Goal: Check status: Check status

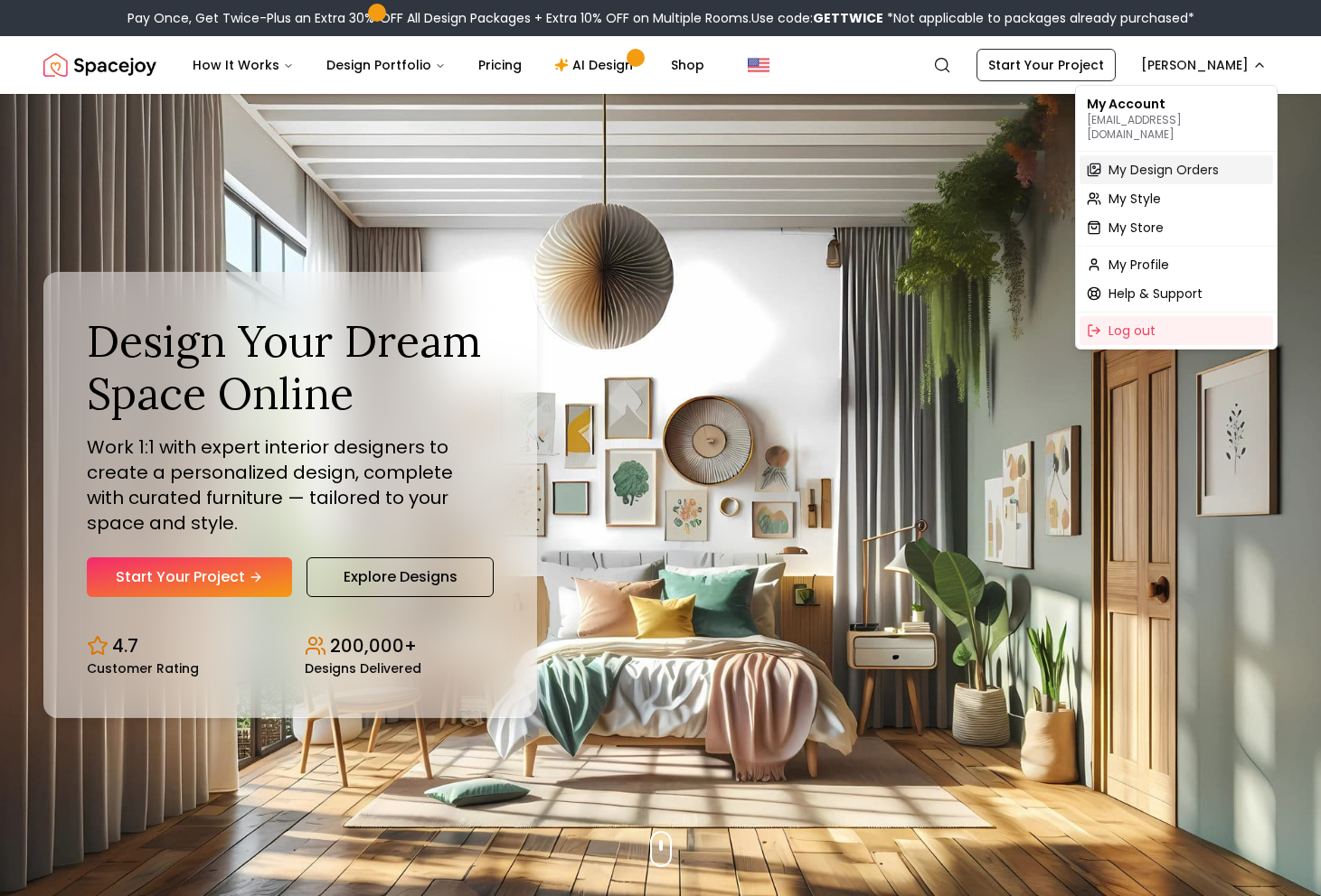
click at [1153, 161] on span "My Design Orders" at bounding box center [1162, 170] width 110 height 18
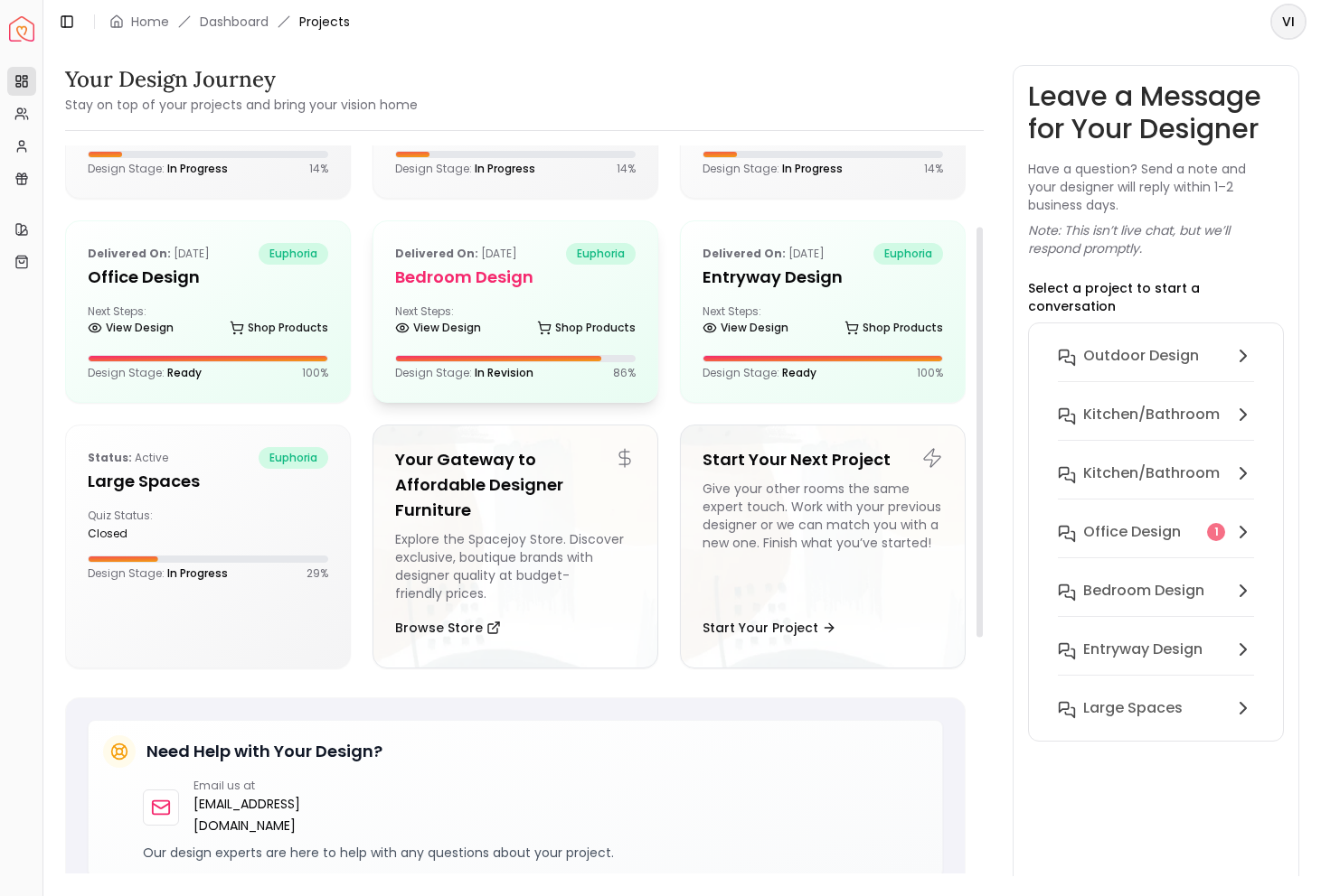
scroll to position [142, 0]
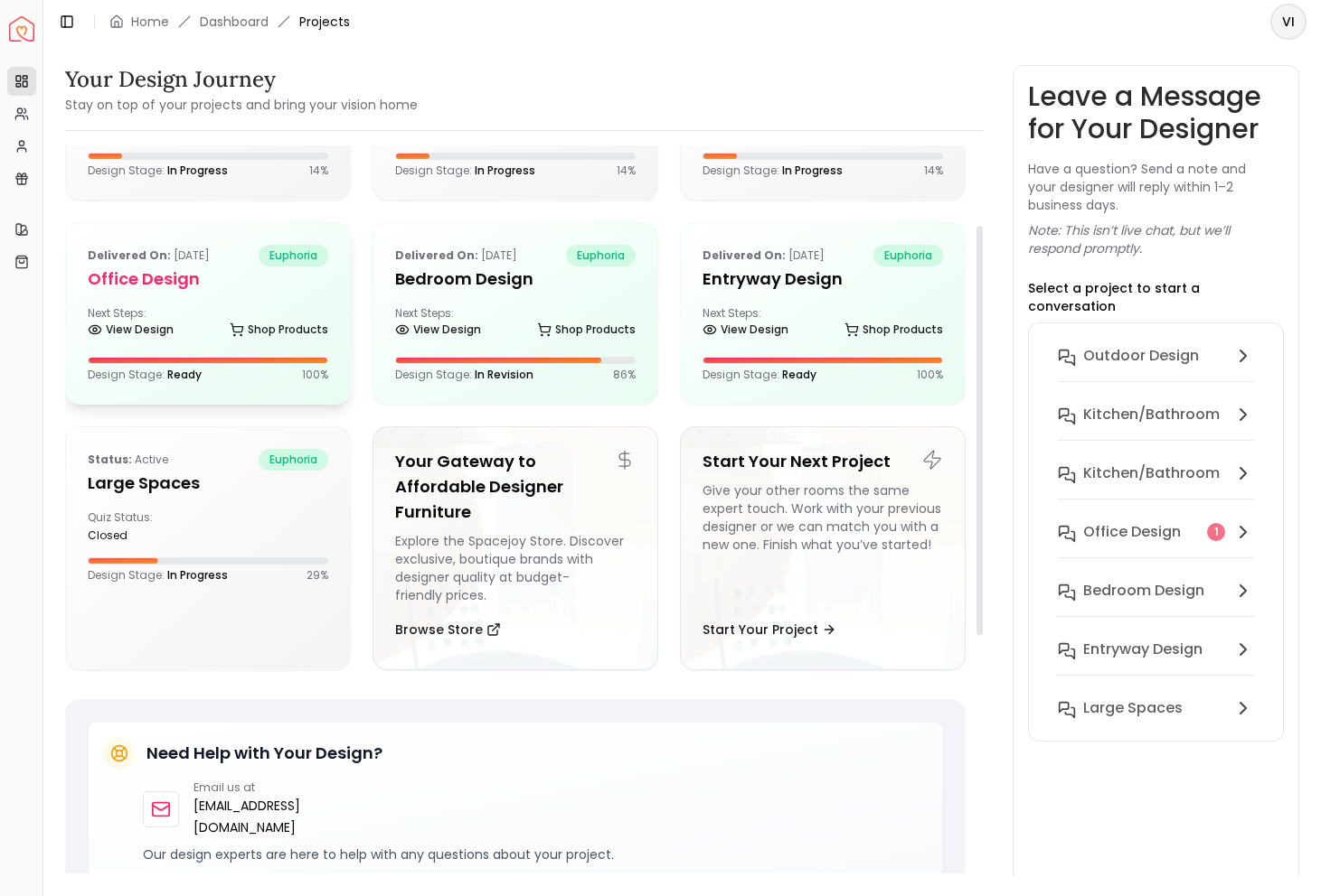
click at [199, 274] on h5 "Office design" at bounding box center [208, 279] width 240 height 25
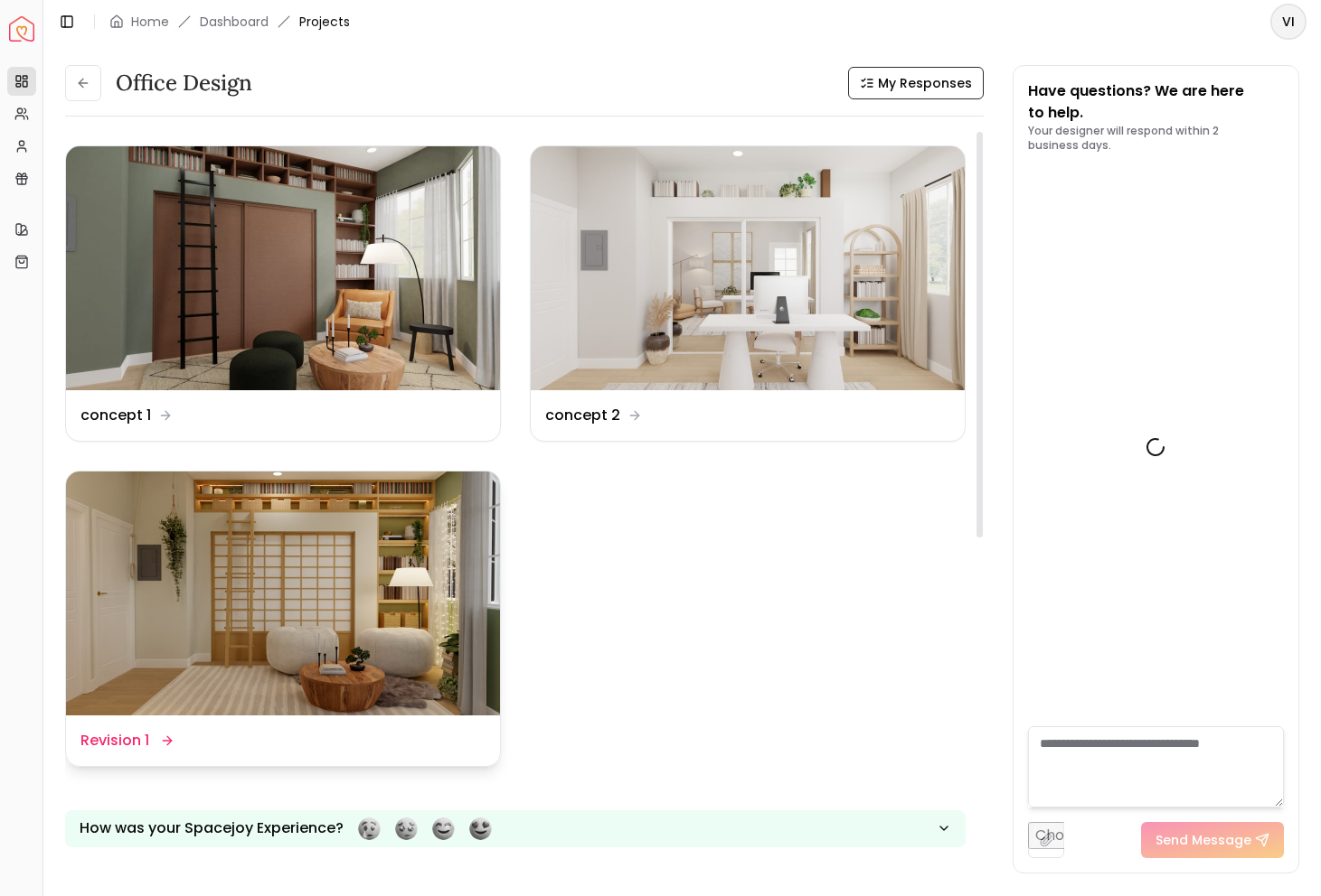
scroll to position [3669, 0]
click at [268, 548] on img at bounding box center [282, 593] width 434 height 244
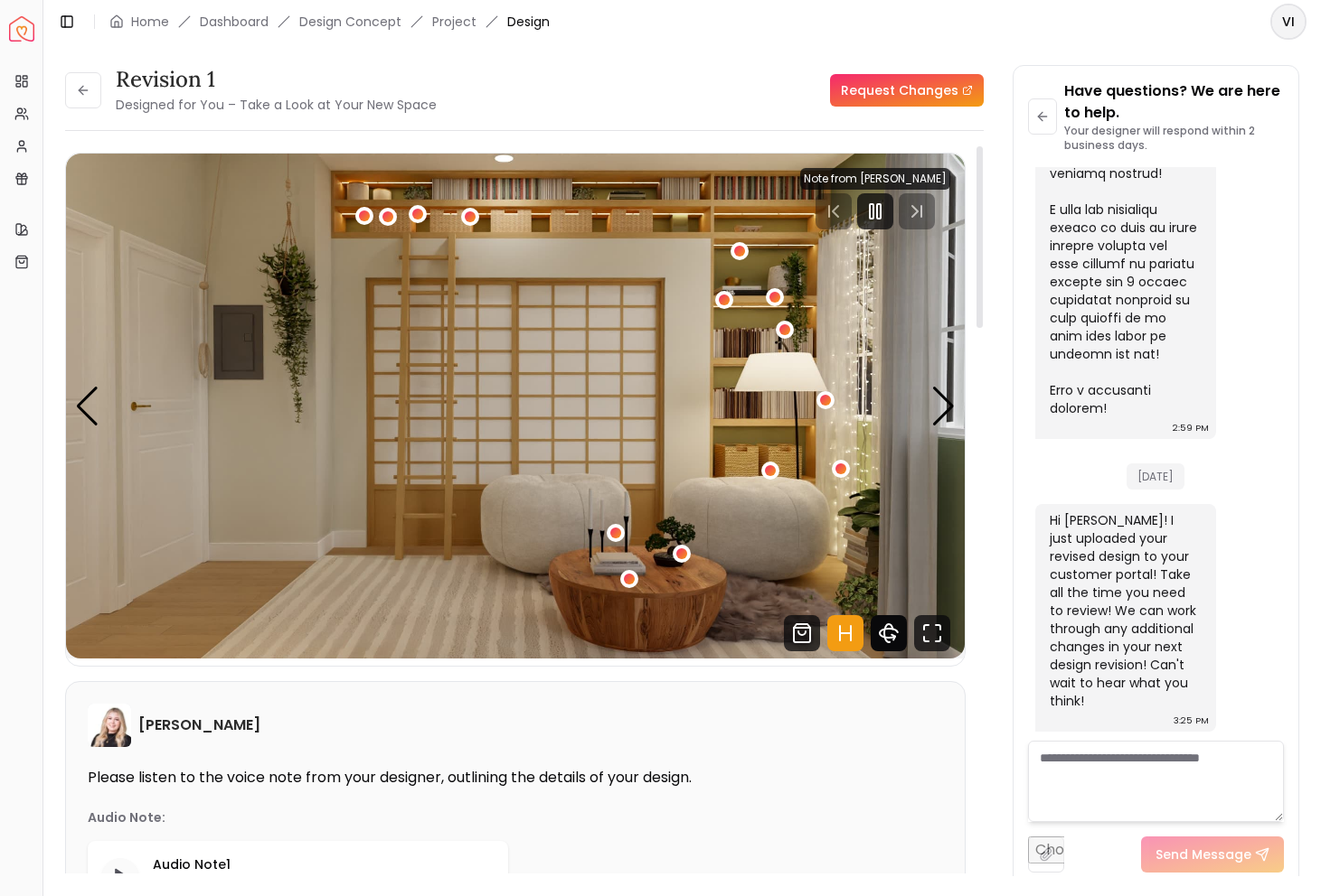
click at [885, 642] on icon "360 View" at bounding box center [888, 633] width 36 height 36
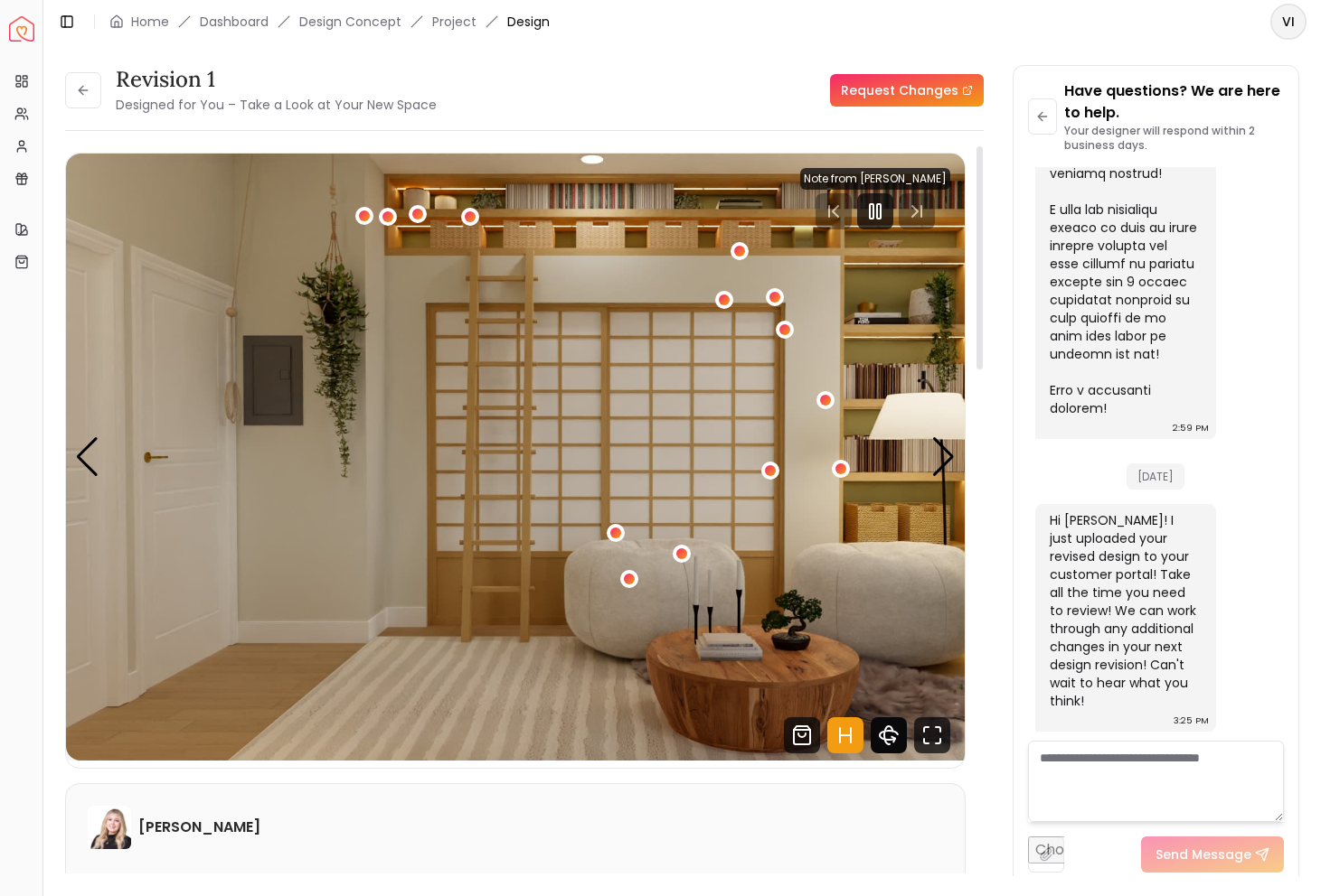
scroll to position [2722, 0]
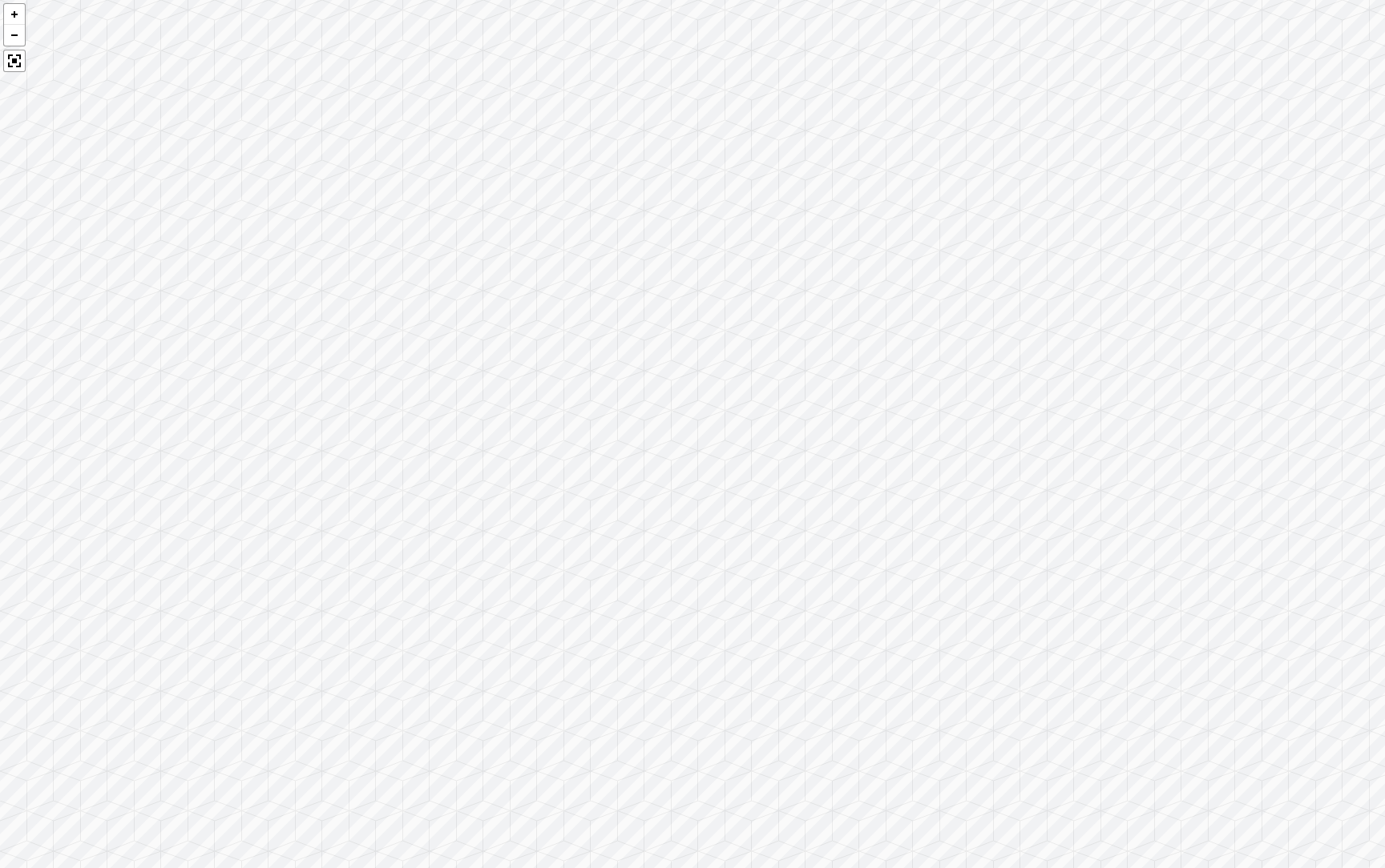
drag, startPoint x: 468, startPoint y: 526, endPoint x: 24, endPoint y: 344, distance: 479.9
click at [24, 344] on div at bounding box center [692, 434] width 1385 height 868
drag, startPoint x: 697, startPoint y: 400, endPoint x: 0, endPoint y: 310, distance: 702.8
click at [0, 309] on div at bounding box center [692, 434] width 1385 height 868
drag, startPoint x: 894, startPoint y: 209, endPoint x: 1020, endPoint y: 430, distance: 254.4
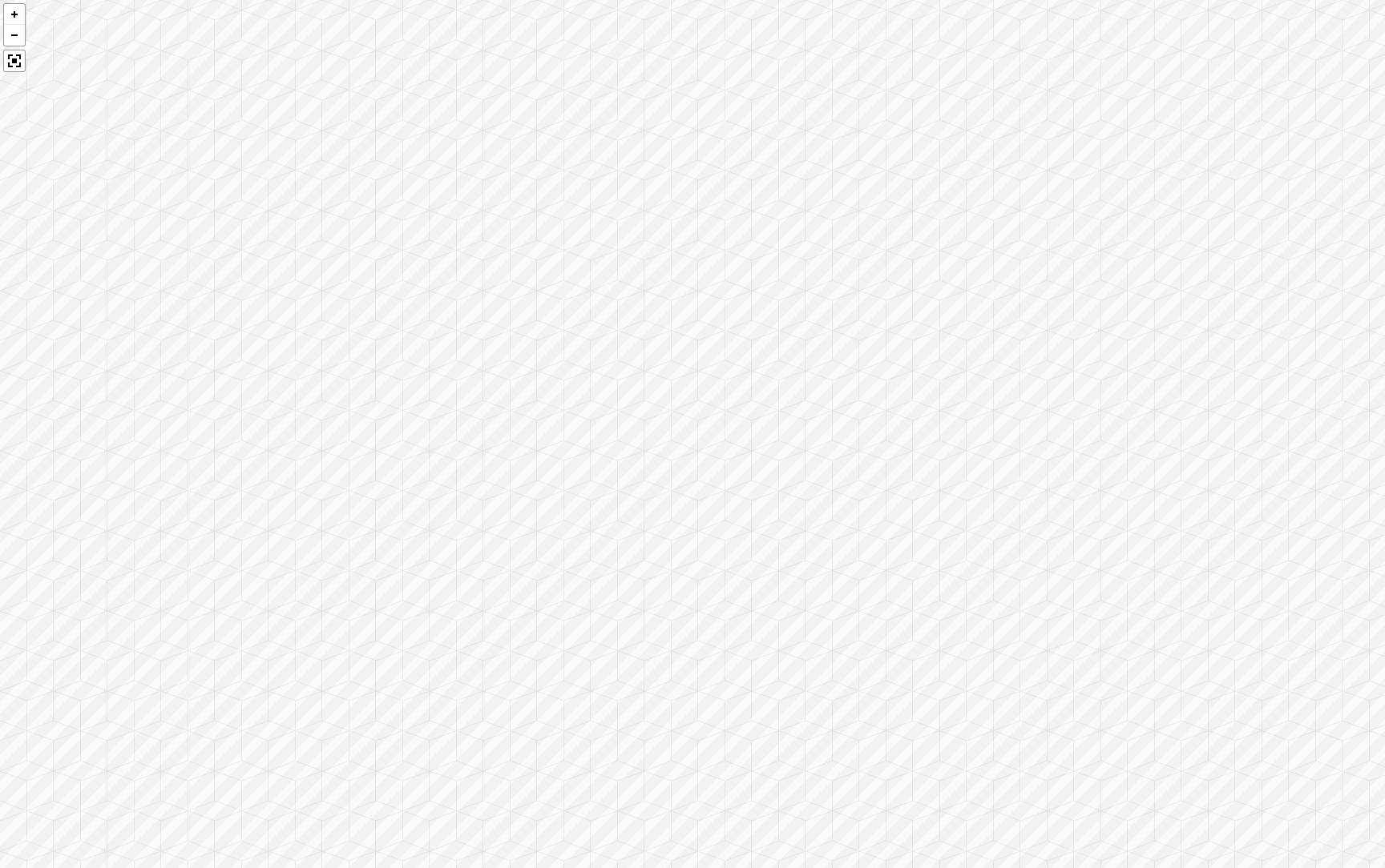
click at [1019, 430] on div at bounding box center [692, 434] width 1385 height 868
drag, startPoint x: 545, startPoint y: 623, endPoint x: 923, endPoint y: 662, distance: 380.0
click at [924, 662] on div at bounding box center [692, 434] width 1385 height 868
drag, startPoint x: 303, startPoint y: 503, endPoint x: 0, endPoint y: 607, distance: 320.4
click at [0, 607] on div at bounding box center [692, 434] width 1385 height 868
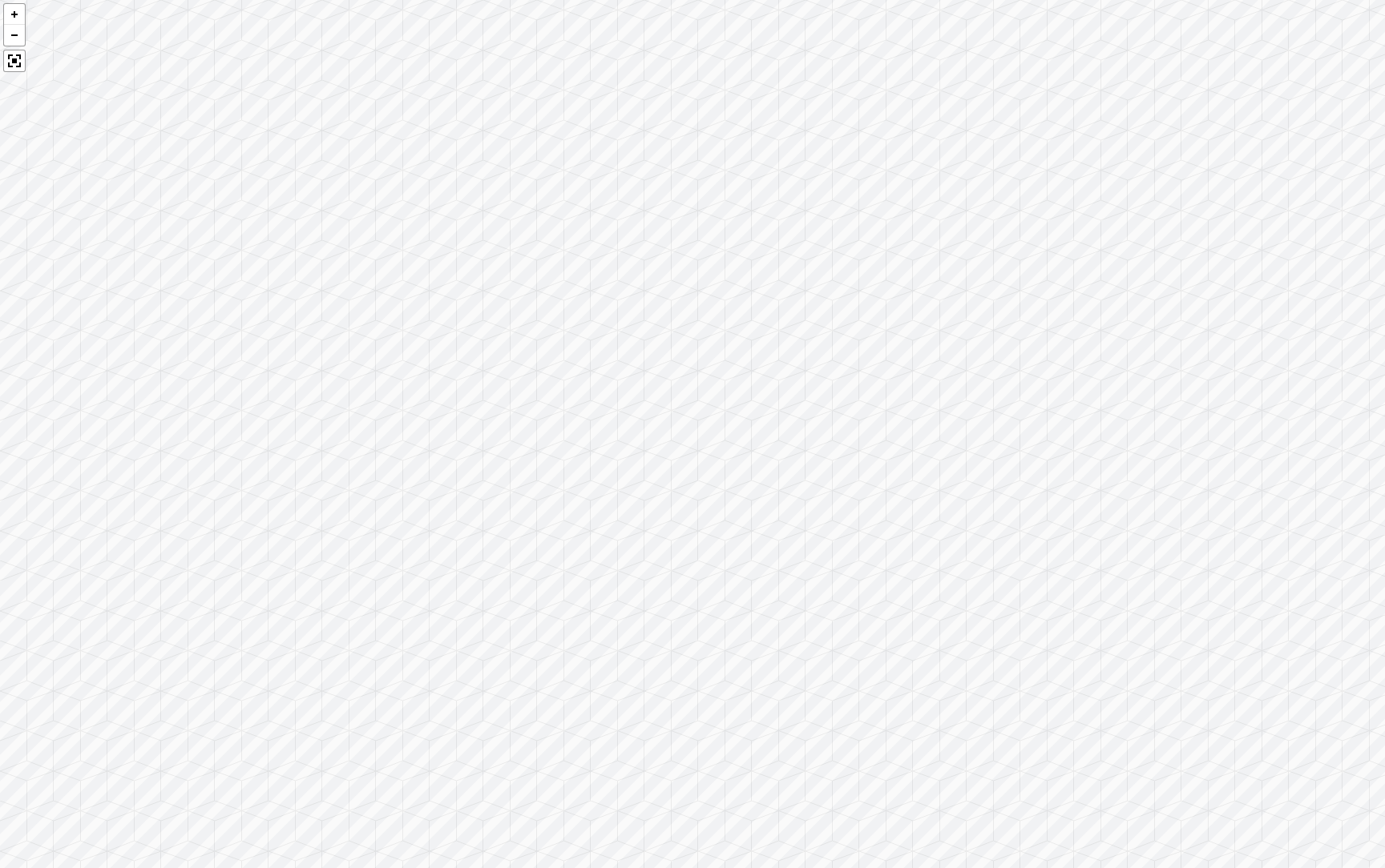
drag, startPoint x: 596, startPoint y: 596, endPoint x: 32, endPoint y: 682, distance: 570.5
click at [34, 683] on div at bounding box center [692, 434] width 1385 height 868
drag, startPoint x: 753, startPoint y: 611, endPoint x: 0, endPoint y: 267, distance: 827.9
click at [0, 267] on div at bounding box center [692, 434] width 1385 height 868
drag, startPoint x: 1045, startPoint y: 379, endPoint x: 12, endPoint y: 447, distance: 1035.2
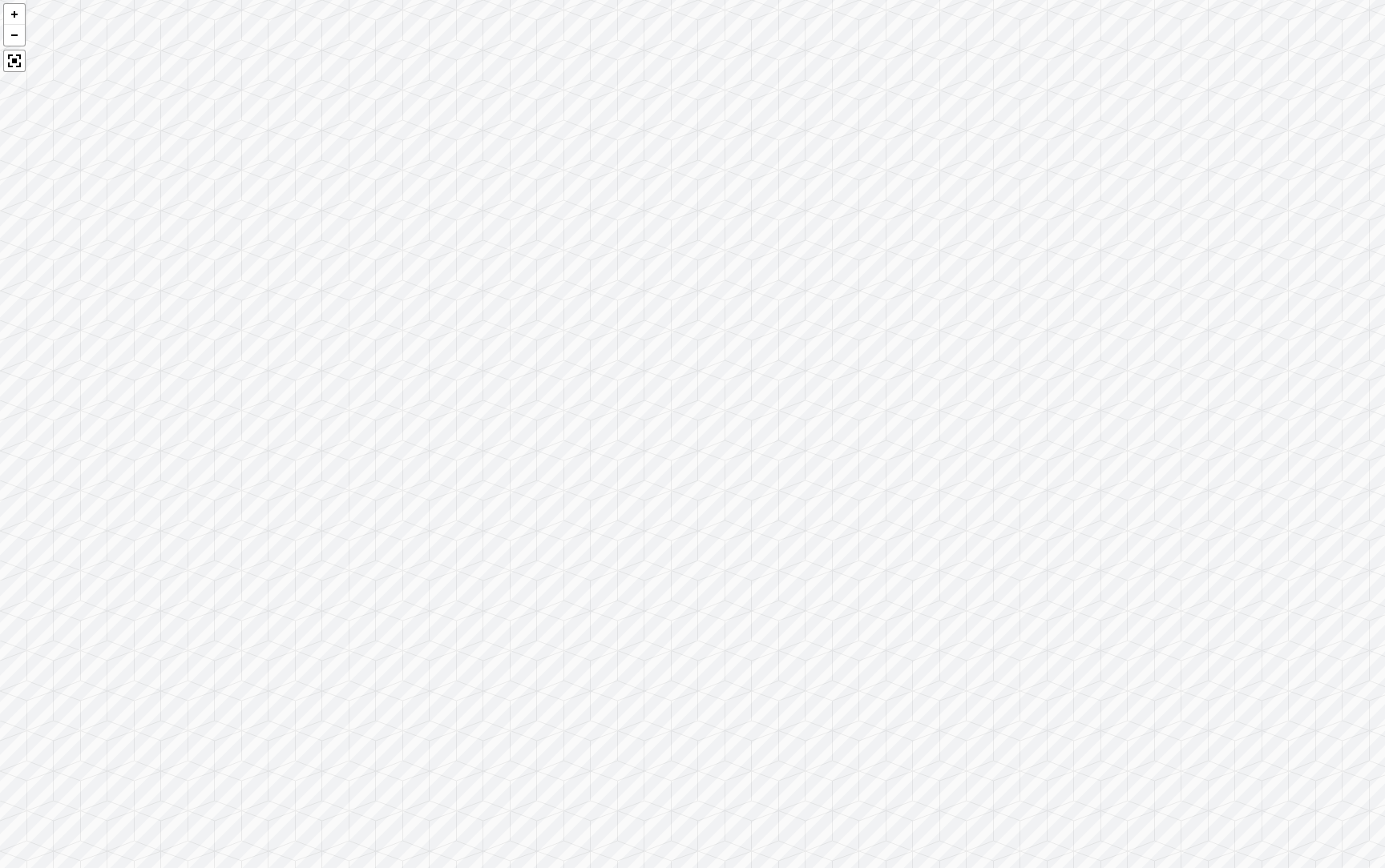
click at [17, 446] on div at bounding box center [692, 434] width 1385 height 868
drag, startPoint x: 992, startPoint y: 392, endPoint x: 0, endPoint y: 425, distance: 992.5
click at [0, 425] on div at bounding box center [692, 434] width 1385 height 868
drag, startPoint x: 909, startPoint y: 264, endPoint x: 0, endPoint y: 295, distance: 909.5
click at [0, 295] on div at bounding box center [692, 434] width 1385 height 868
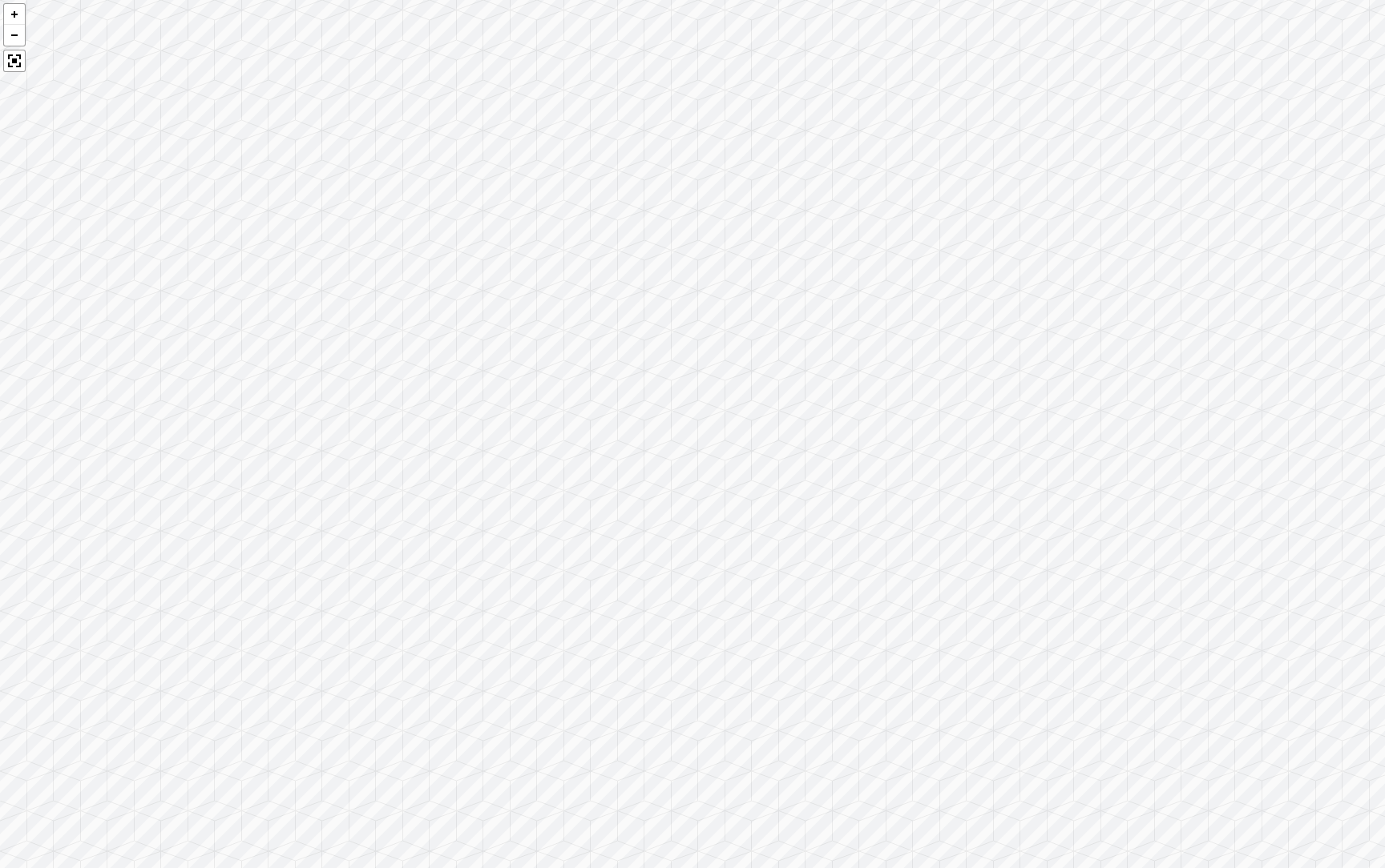
drag, startPoint x: 283, startPoint y: 317, endPoint x: 1151, endPoint y: 74, distance: 901.4
click at [1151, 74] on div at bounding box center [692, 434] width 1385 height 868
drag, startPoint x: 332, startPoint y: 311, endPoint x: 62, endPoint y: 405, distance: 285.9
click at [62, 405] on div at bounding box center [692, 434] width 1385 height 868
drag, startPoint x: 725, startPoint y: 212, endPoint x: 726, endPoint y: 234, distance: 22.0
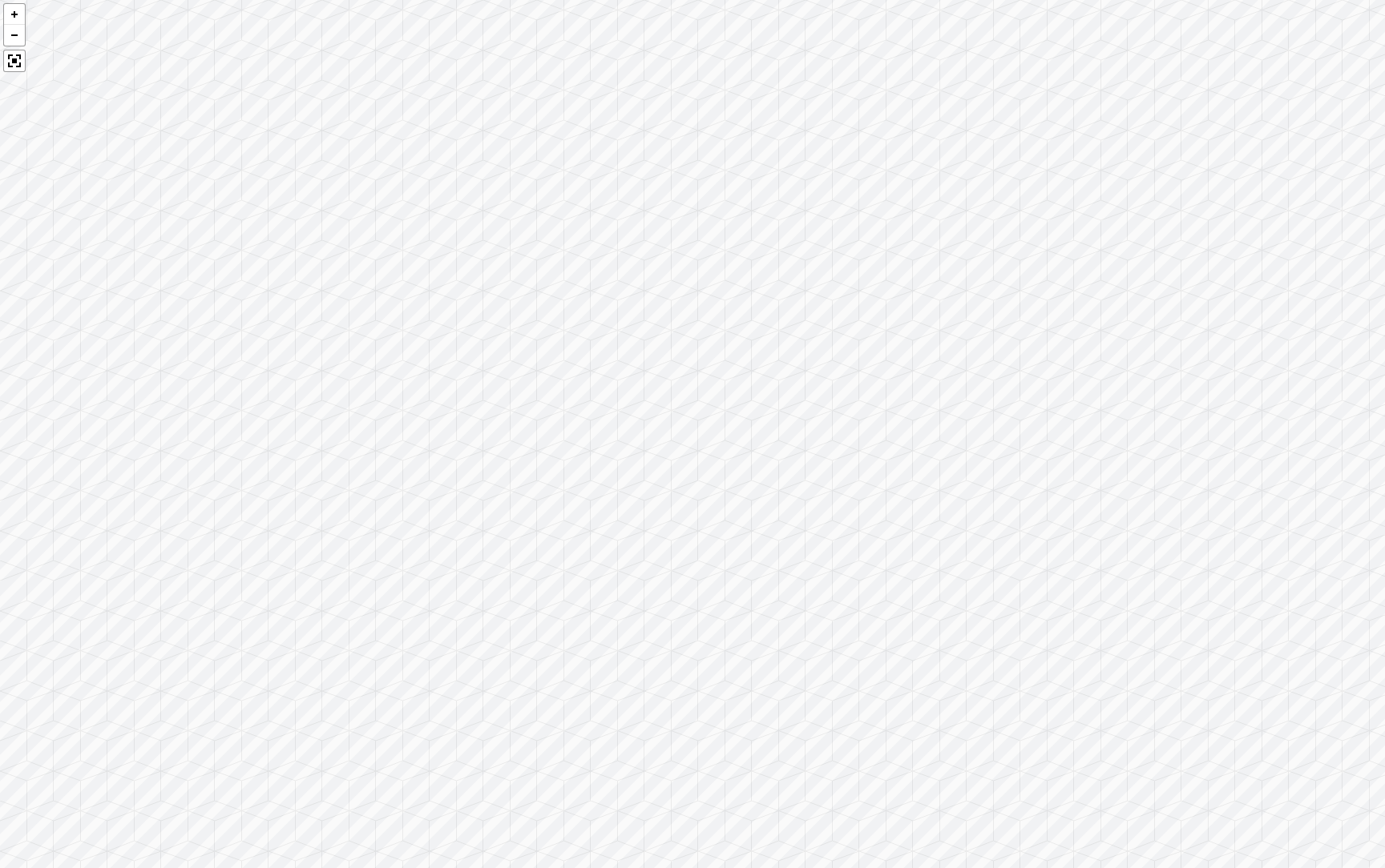
click at [726, 234] on div at bounding box center [692, 434] width 1385 height 868
drag, startPoint x: 307, startPoint y: 318, endPoint x: 883, endPoint y: 66, distance: 628.7
click at [884, 66] on div at bounding box center [692, 434] width 1385 height 868
drag, startPoint x: 941, startPoint y: 120, endPoint x: 545, endPoint y: 185, distance: 401.3
click at [546, 185] on div at bounding box center [692, 434] width 1385 height 868
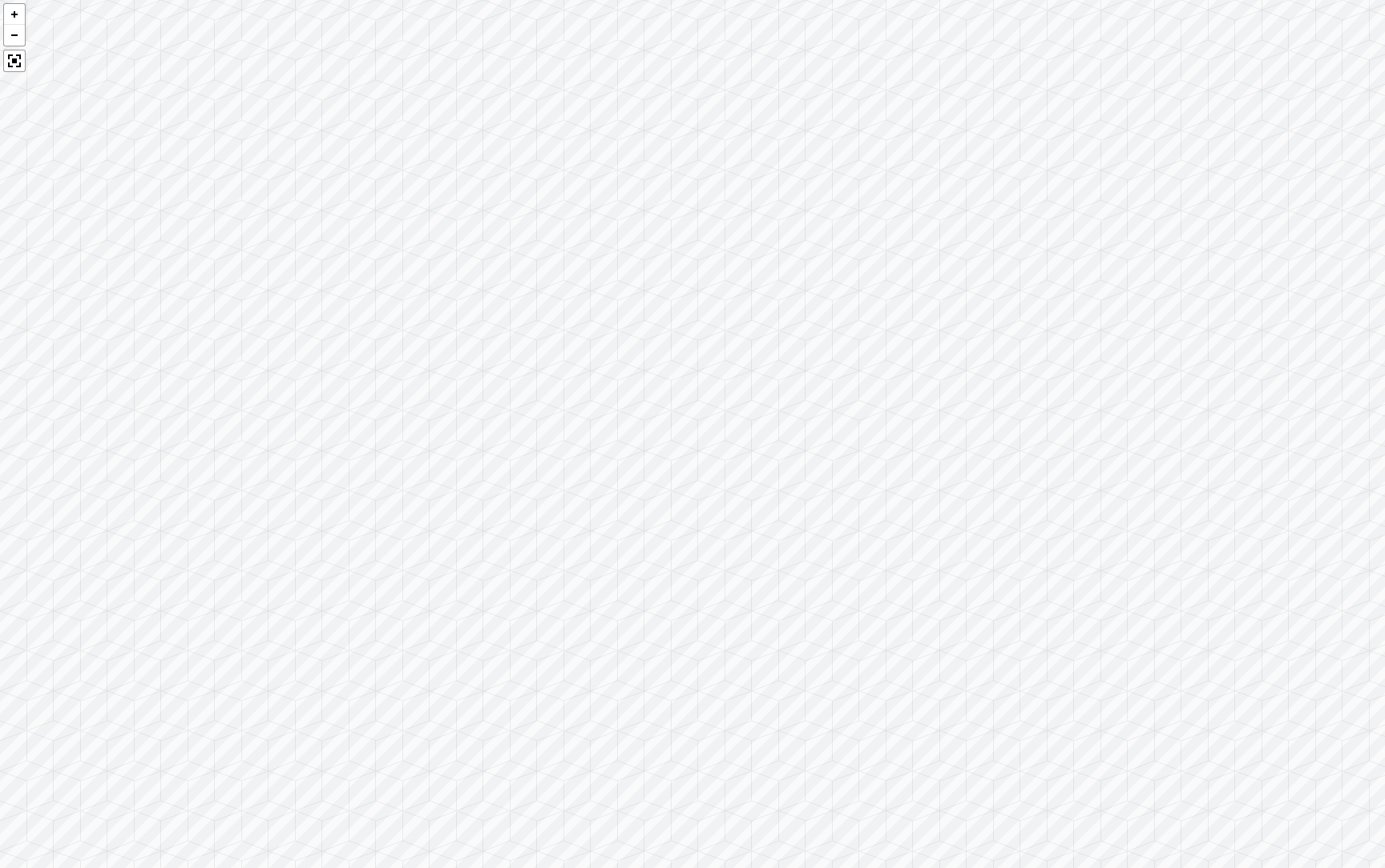
drag, startPoint x: 882, startPoint y: 206, endPoint x: 701, endPoint y: 192, distance: 181.5
click at [701, 192] on div at bounding box center [692, 434] width 1385 height 868
drag, startPoint x: 870, startPoint y: 299, endPoint x: 0, endPoint y: 271, distance: 870.5
click at [0, 271] on div at bounding box center [692, 434] width 1385 height 868
drag, startPoint x: 648, startPoint y: 451, endPoint x: 850, endPoint y: 492, distance: 206.1
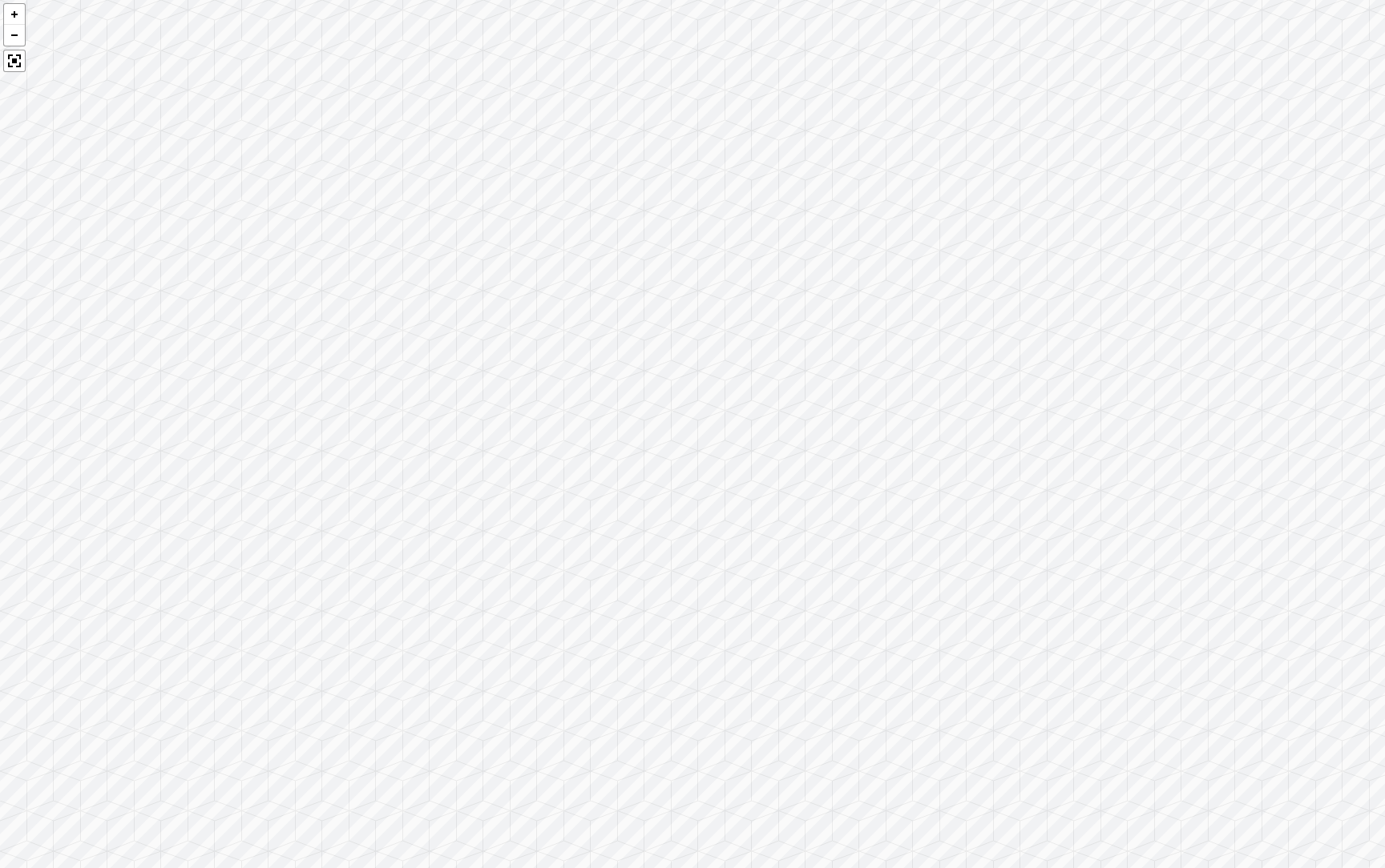
click at [850, 492] on div at bounding box center [692, 434] width 1385 height 868
drag, startPoint x: 406, startPoint y: 614, endPoint x: 843, endPoint y: 164, distance: 627.3
click at [842, 164] on div at bounding box center [692, 434] width 1385 height 868
drag, startPoint x: 330, startPoint y: 453, endPoint x: 718, endPoint y: 453, distance: 388.0
click at [718, 453] on div at bounding box center [692, 434] width 1385 height 868
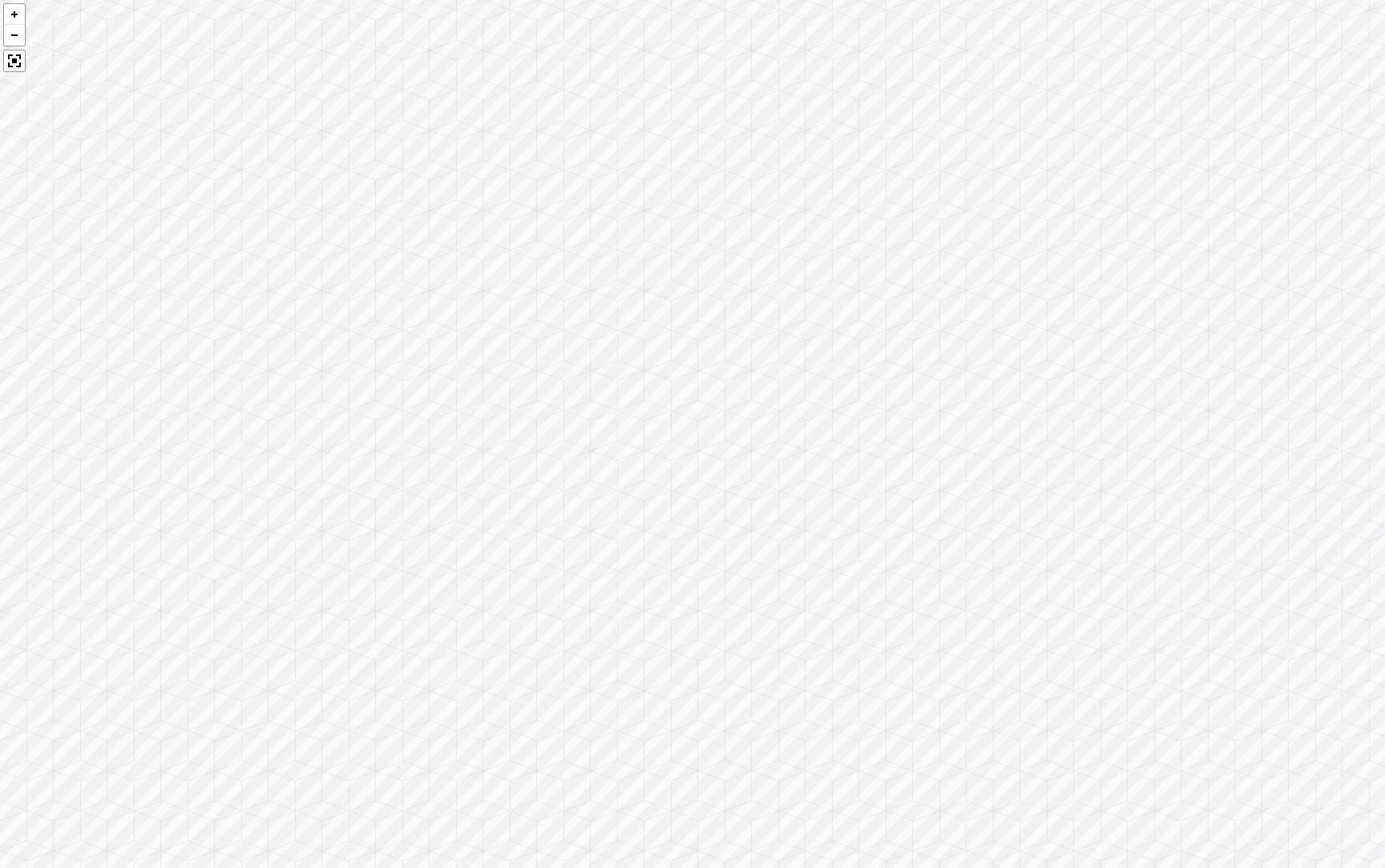
drag, startPoint x: 554, startPoint y: 386, endPoint x: 1162, endPoint y: 848, distance: 763.6
click at [1163, 794] on div at bounding box center [692, 434] width 1385 height 868
drag, startPoint x: 554, startPoint y: 674, endPoint x: 659, endPoint y: 636, distance: 111.7
click at [659, 636] on div at bounding box center [692, 434] width 1385 height 868
drag, startPoint x: 823, startPoint y: 565, endPoint x: 492, endPoint y: 366, distance: 386.2
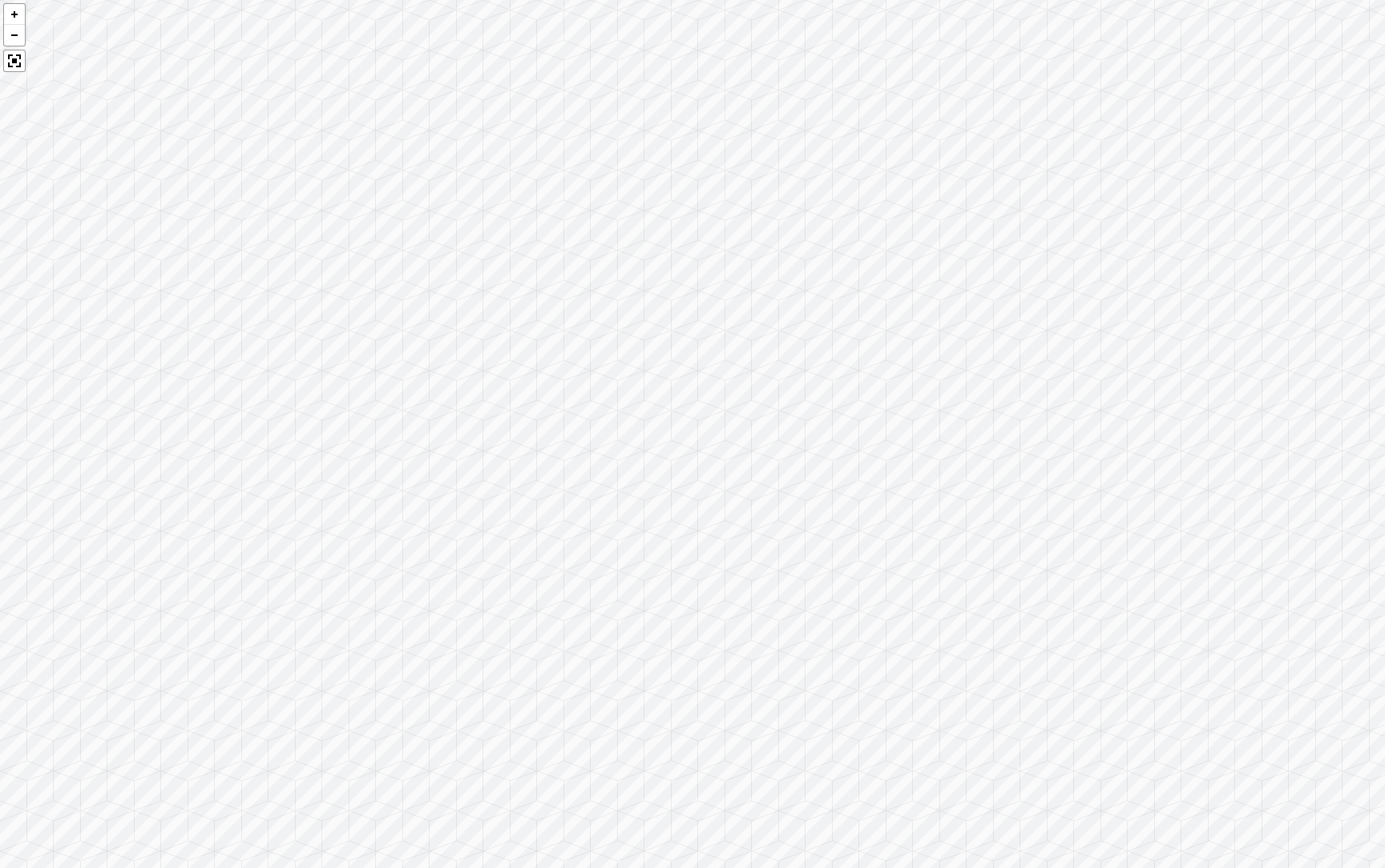
click at [492, 366] on div at bounding box center [692, 434] width 1385 height 868
drag, startPoint x: 889, startPoint y: 391, endPoint x: 1059, endPoint y: 400, distance: 170.2
click at [1060, 399] on div at bounding box center [692, 434] width 1385 height 868
drag, startPoint x: 521, startPoint y: 398, endPoint x: 809, endPoint y: 563, distance: 331.9
click at [810, 563] on div at bounding box center [692, 434] width 1385 height 868
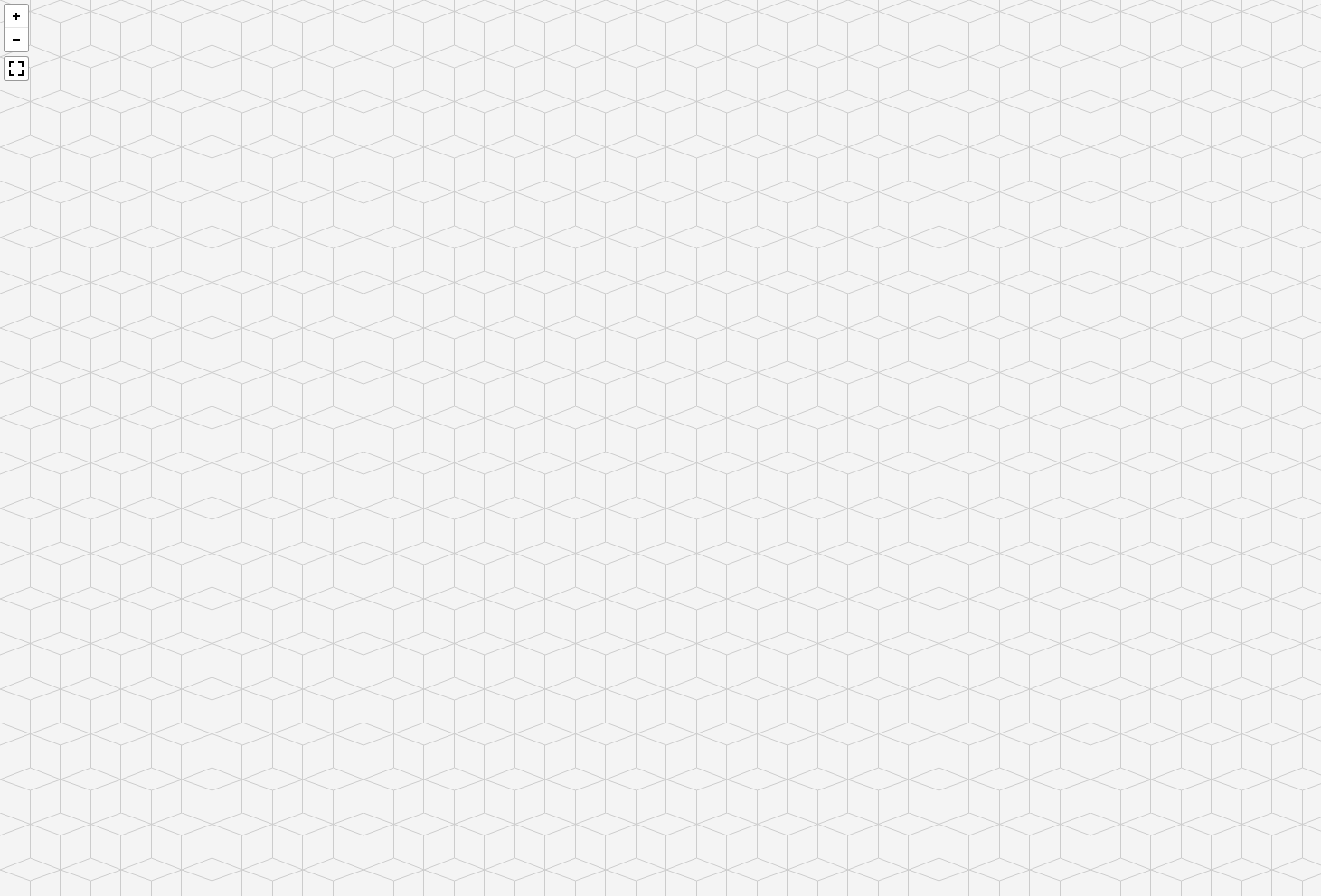
scroll to position [3655, 0]
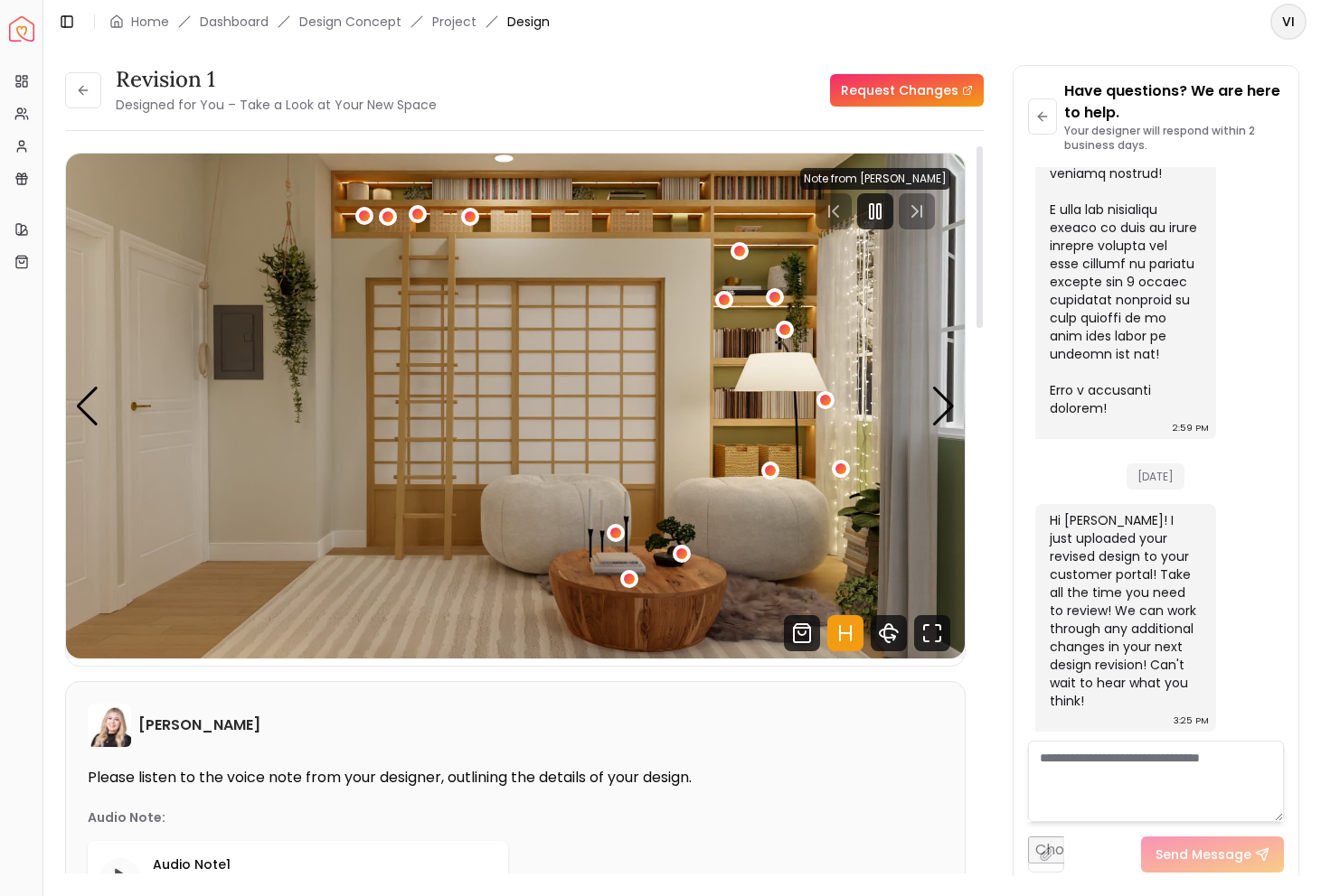
click at [821, 702] on div "[PERSON_NAME] Please listen to the voice note from your designer, outlining the…" at bounding box center [514, 842] width 898 height 320
click at [943, 424] on div "Next slide" at bounding box center [943, 406] width 24 height 40
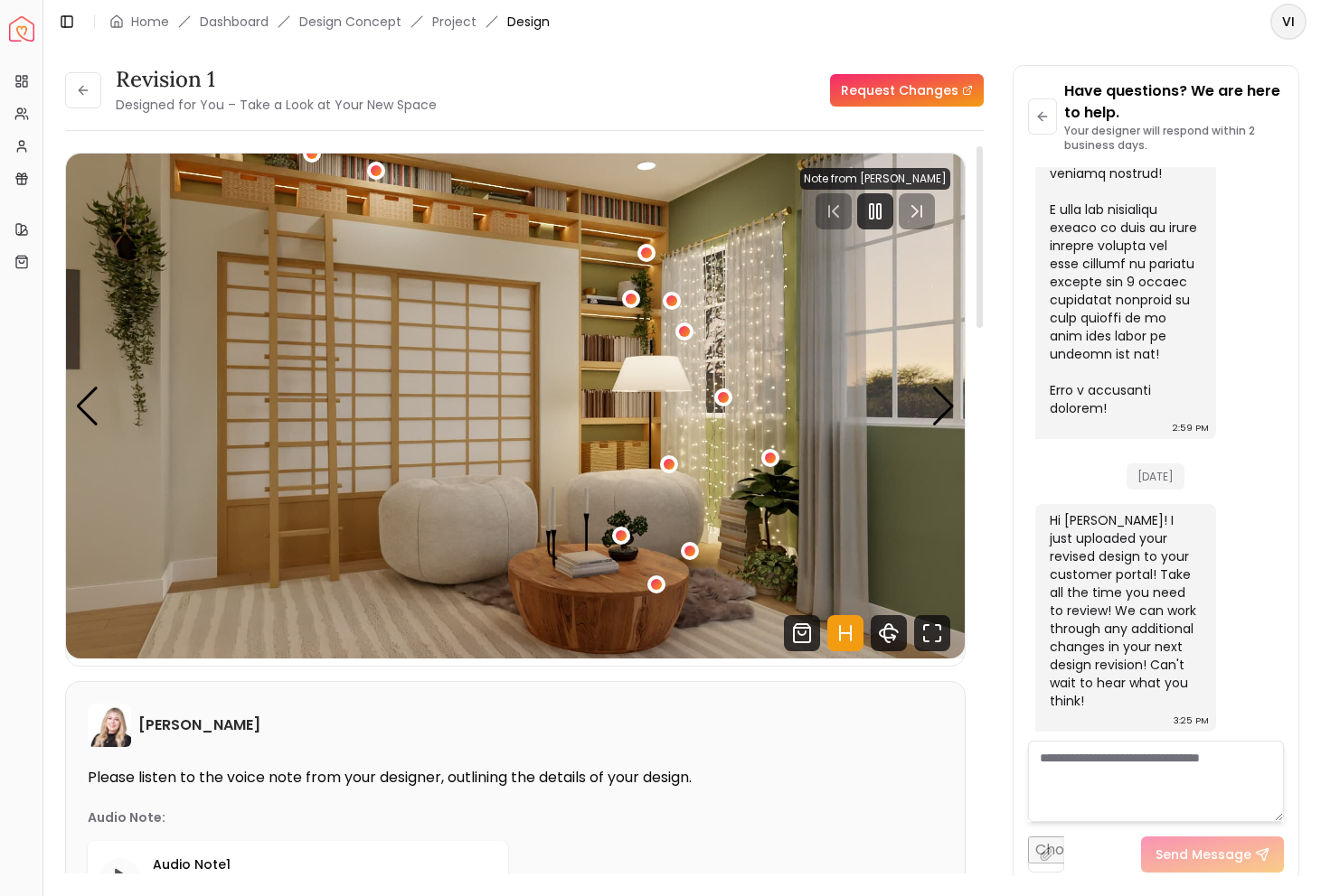
click at [96, 441] on img "2 / 5" at bounding box center [514, 405] width 898 height 505
click at [90, 419] on div "Previous slide" at bounding box center [87, 406] width 24 height 40
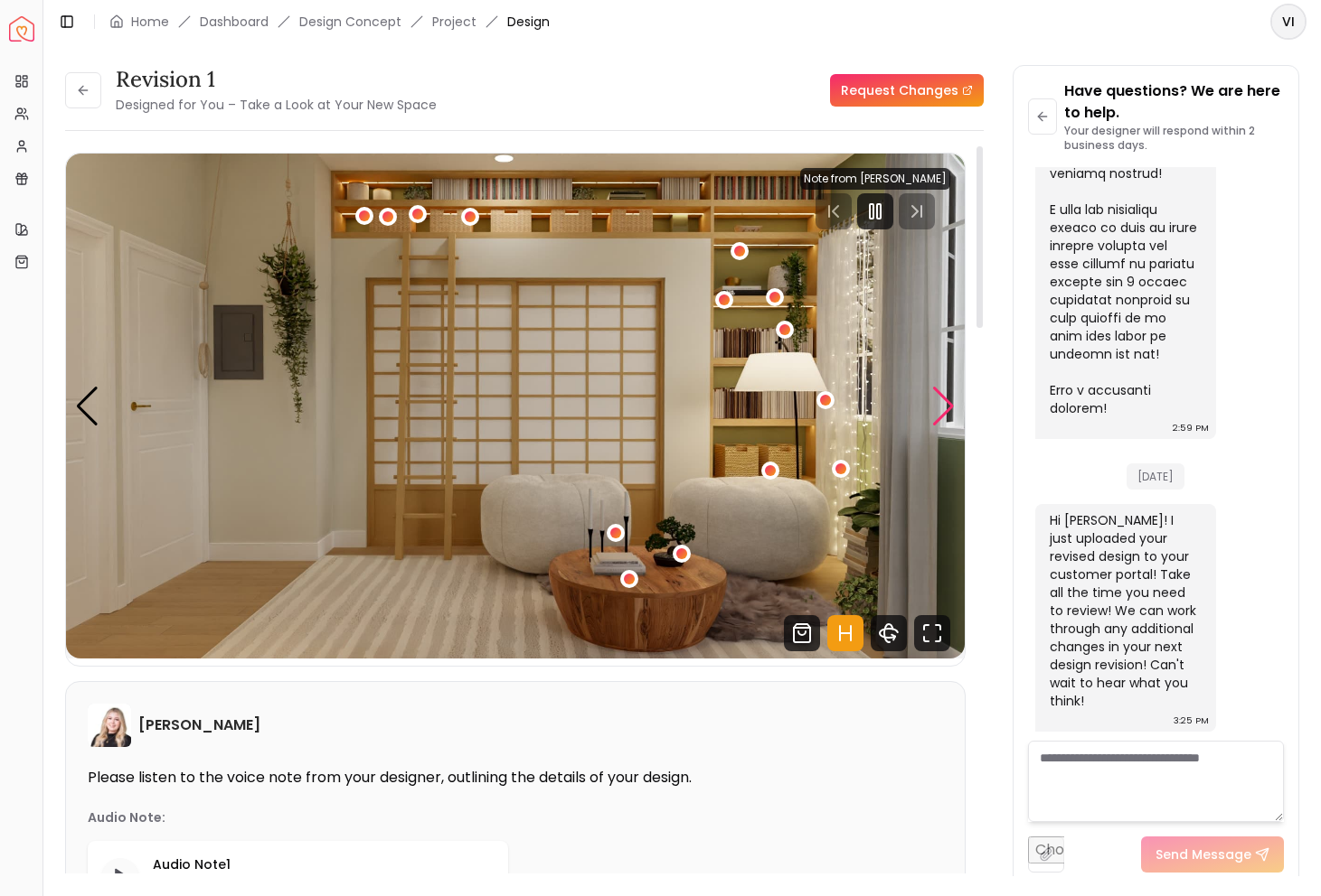
click at [944, 400] on div "Next slide" at bounding box center [943, 406] width 24 height 40
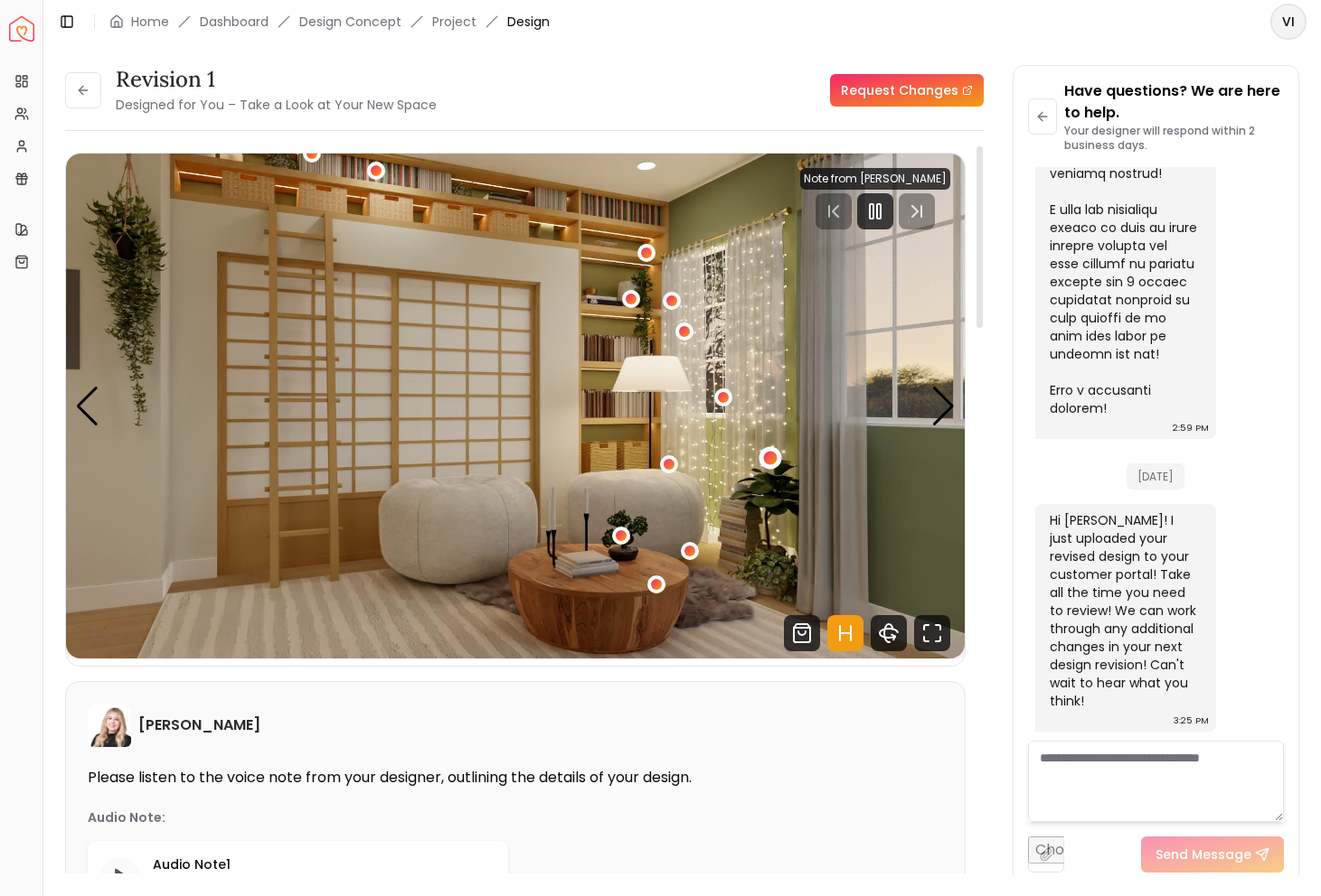
click at [776, 456] on div "2 / 5" at bounding box center [771, 458] width 22 height 22
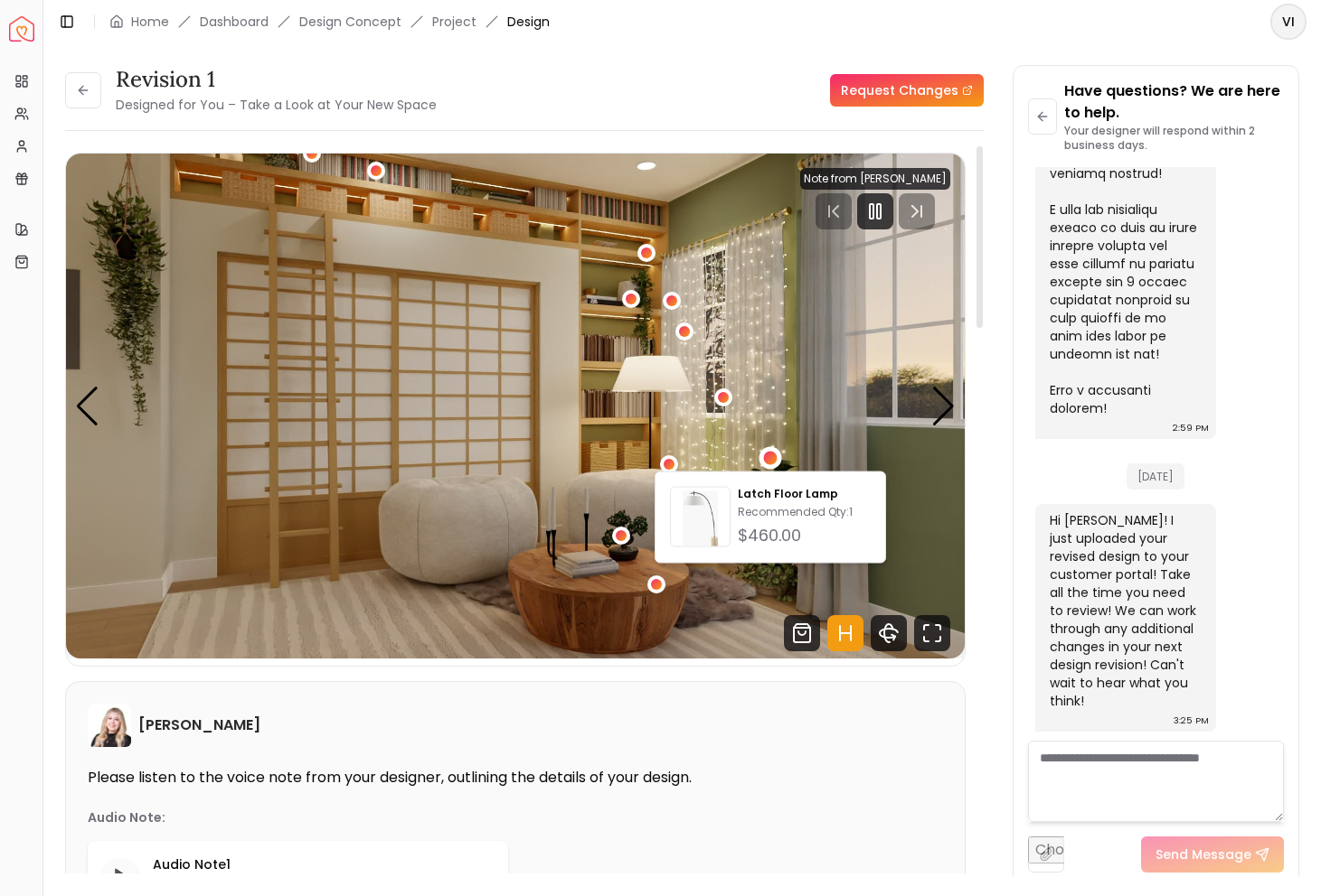
click at [781, 363] on img "2 / 5" at bounding box center [514, 405] width 898 height 505
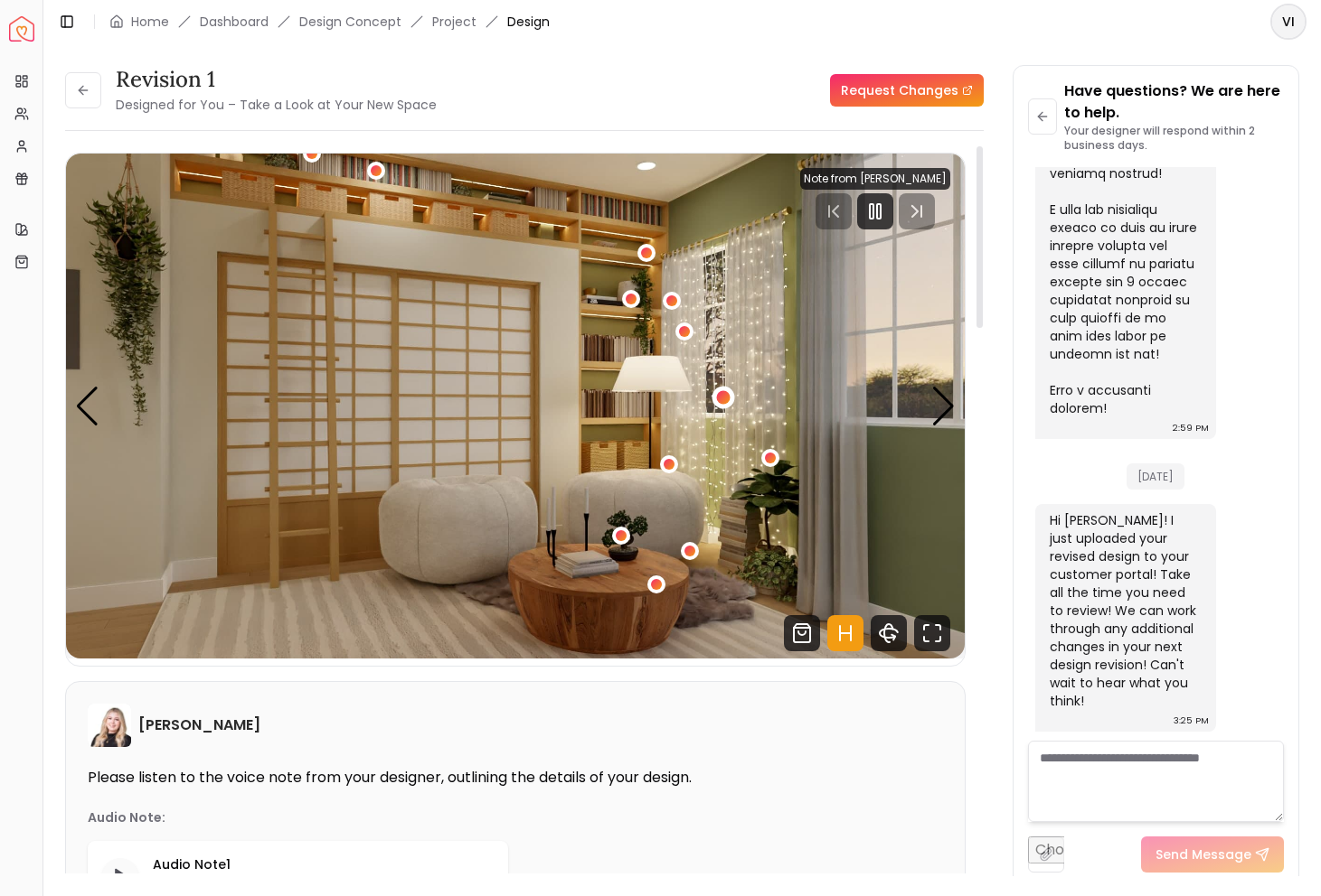
click at [722, 399] on div "2 / 5" at bounding box center [723, 397] width 14 height 14
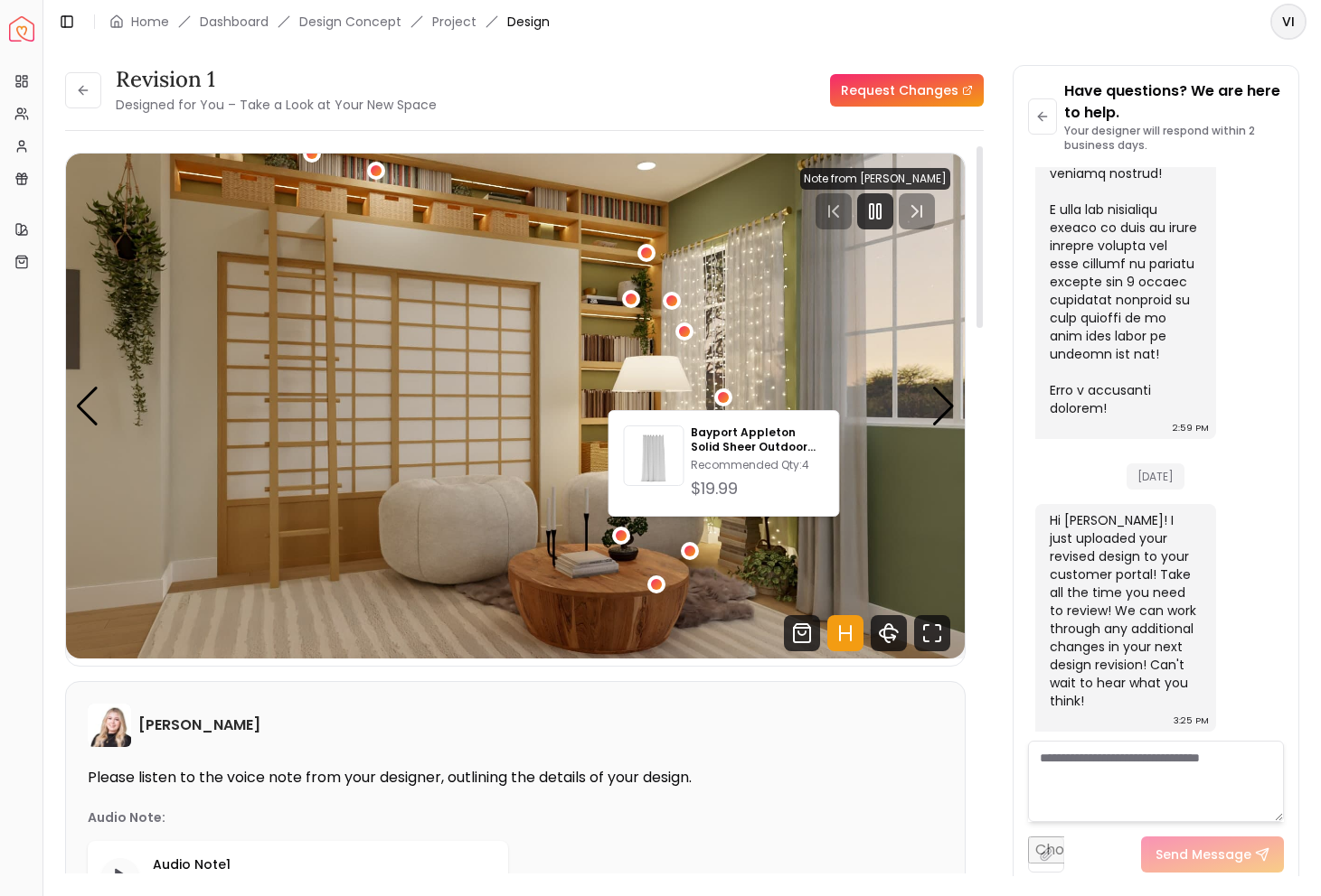
click at [749, 364] on img "2 / 5" at bounding box center [514, 405] width 898 height 505
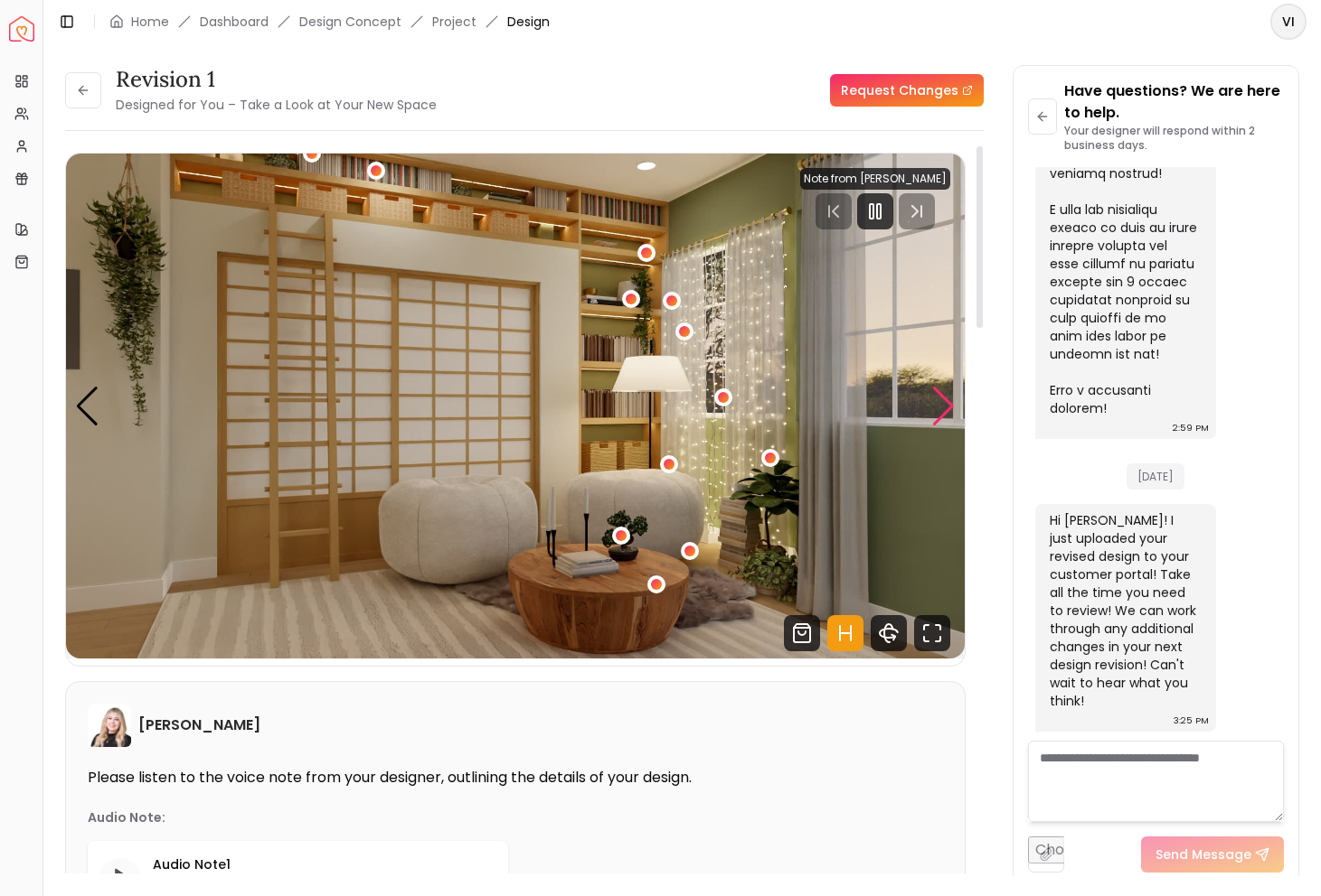
click at [943, 411] on div "Next slide" at bounding box center [943, 406] width 24 height 40
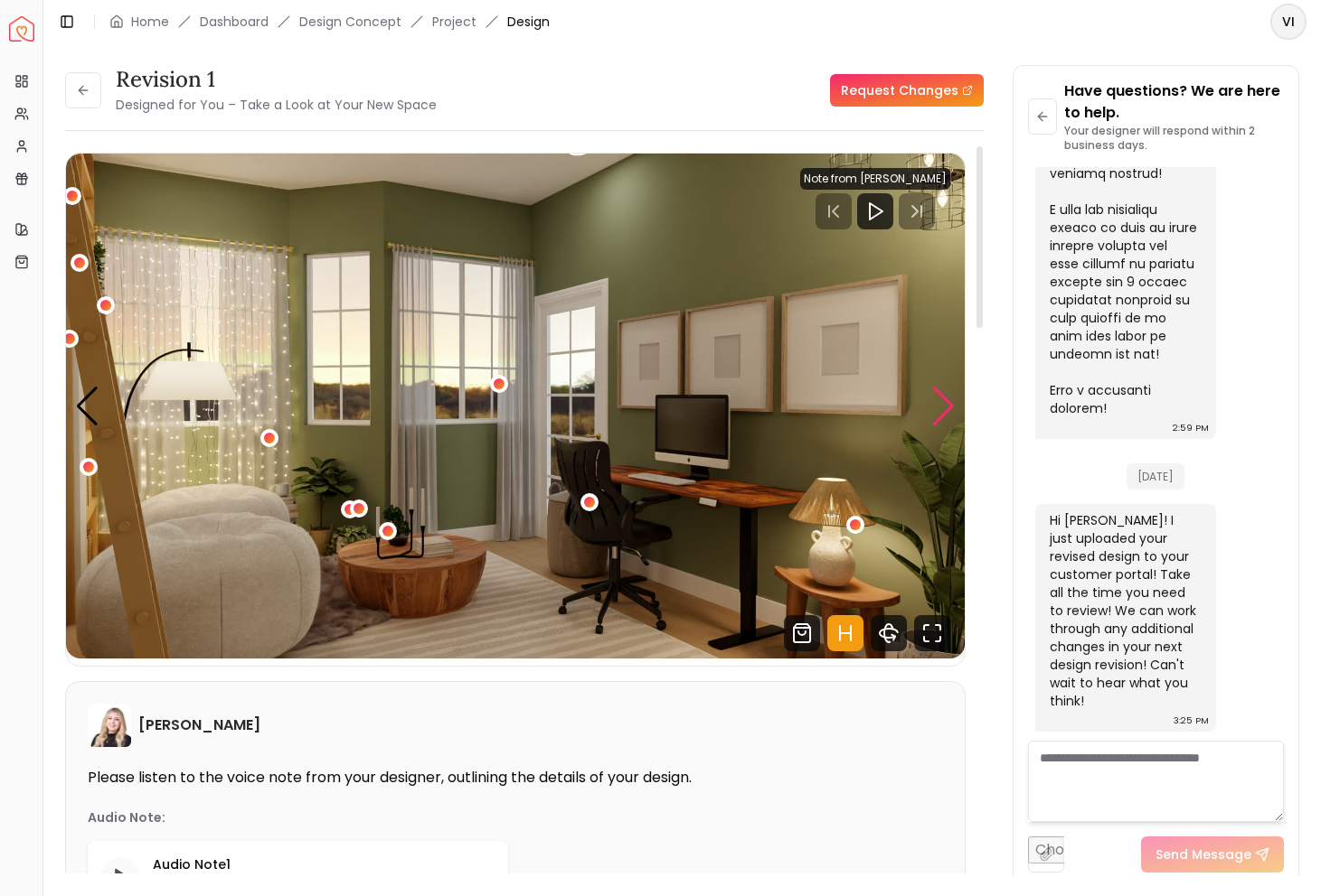
click at [933, 407] on div "Next slide" at bounding box center [943, 406] width 24 height 40
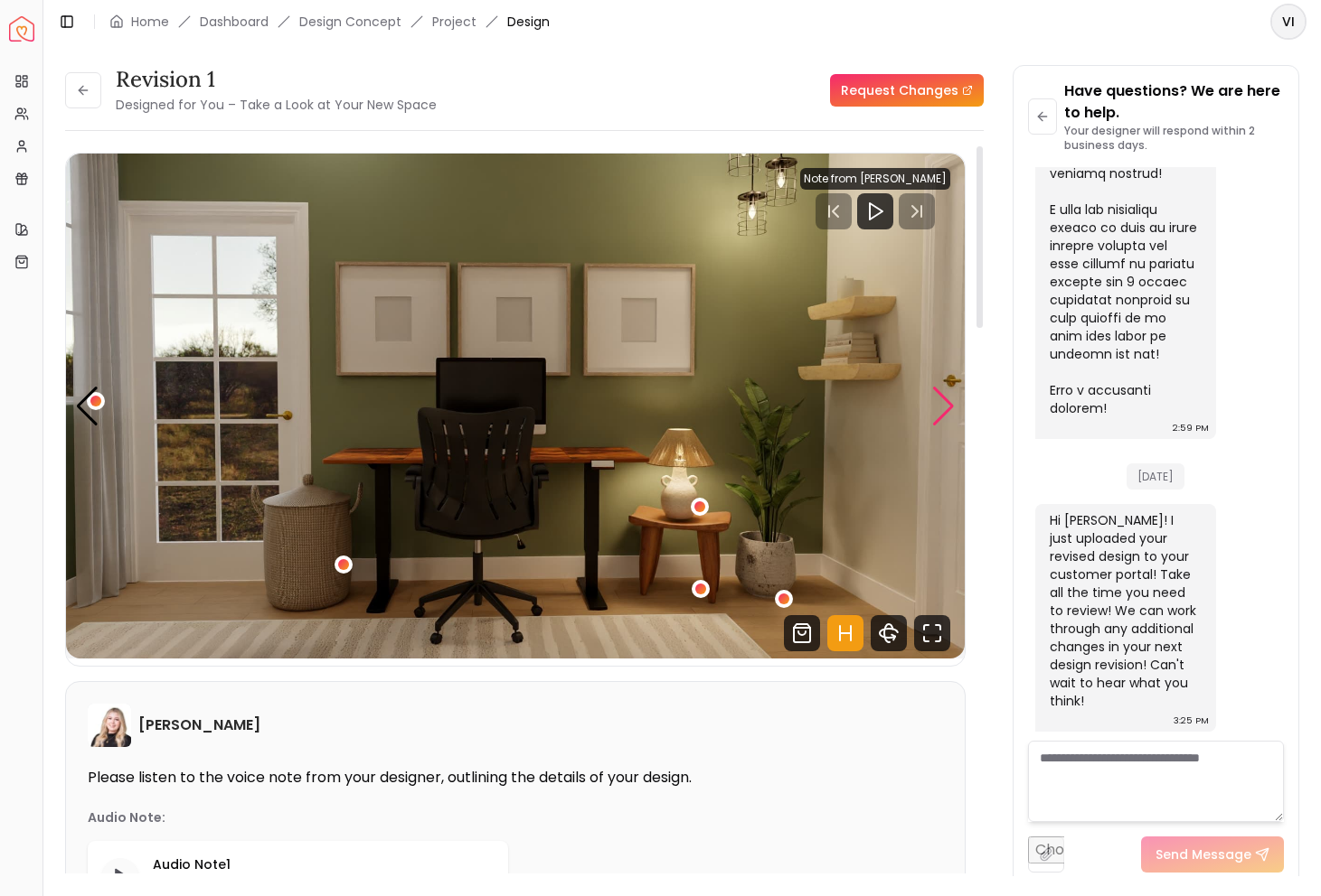
click at [933, 407] on div "Next slide" at bounding box center [943, 406] width 24 height 40
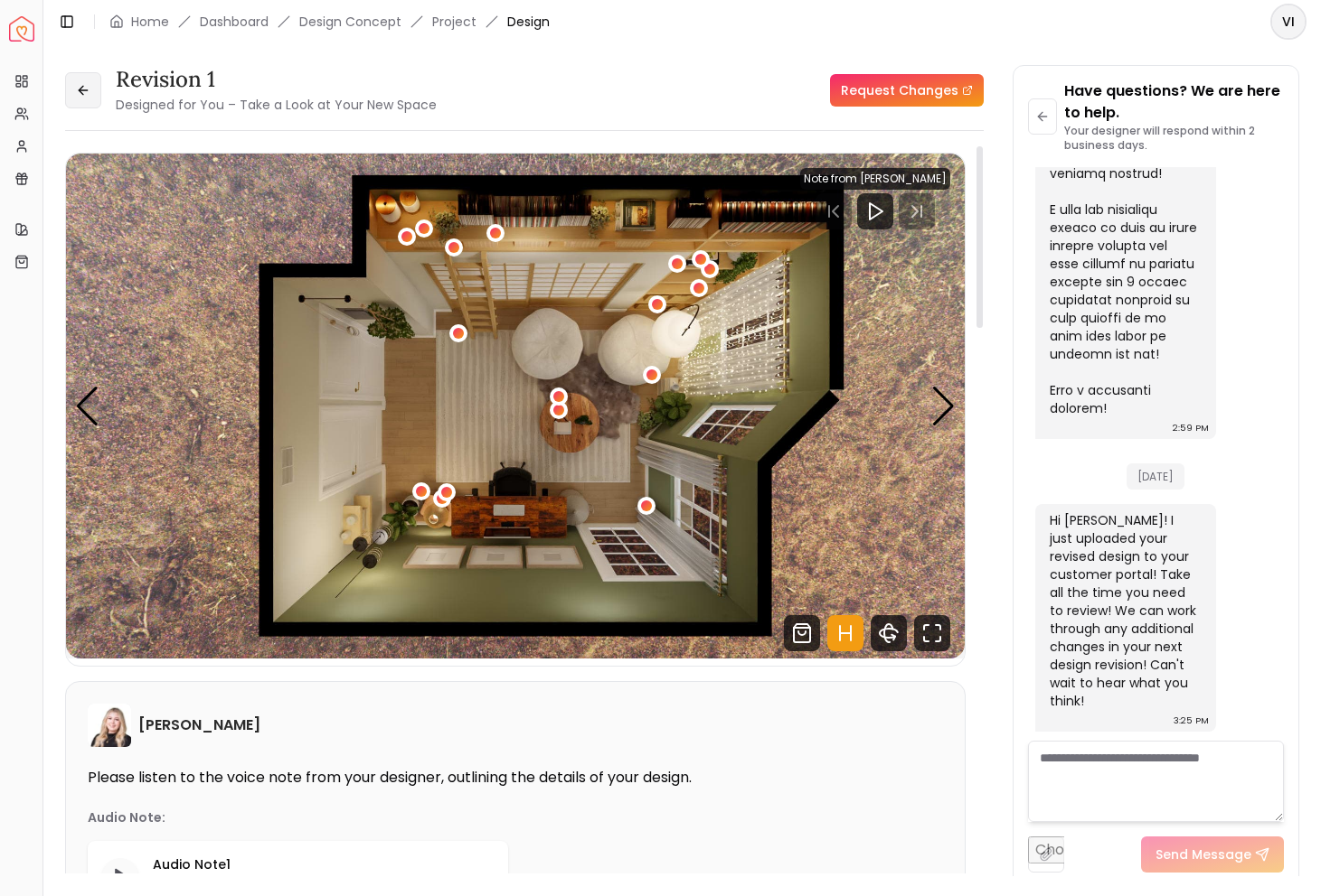
click at [66, 97] on button at bounding box center [83, 90] width 36 height 36
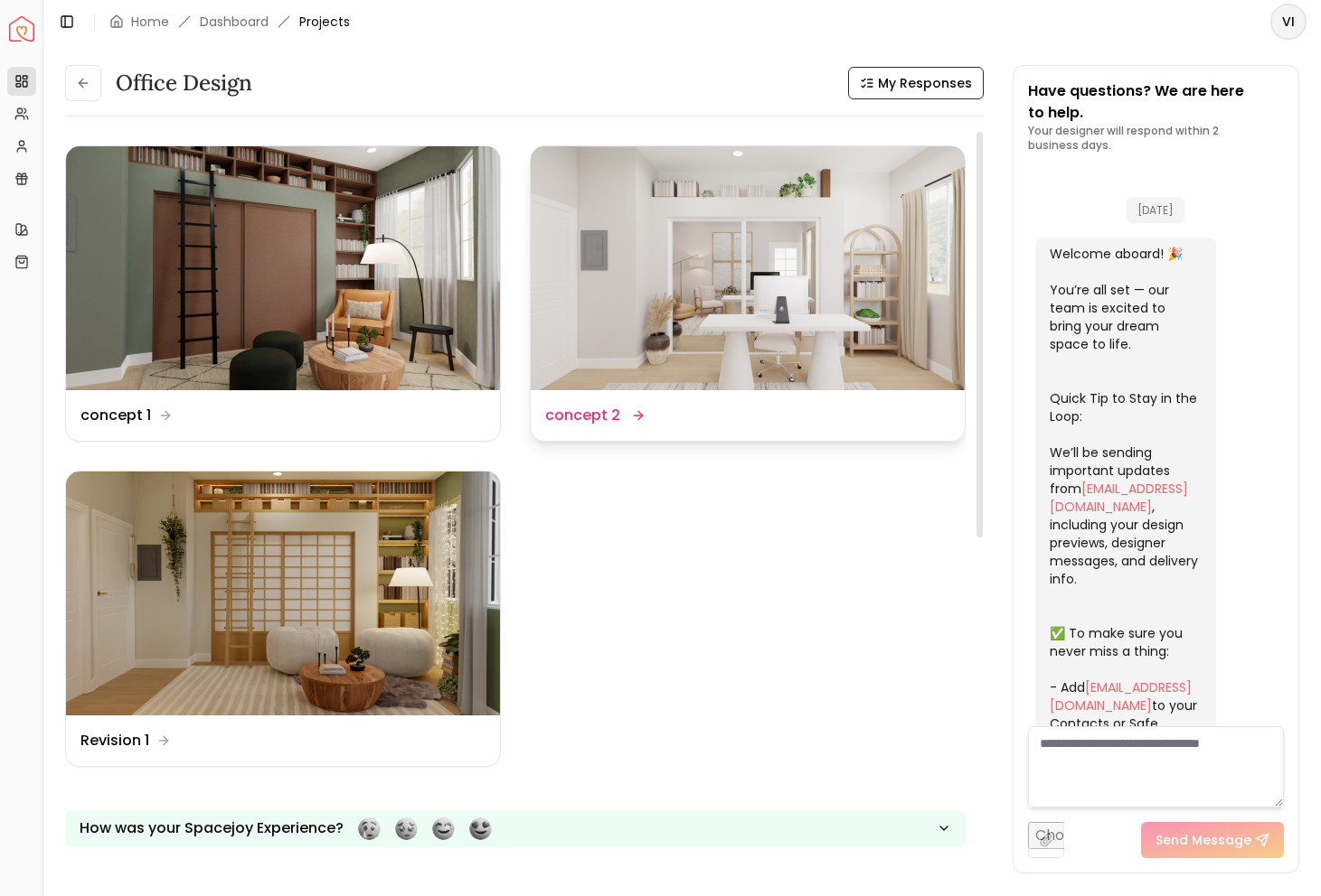
scroll to position [3669, 0]
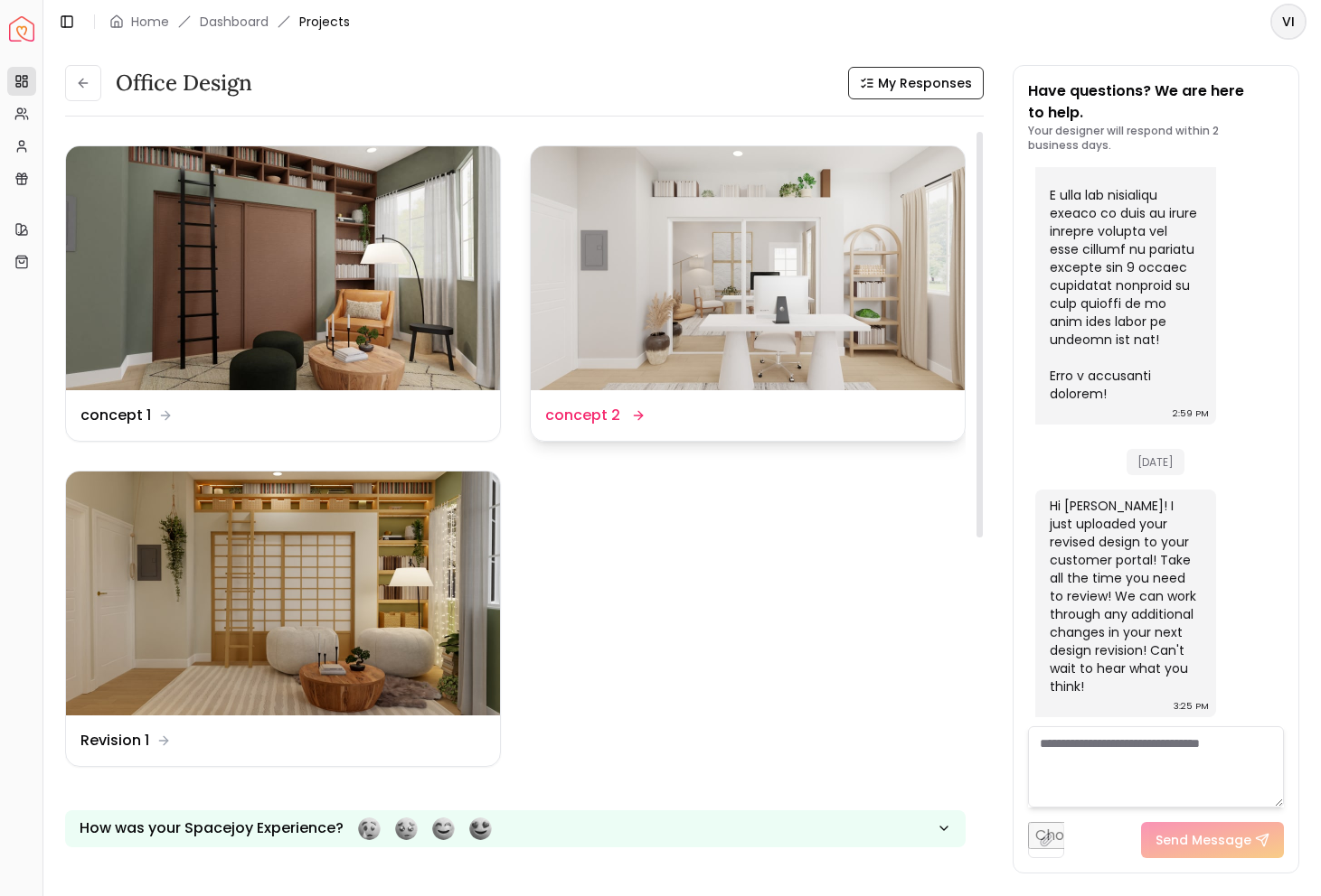
click at [787, 246] on img at bounding box center [748, 269] width 434 height 244
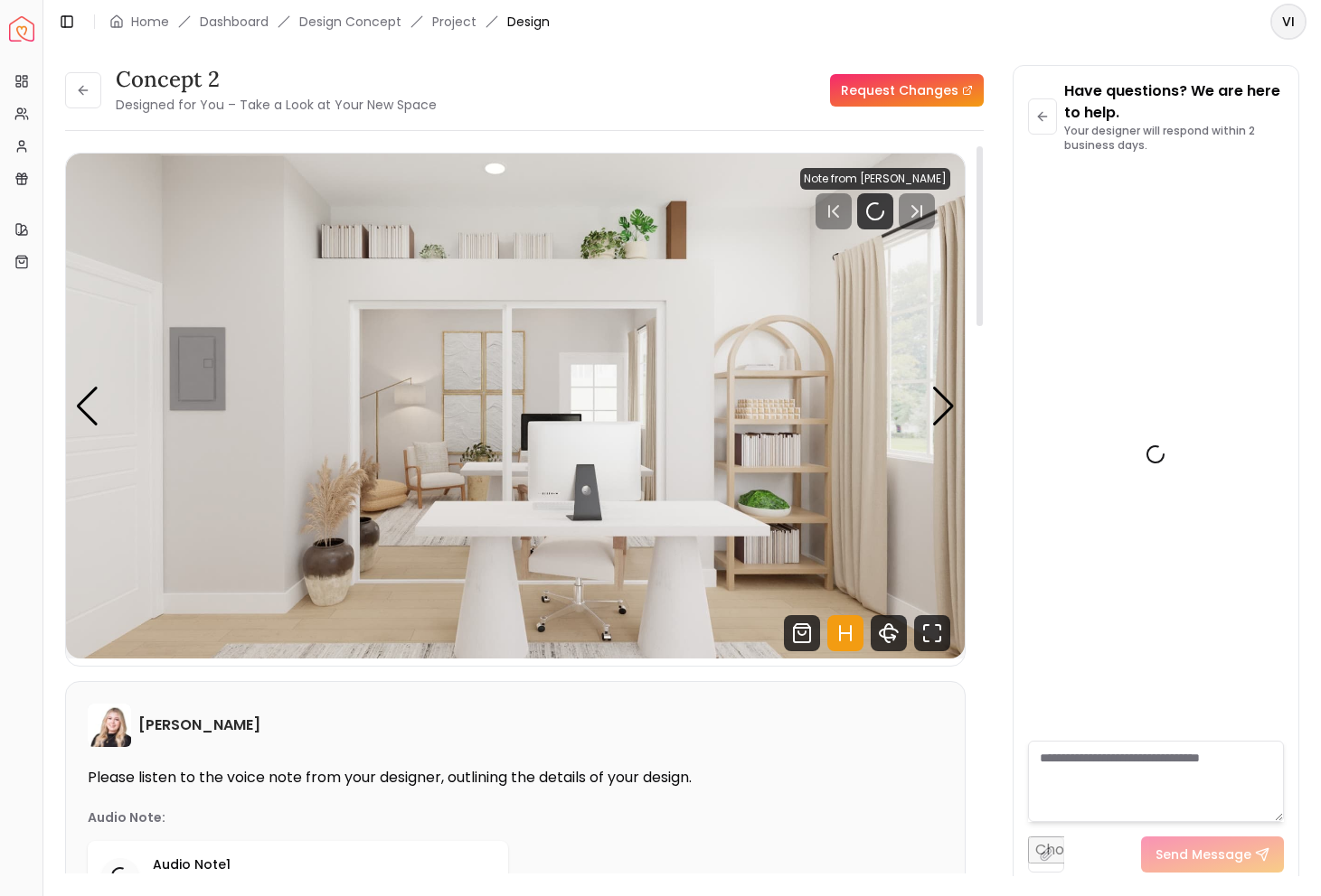
scroll to position [3655, 0]
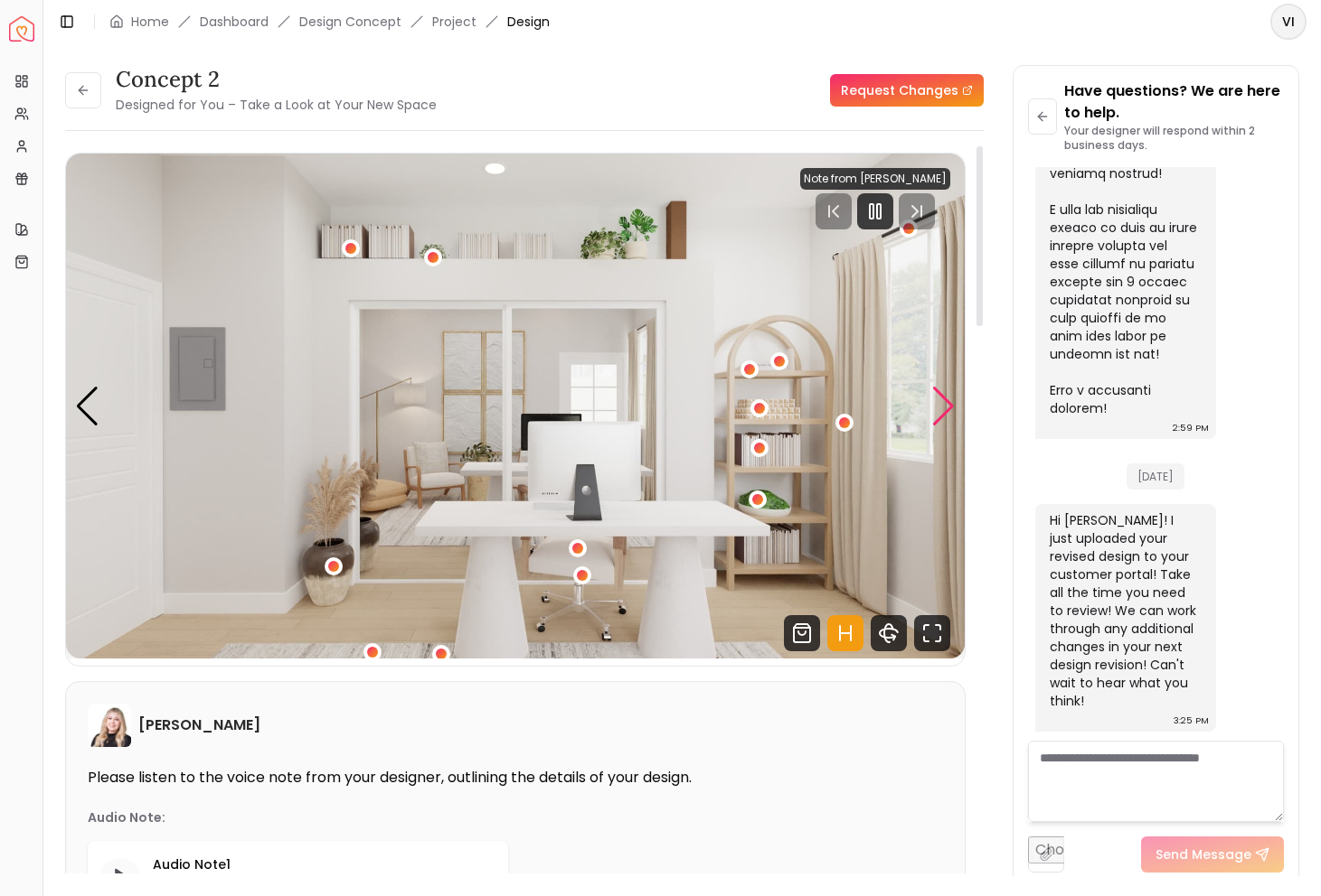
click at [937, 423] on div "Next slide" at bounding box center [943, 406] width 24 height 40
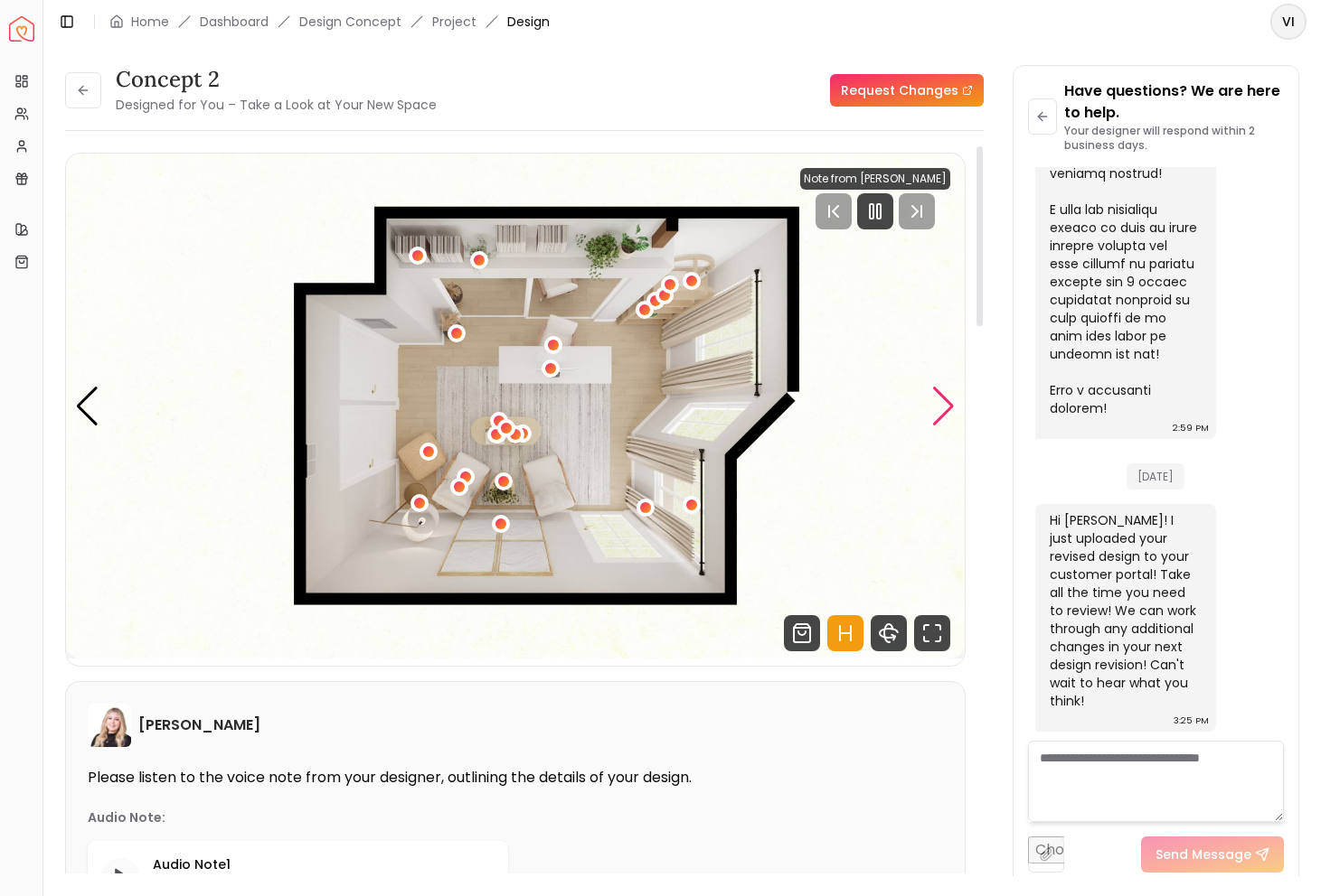
click at [937, 423] on div "Next slide" at bounding box center [943, 406] width 24 height 40
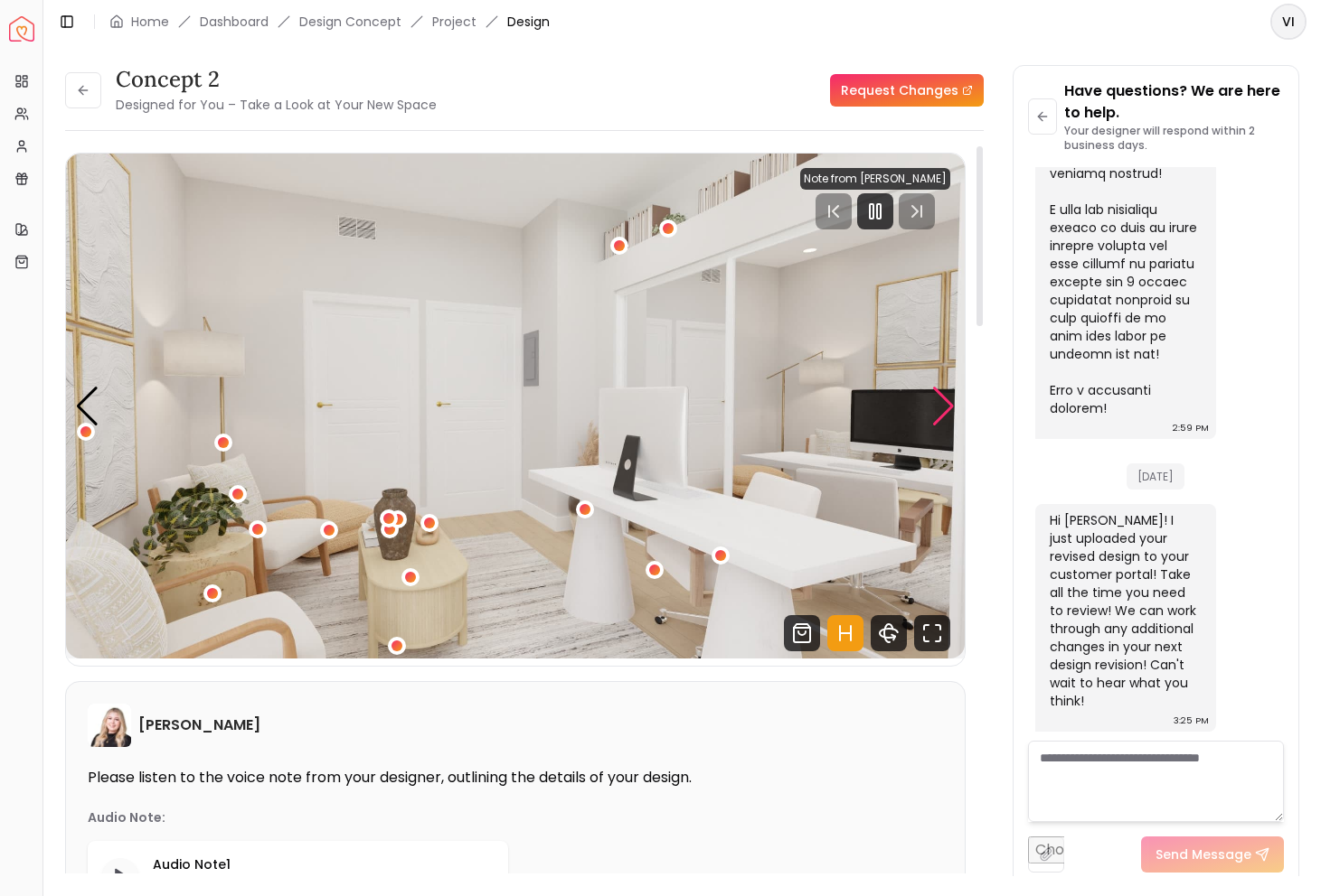
click at [937, 423] on div "Next slide" at bounding box center [943, 406] width 24 height 40
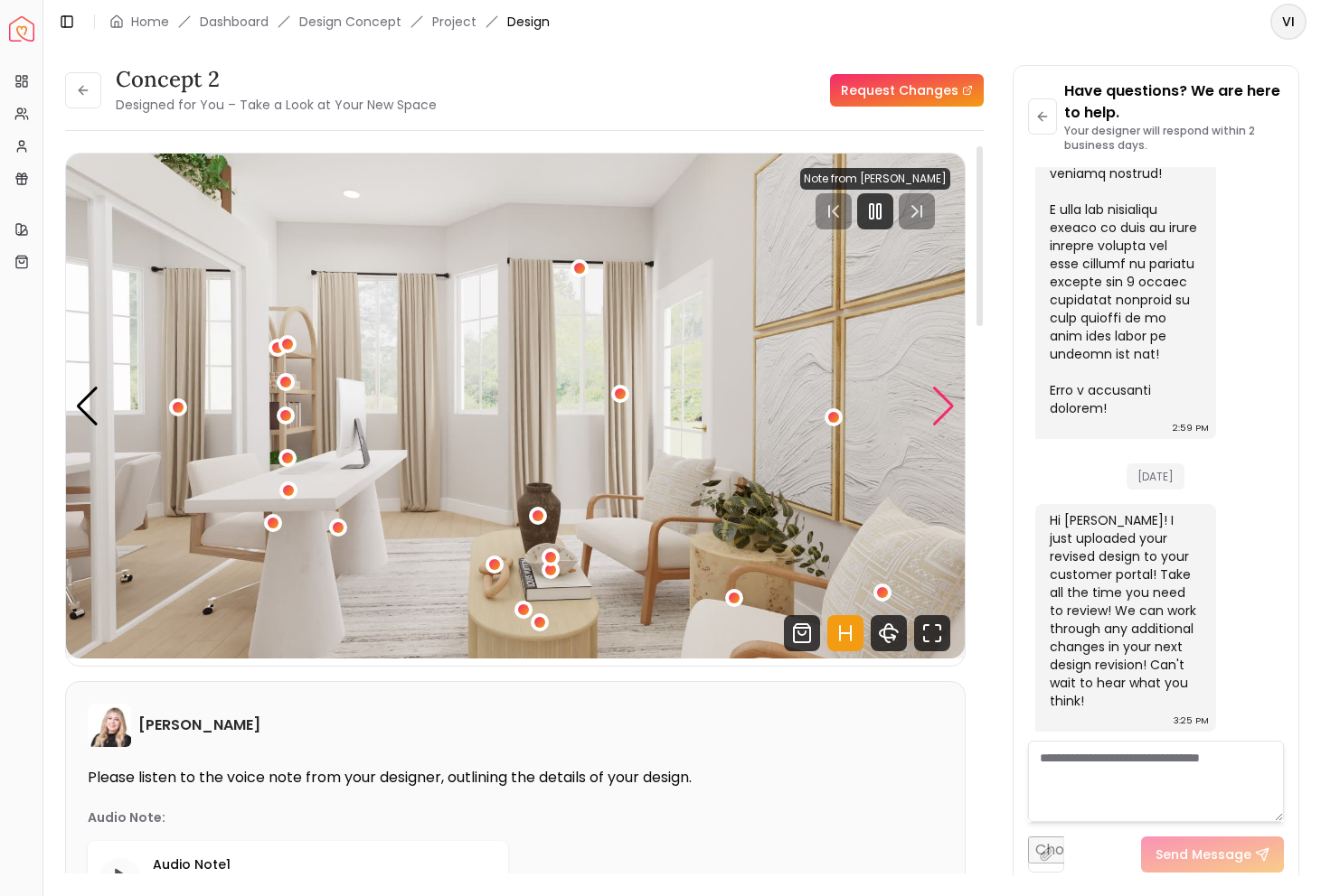
click at [938, 421] on div "Next slide" at bounding box center [943, 406] width 24 height 40
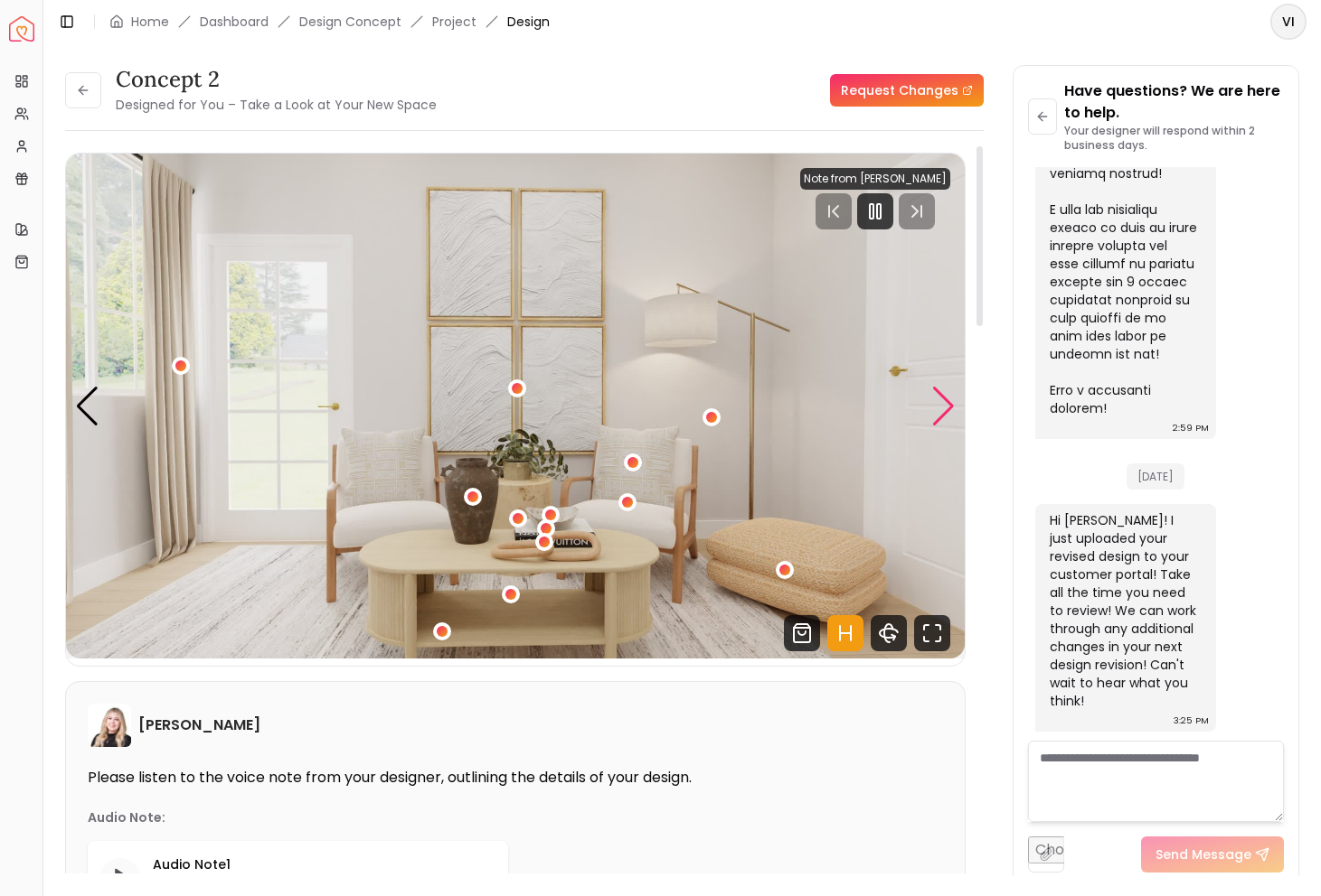
click at [938, 420] on div "Next slide" at bounding box center [943, 406] width 24 height 40
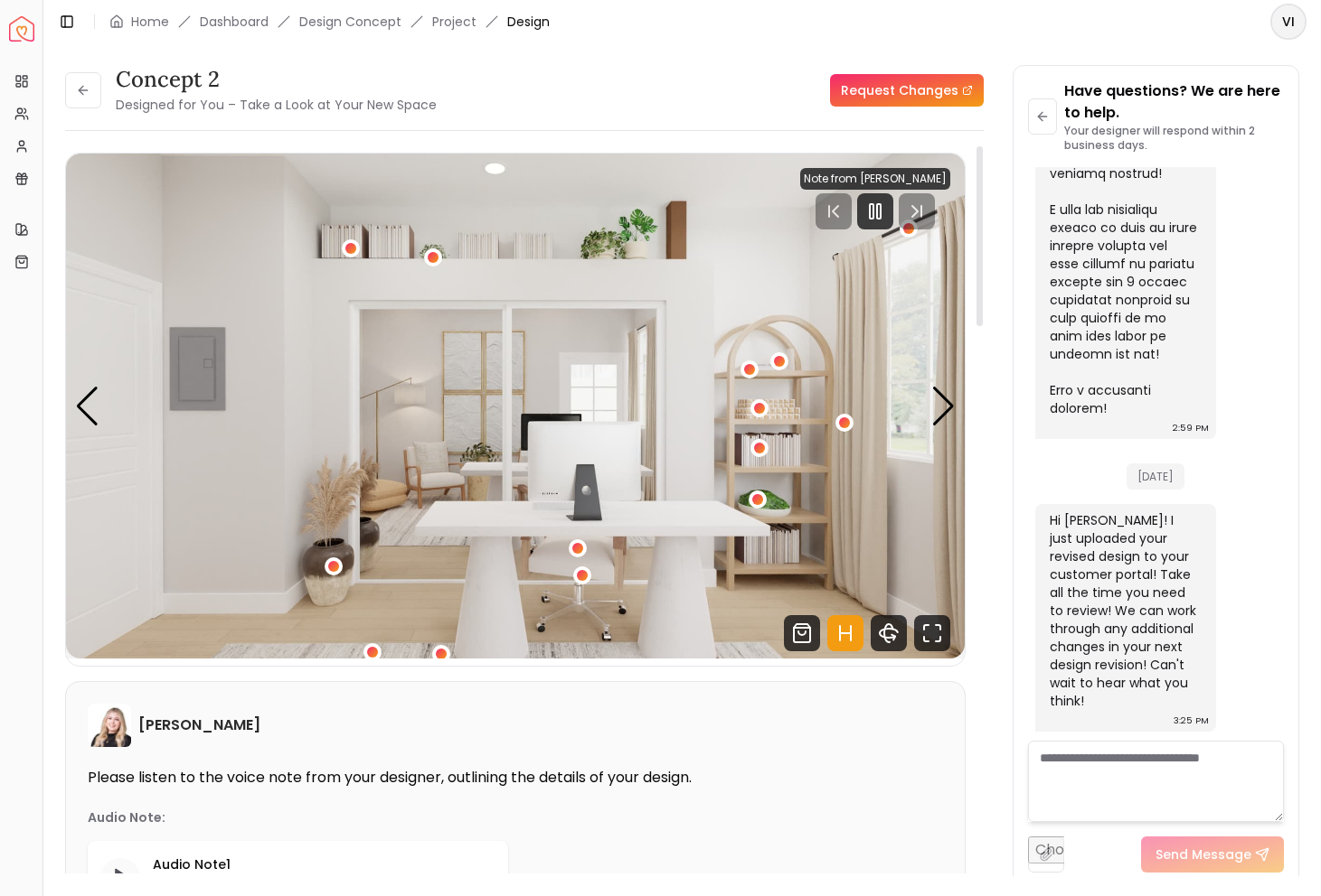
click at [955, 416] on img "1 / 5" at bounding box center [514, 405] width 898 height 505
click at [942, 413] on div "Next slide" at bounding box center [943, 406] width 24 height 40
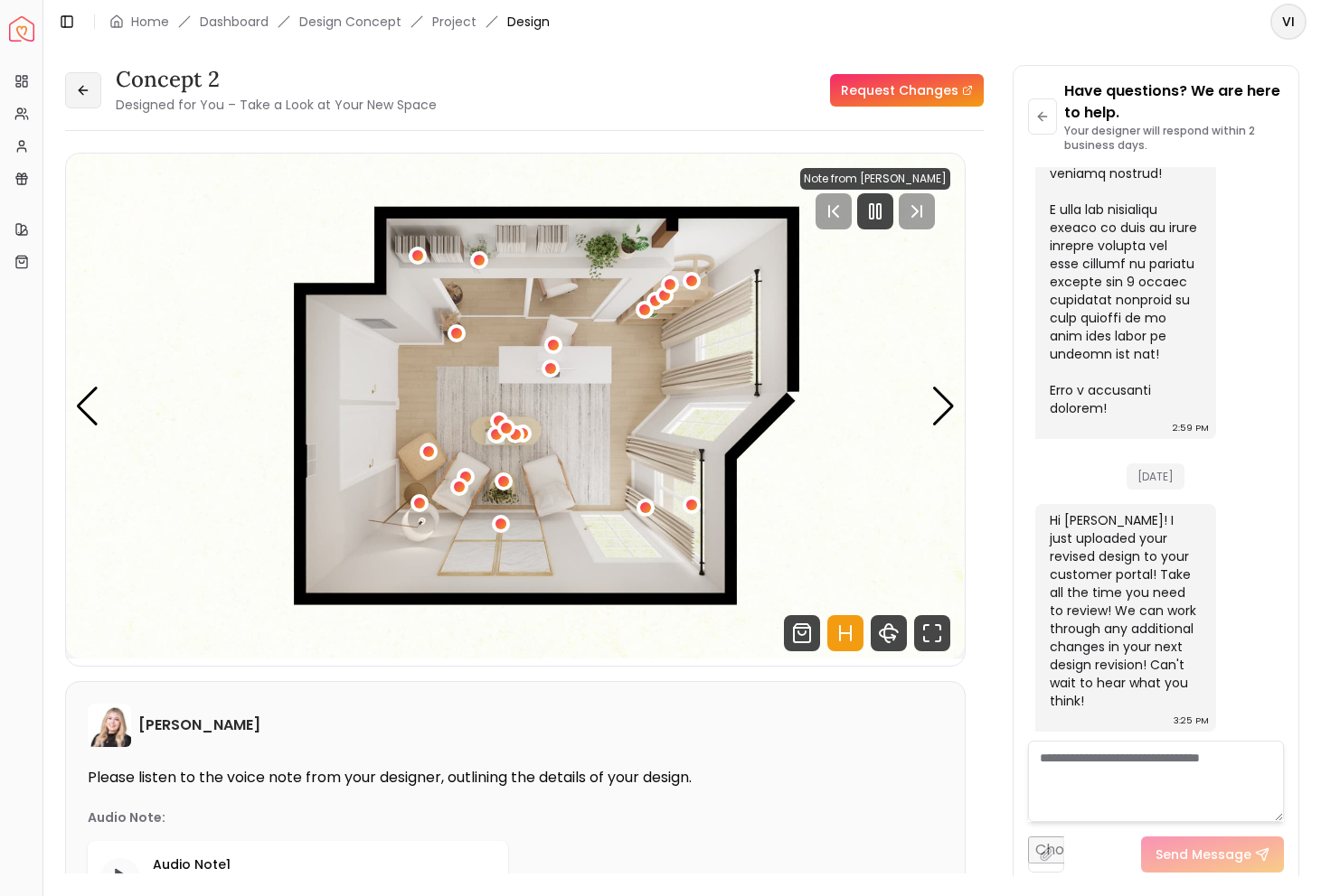
click at [77, 88] on icon at bounding box center [83, 90] width 15 height 15
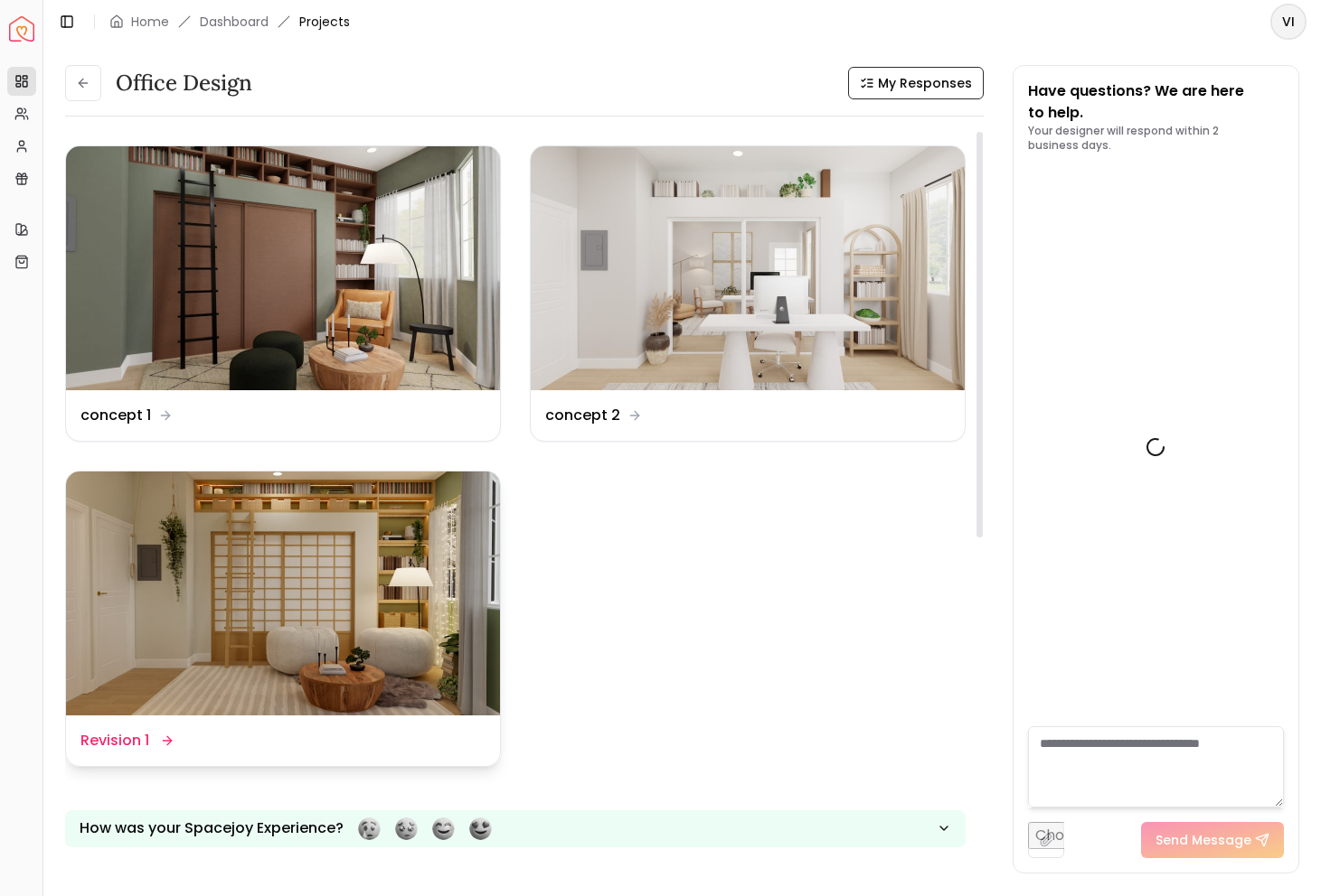
scroll to position [3669, 0]
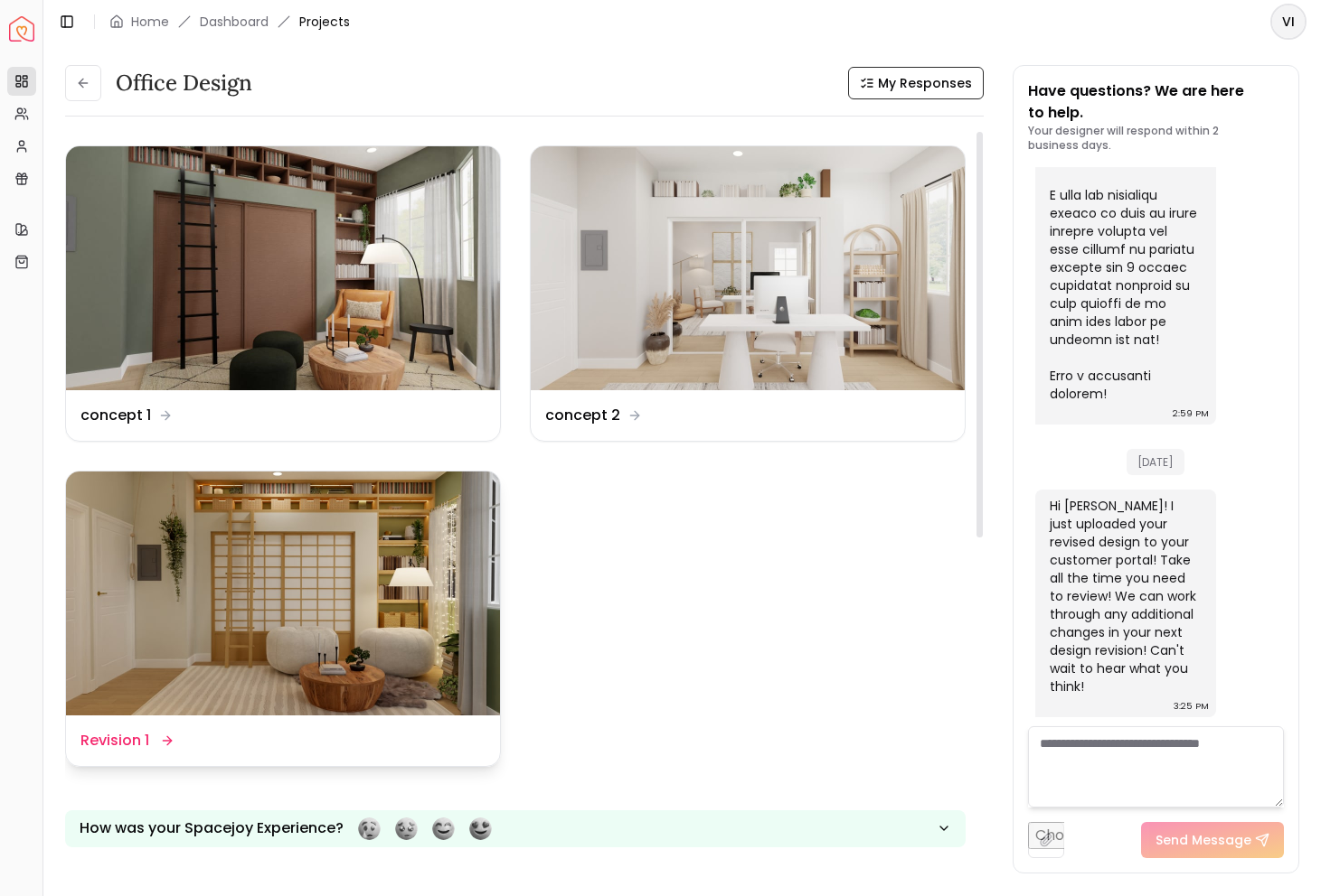
click at [305, 658] on img at bounding box center [282, 593] width 434 height 244
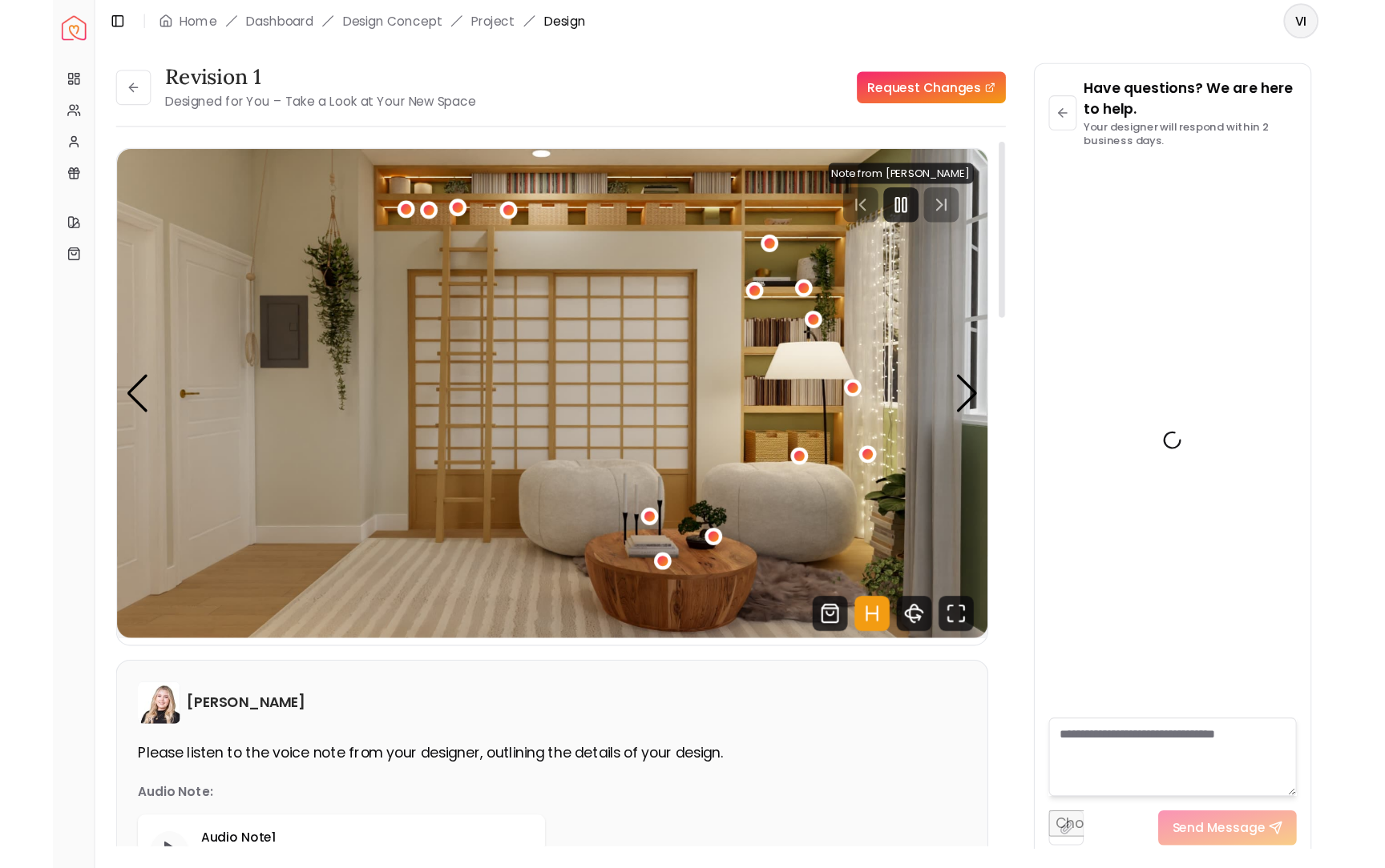
scroll to position [3240, 0]
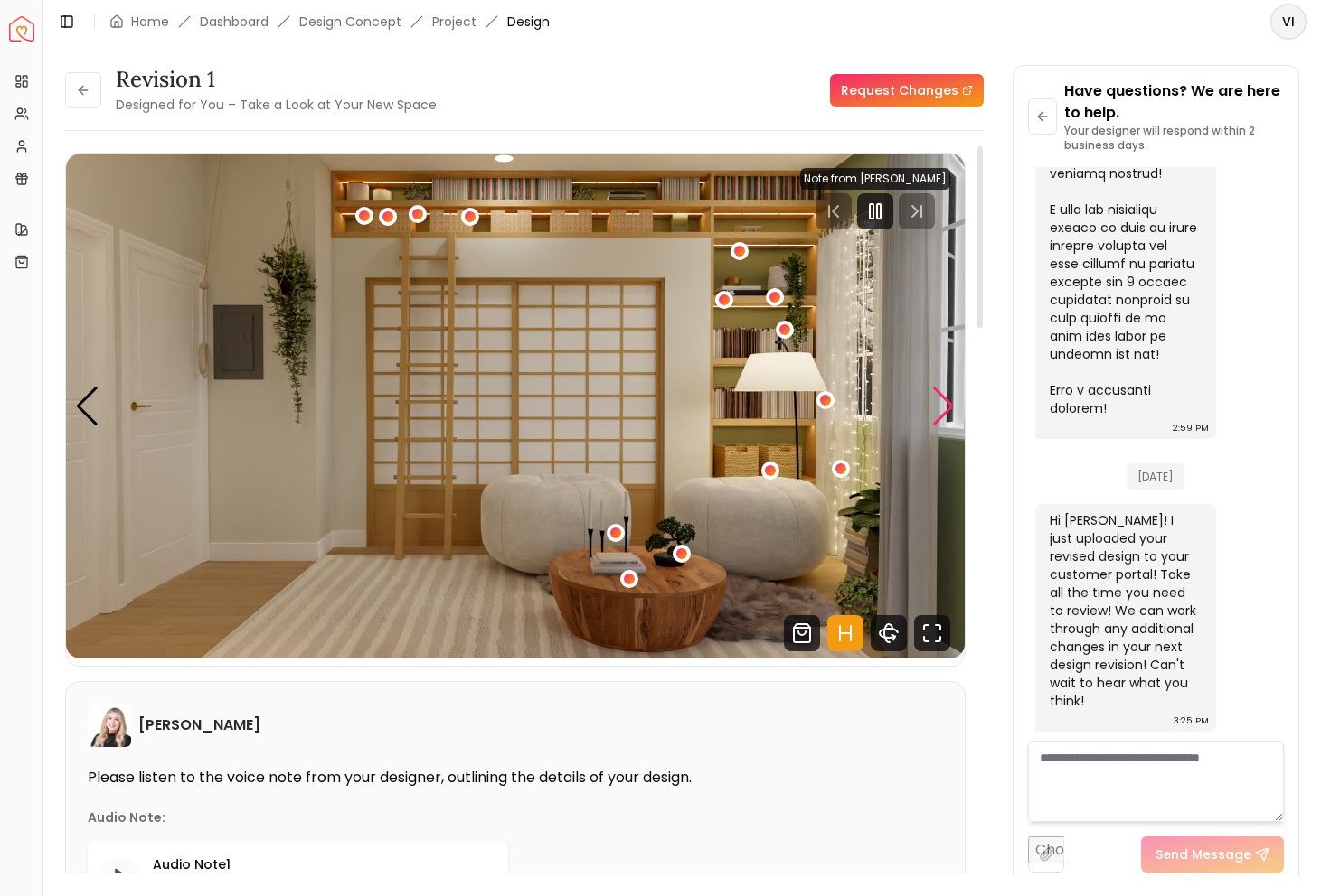
click at [935, 408] on div "Next slide" at bounding box center [943, 406] width 24 height 40
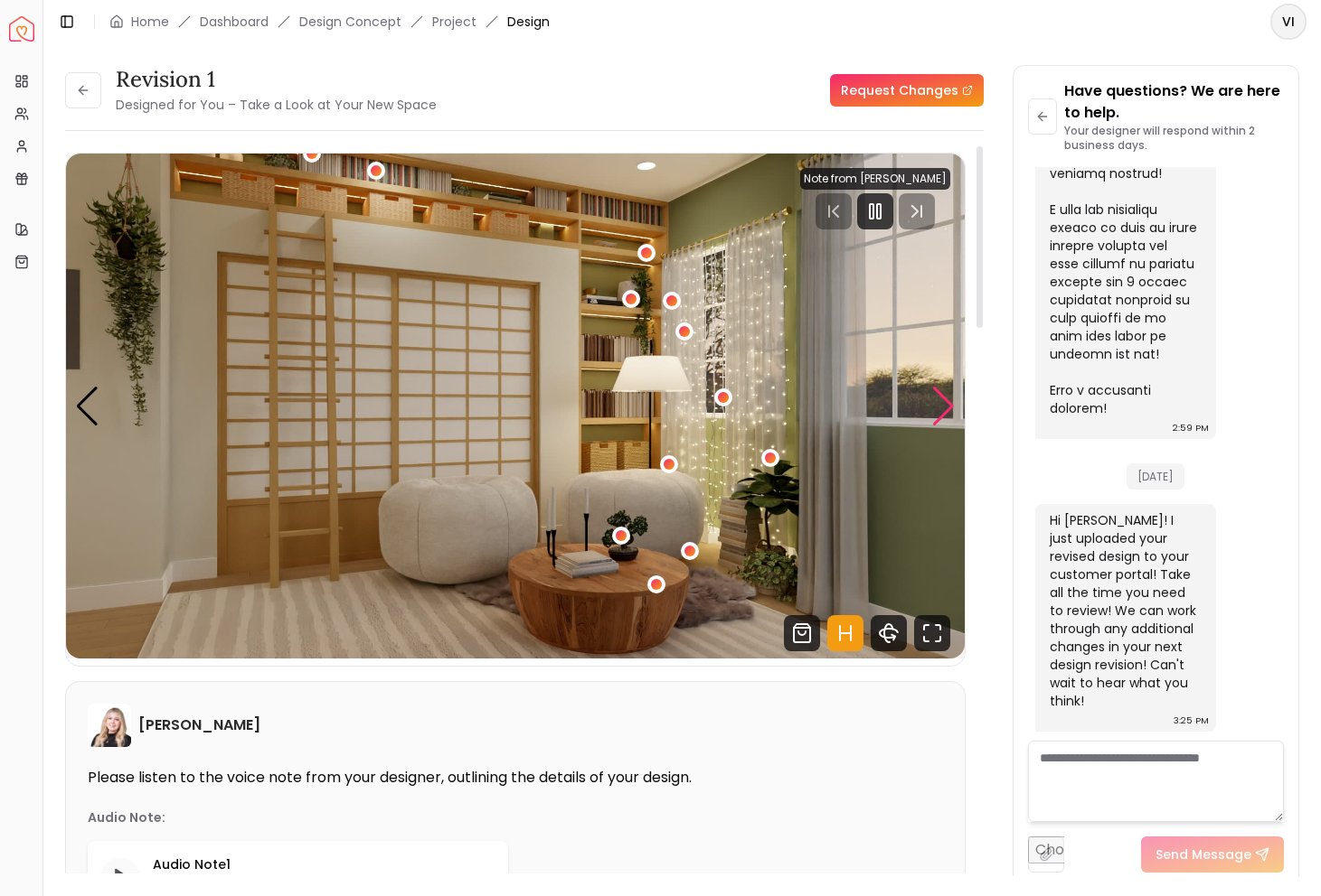
click at [935, 408] on div "Next slide" at bounding box center [943, 406] width 24 height 40
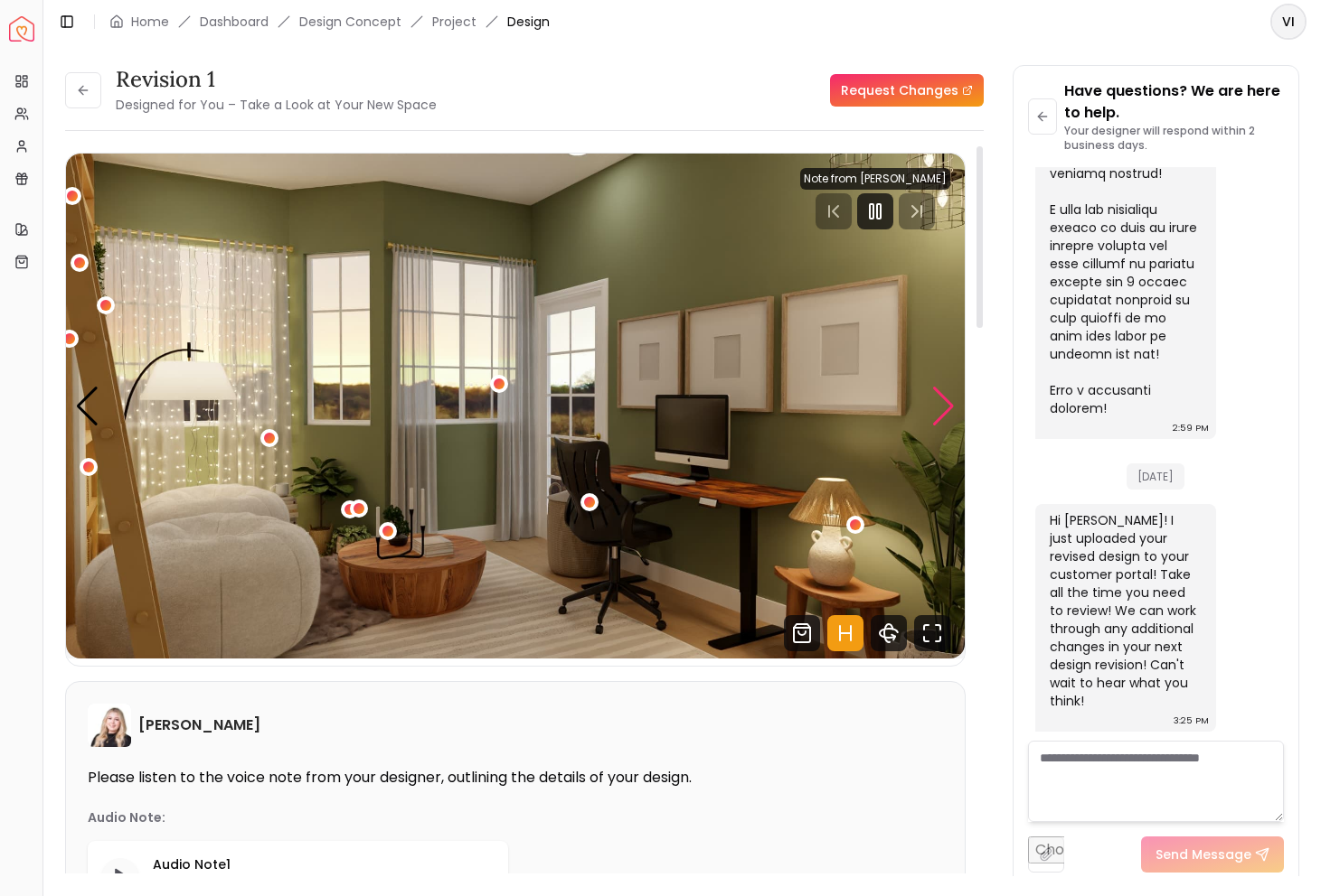
click at [946, 416] on div "Next slide" at bounding box center [943, 406] width 24 height 40
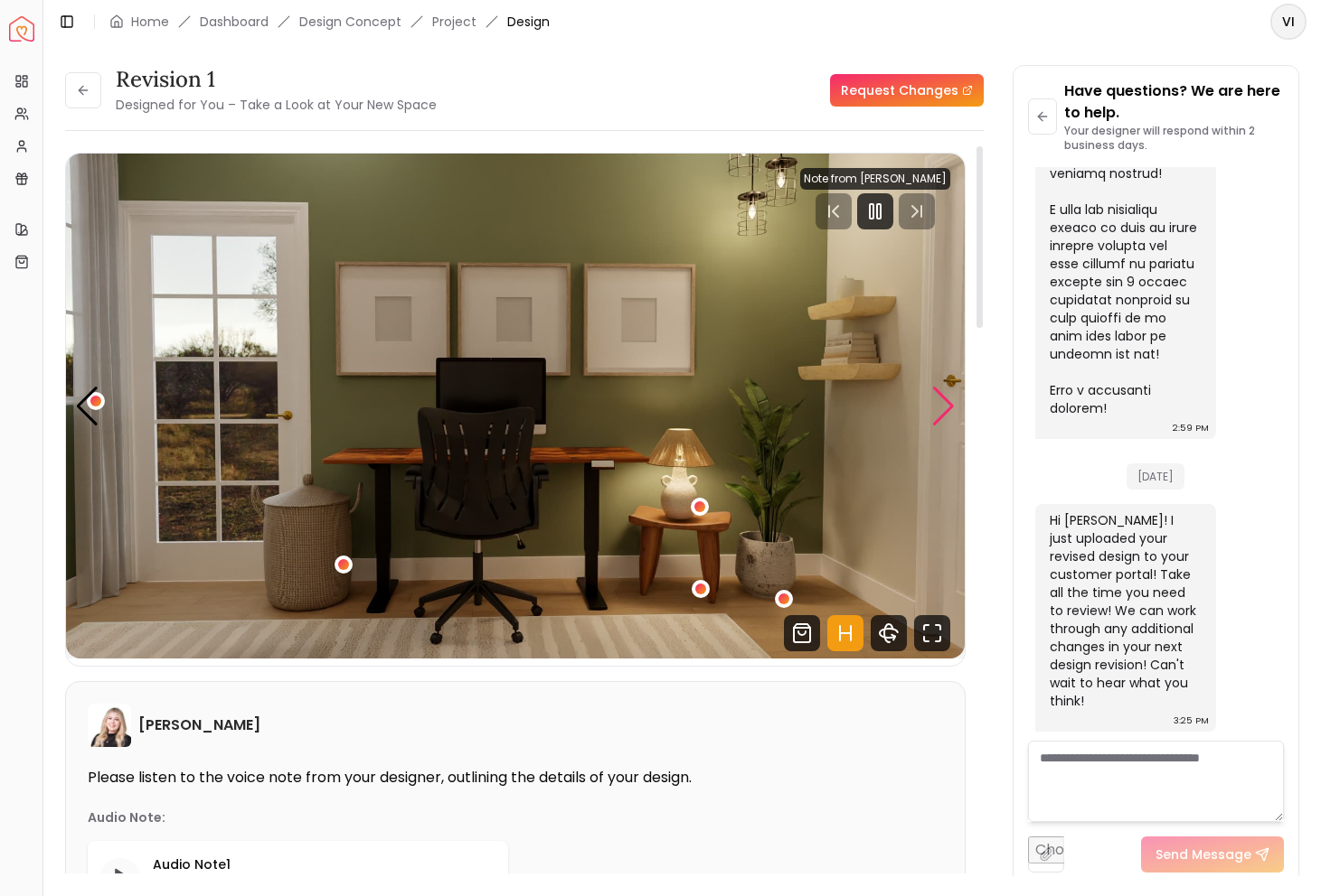
click at [939, 391] on div "Next slide" at bounding box center [943, 406] width 24 height 40
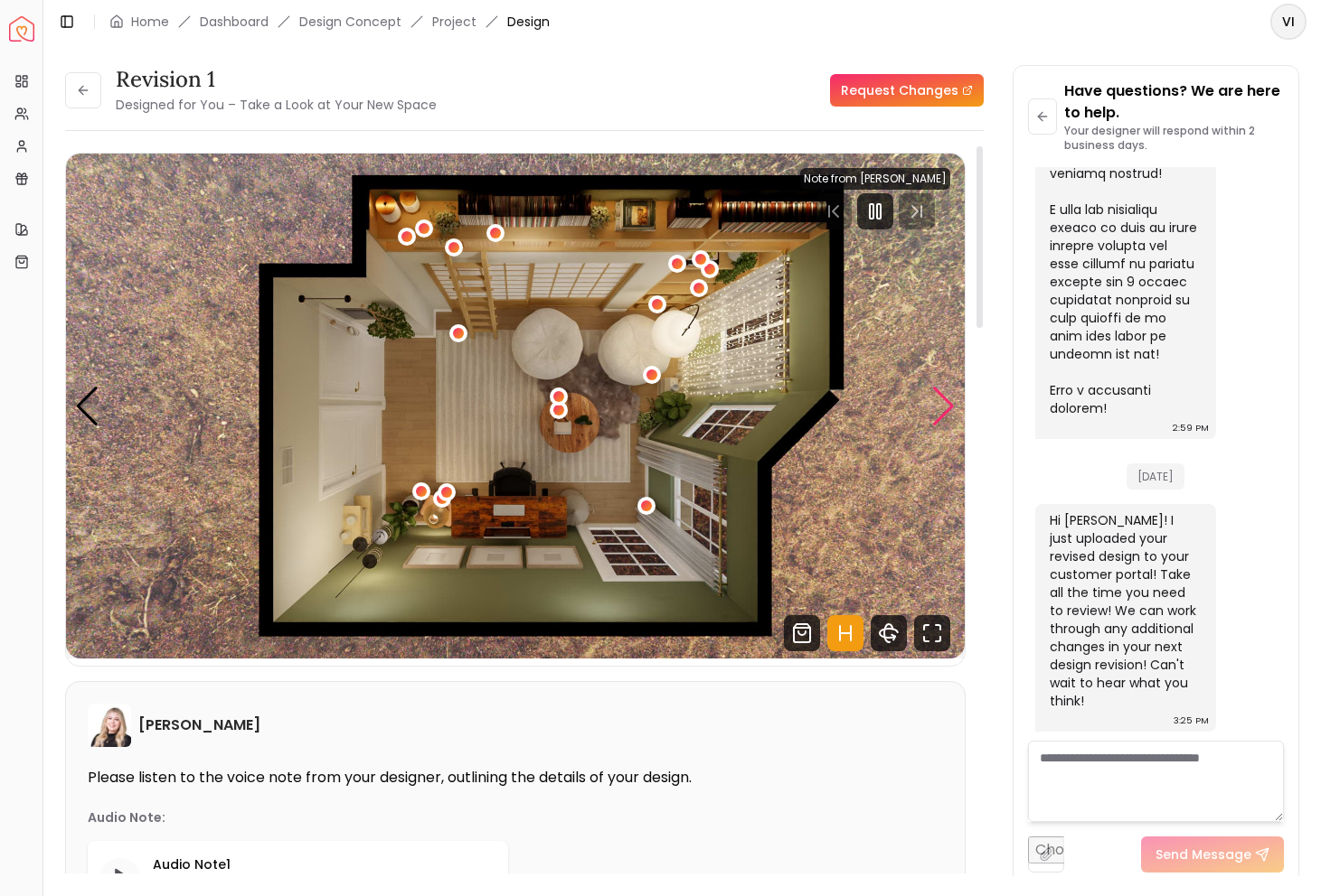
click at [939, 392] on div "Next slide" at bounding box center [943, 406] width 24 height 40
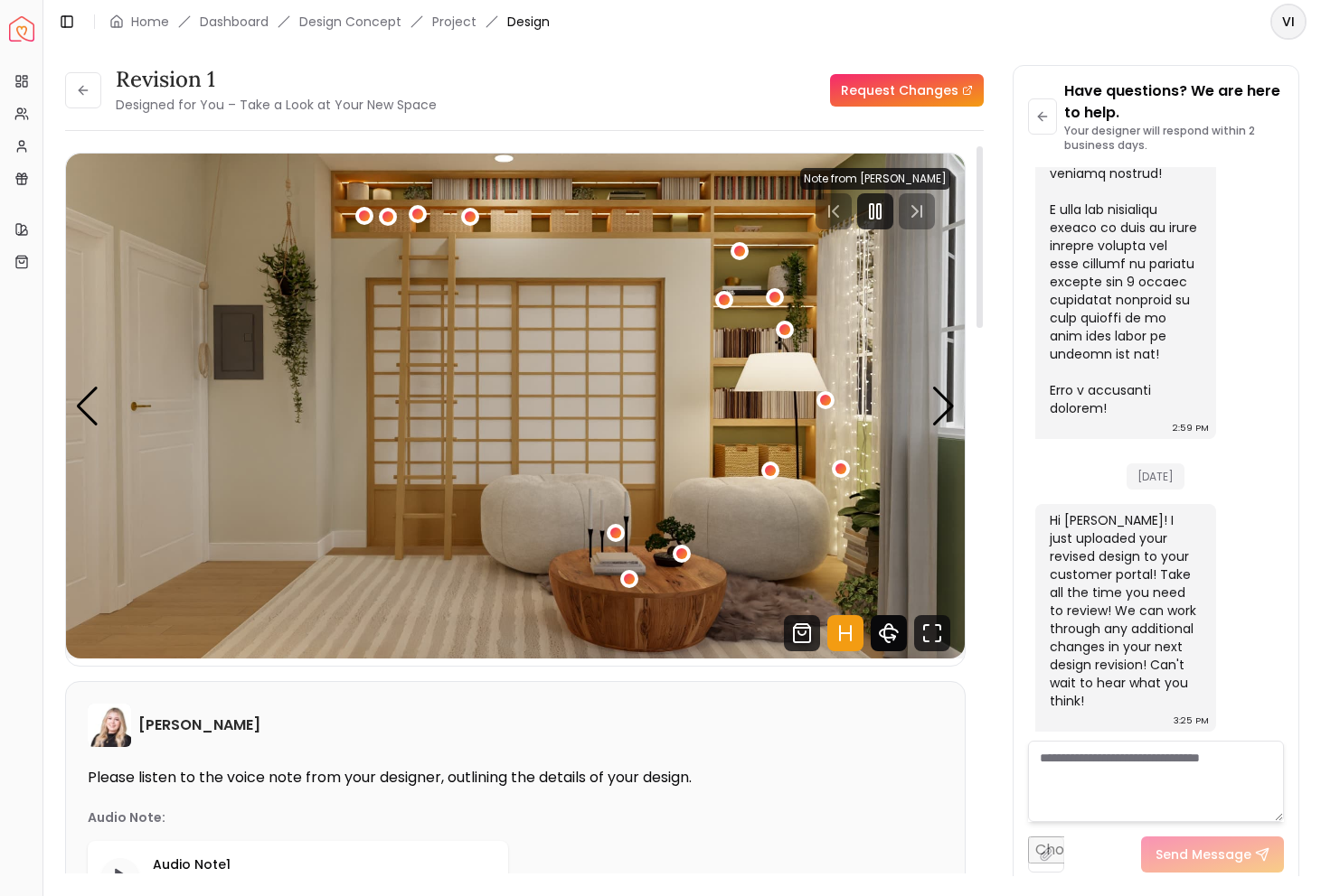
click at [893, 630] on icon "360 View" at bounding box center [888, 633] width 36 height 36
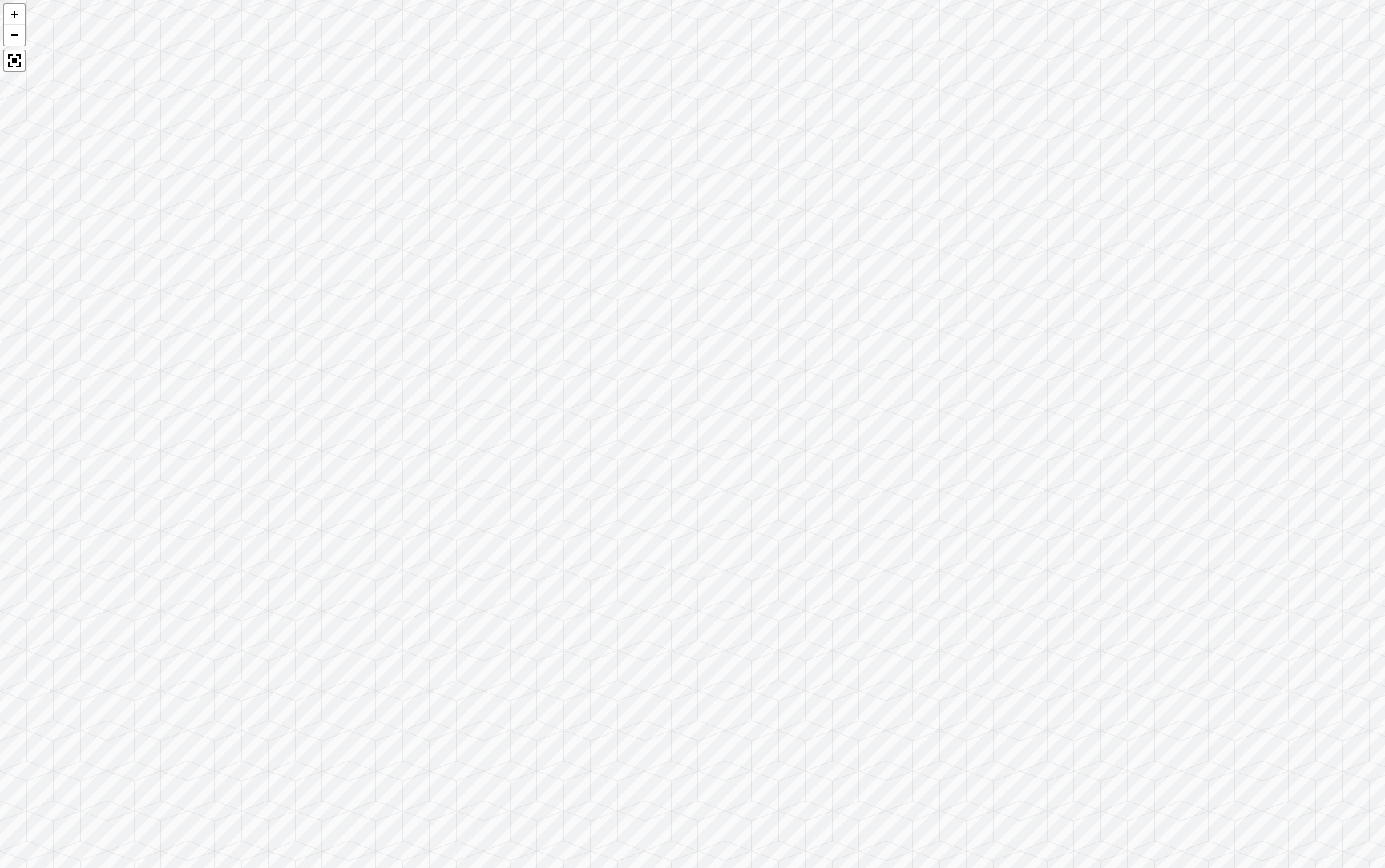
drag, startPoint x: 440, startPoint y: 396, endPoint x: 1141, endPoint y: 353, distance: 702.3
click at [1141, 353] on div at bounding box center [692, 434] width 1385 height 868
drag, startPoint x: 459, startPoint y: 480, endPoint x: 1117, endPoint y: 427, distance: 660.1
click at [1117, 427] on div at bounding box center [692, 434] width 1385 height 868
drag, startPoint x: 102, startPoint y: 432, endPoint x: 846, endPoint y: 430, distance: 744.0
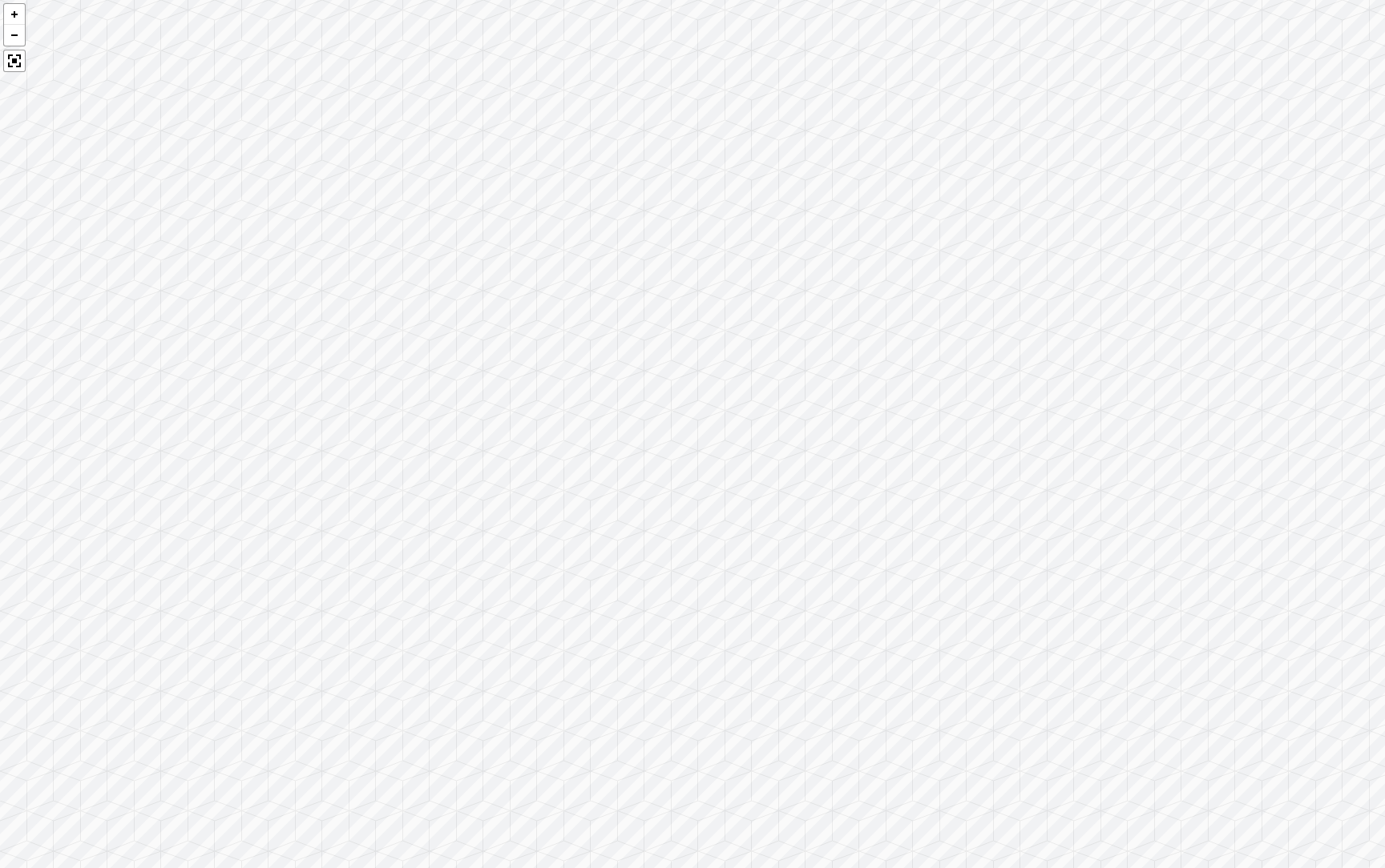
click at [846, 430] on div at bounding box center [692, 434] width 1385 height 868
drag, startPoint x: 497, startPoint y: 428, endPoint x: 336, endPoint y: 547, distance: 200.2
click at [336, 547] on div at bounding box center [692, 434] width 1385 height 868
drag, startPoint x: 981, startPoint y: 525, endPoint x: 558, endPoint y: 398, distance: 441.7
click at [558, 398] on div at bounding box center [692, 434] width 1385 height 868
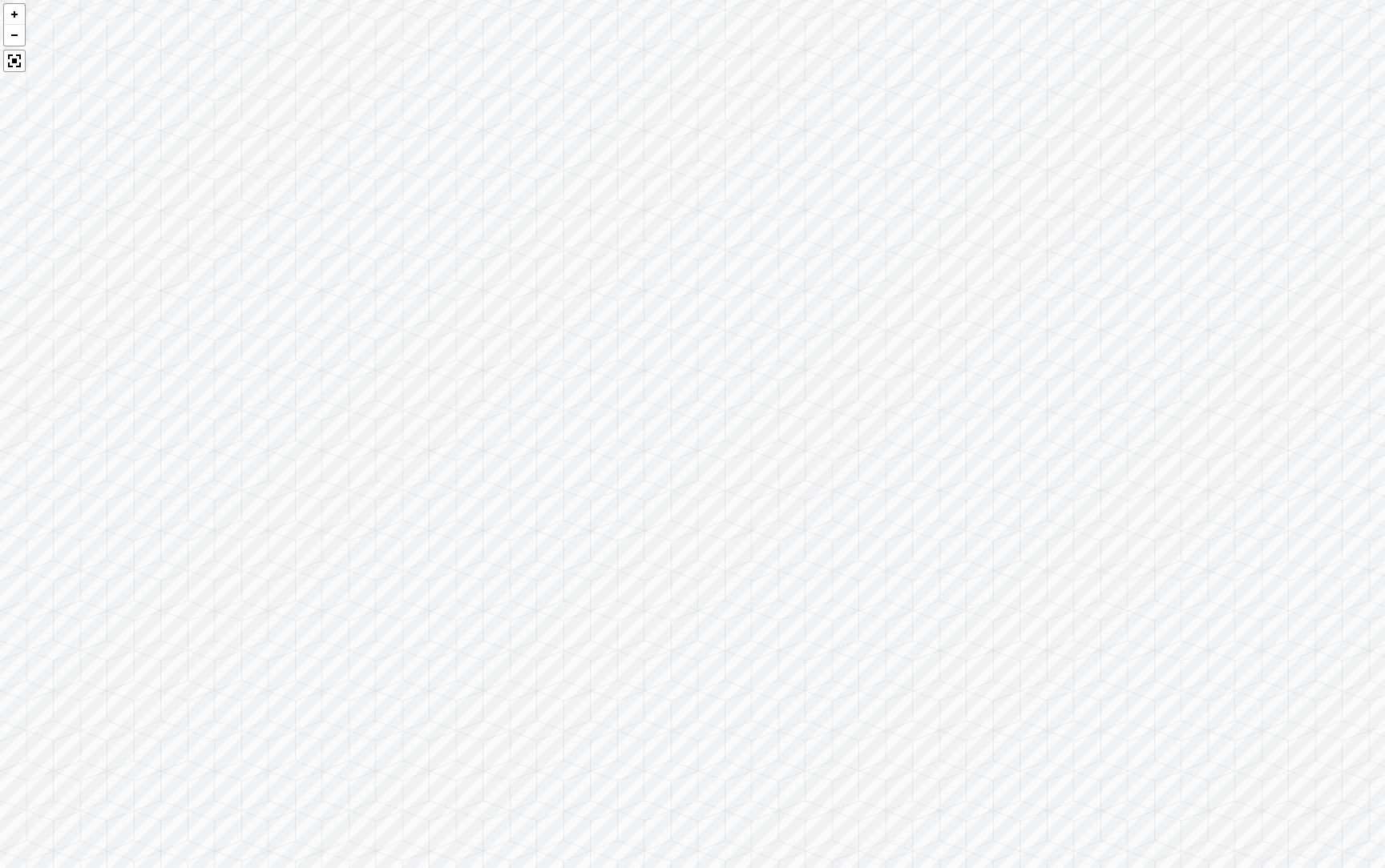
drag, startPoint x: 341, startPoint y: 454, endPoint x: 859, endPoint y: 262, distance: 552.4
click at [859, 263] on div at bounding box center [692, 434] width 1385 height 868
drag, startPoint x: 402, startPoint y: 322, endPoint x: 138, endPoint y: 457, distance: 296.5
click at [138, 457] on div at bounding box center [692, 434] width 1385 height 868
drag, startPoint x: 1125, startPoint y: 371, endPoint x: 1066, endPoint y: 105, distance: 272.5
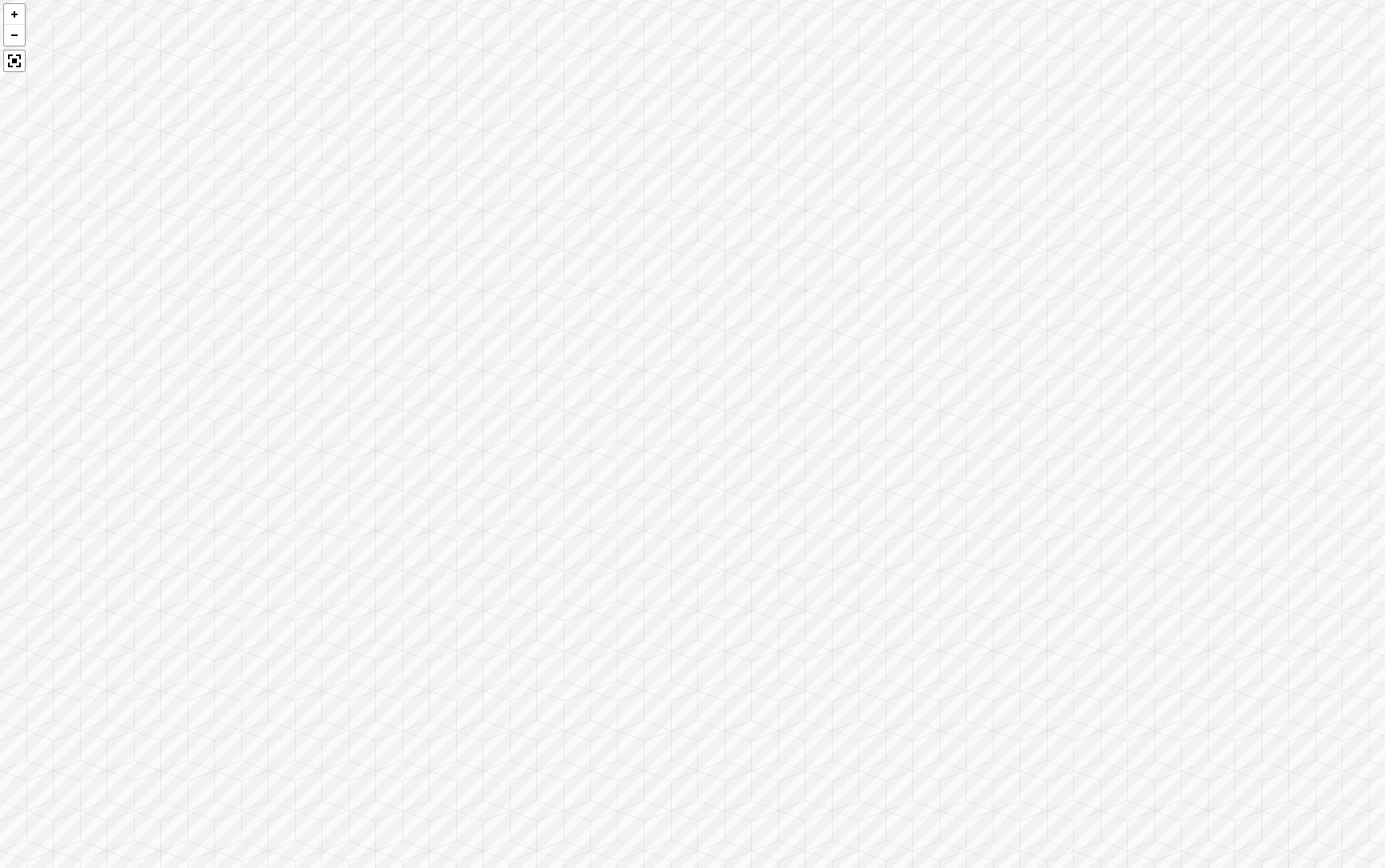
click at [1066, 105] on div at bounding box center [692, 434] width 1385 height 868
drag, startPoint x: 352, startPoint y: 411, endPoint x: 623, endPoint y: 351, distance: 277.6
click at [623, 351] on div at bounding box center [692, 434] width 1385 height 868
drag, startPoint x: 369, startPoint y: 397, endPoint x: 841, endPoint y: 420, distance: 472.6
click at [851, 420] on div at bounding box center [692, 434] width 1385 height 868
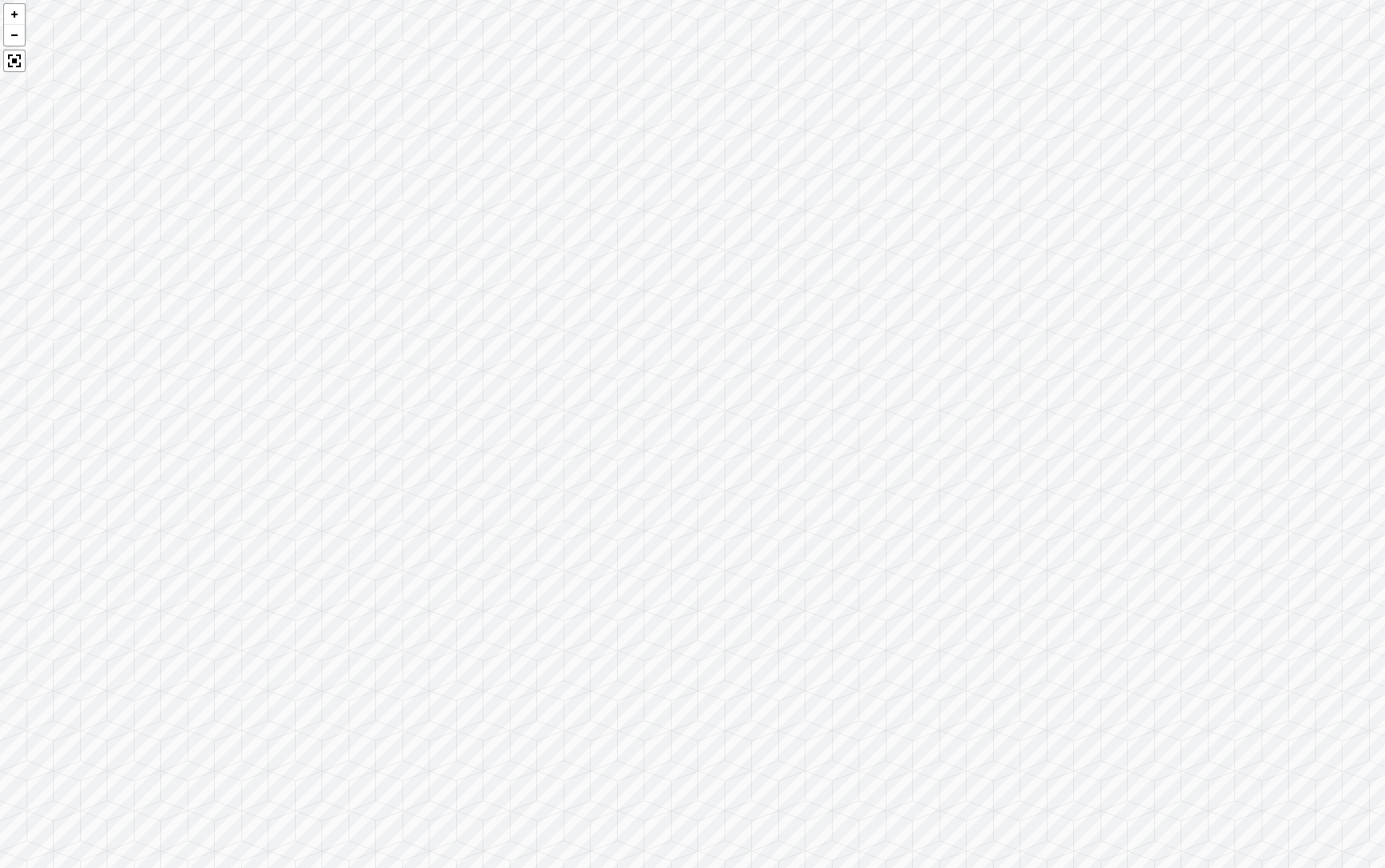
drag, startPoint x: 430, startPoint y: 205, endPoint x: 905, endPoint y: 537, distance: 579.5
click at [905, 537] on div at bounding box center [692, 434] width 1385 height 868
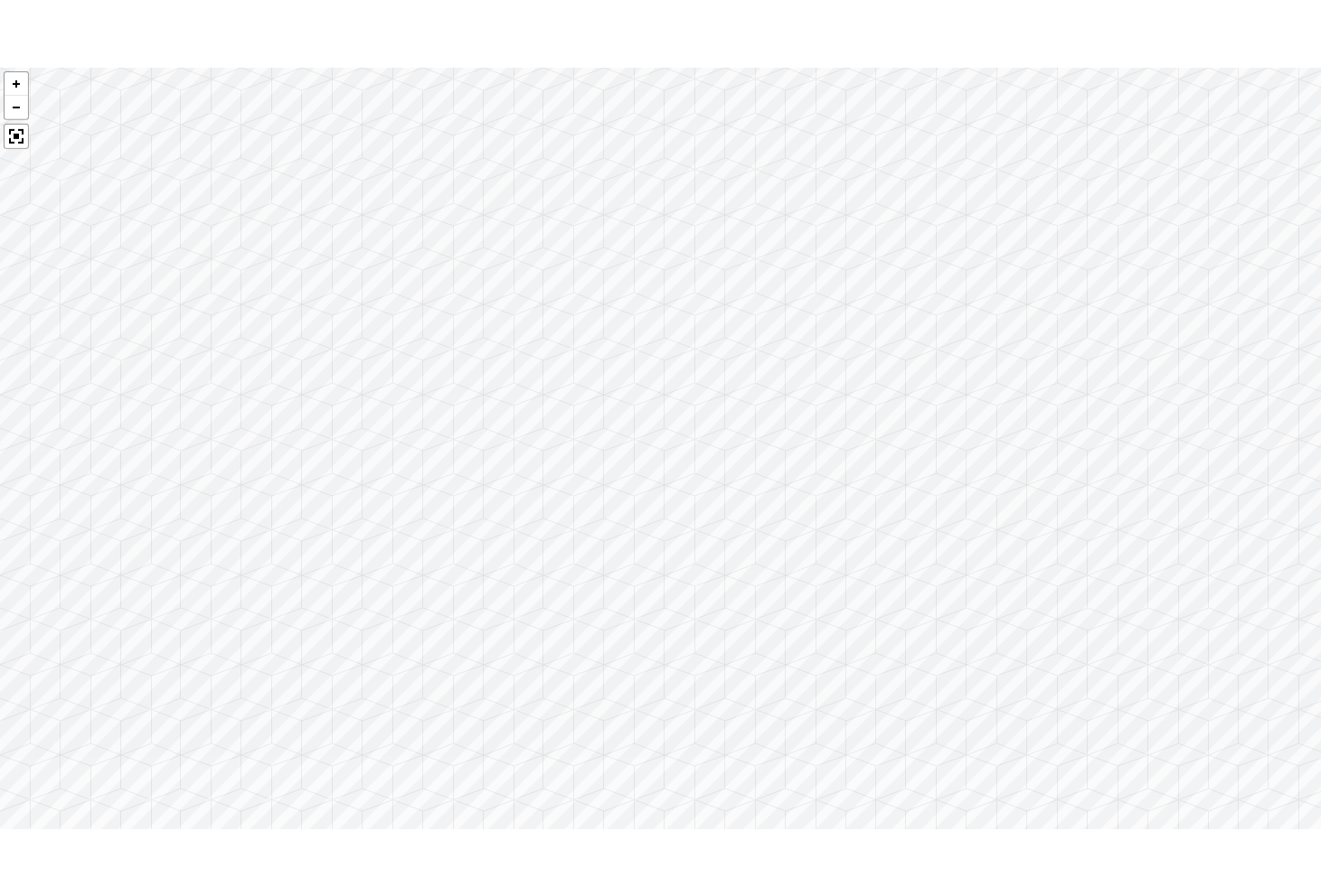
scroll to position [3655, 0]
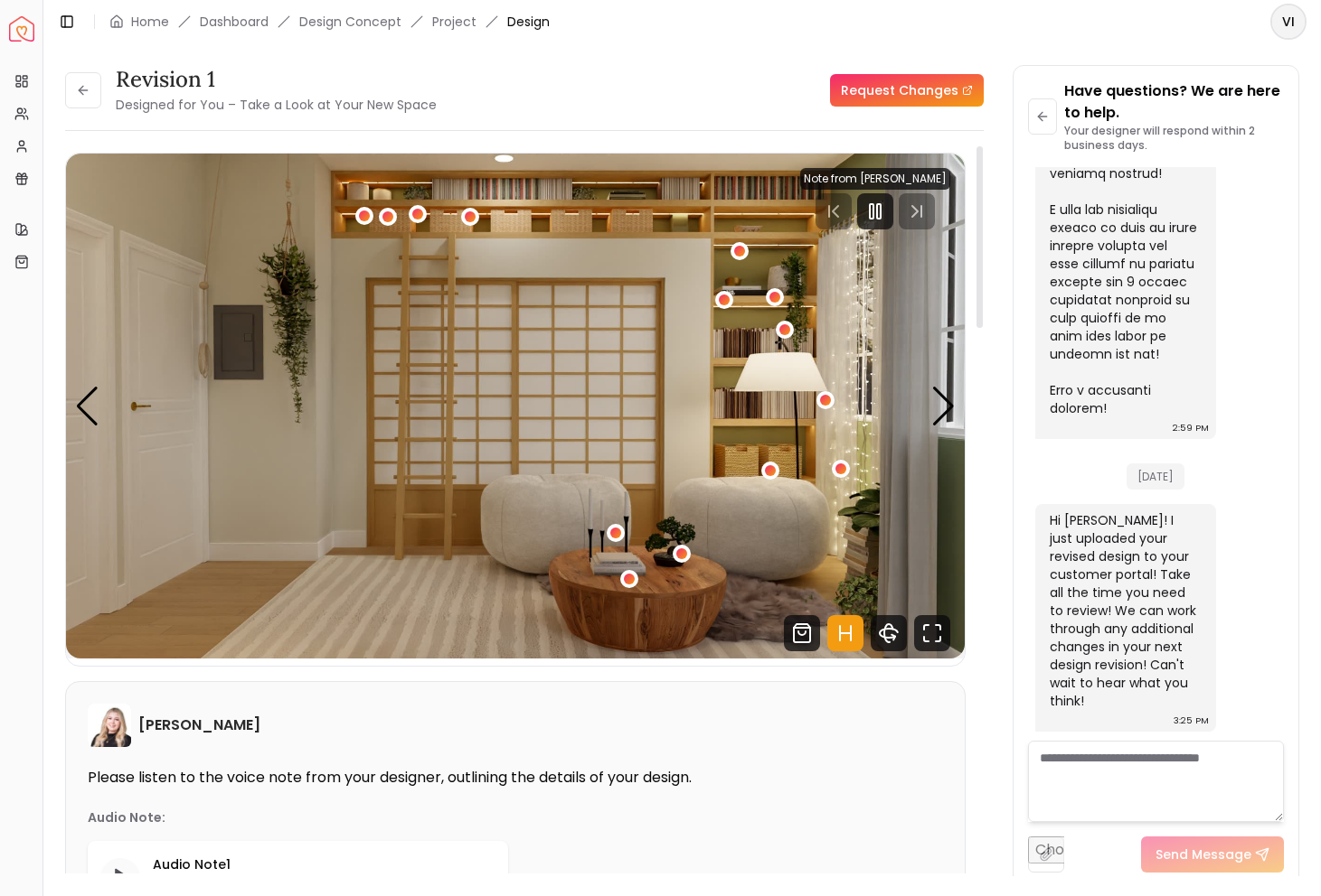
click at [856, 636] on icon "Hotspots Toggle" at bounding box center [845, 633] width 36 height 36
click at [734, 247] on div "1 / 5" at bounding box center [739, 250] width 14 height 14
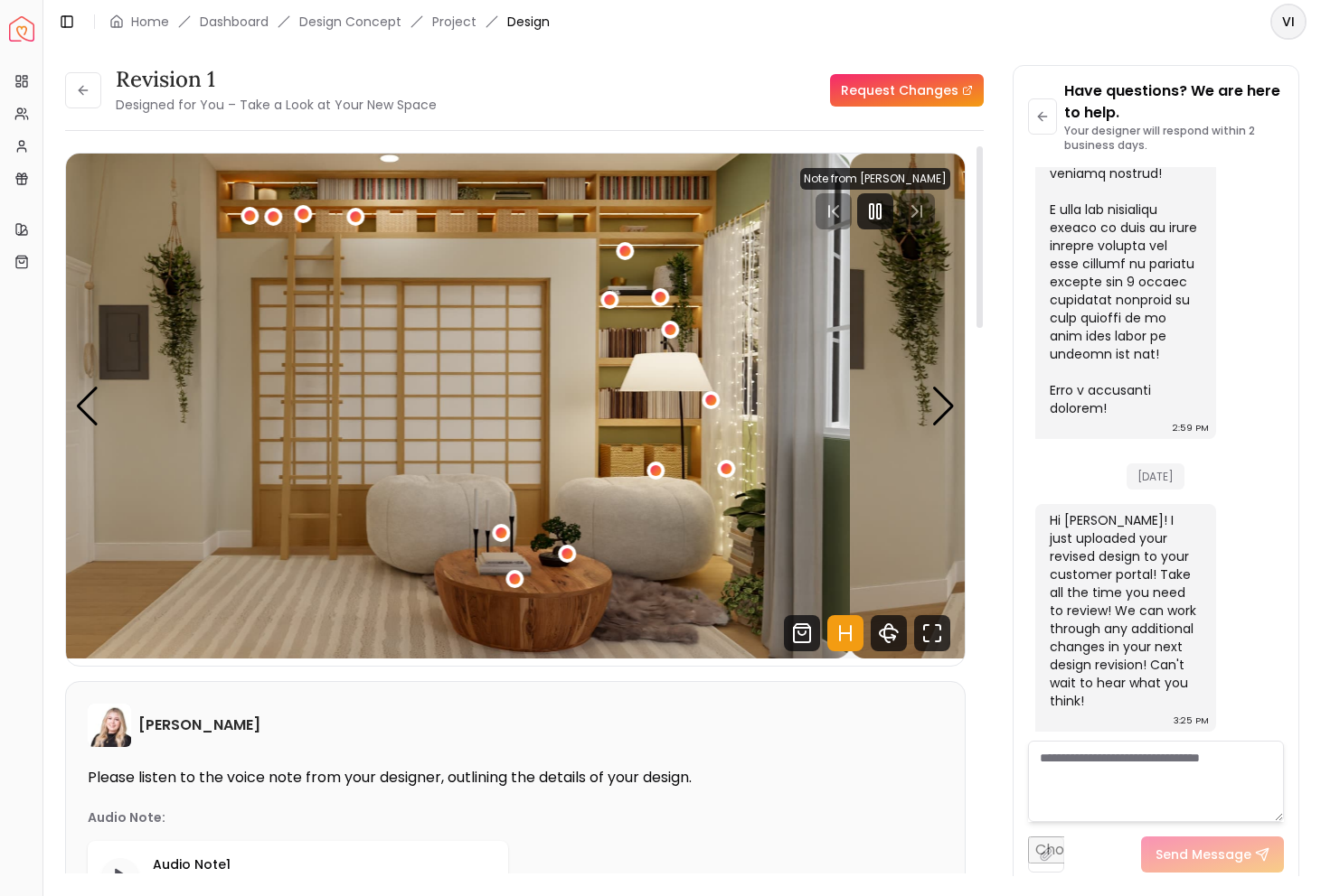
click at [485, 434] on img "1 / 5" at bounding box center [400, 405] width 898 height 505
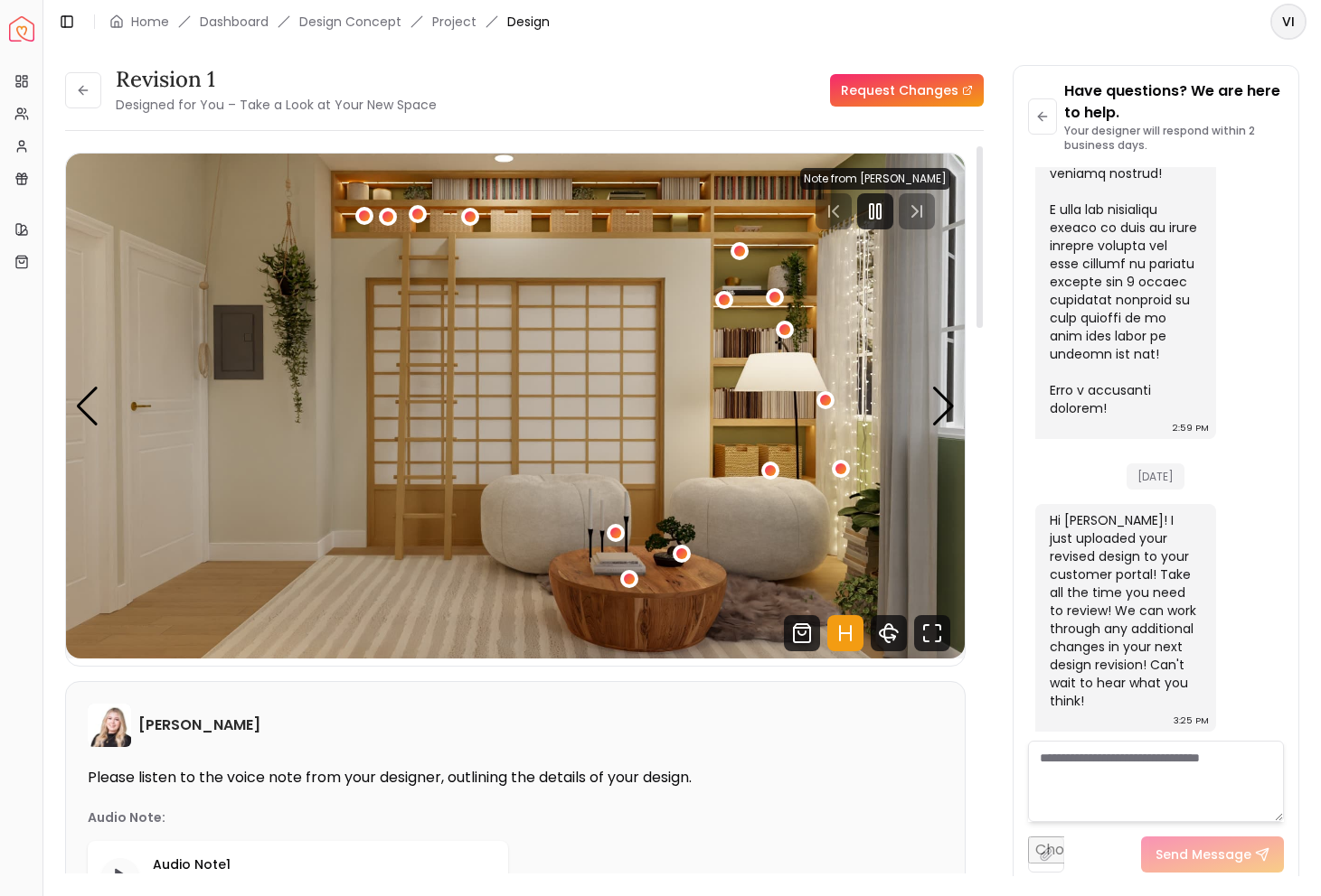
click at [220, 441] on img "1 / 5" at bounding box center [514, 405] width 898 height 505
click at [798, 427] on img "1 / 5" at bounding box center [514, 405] width 898 height 505
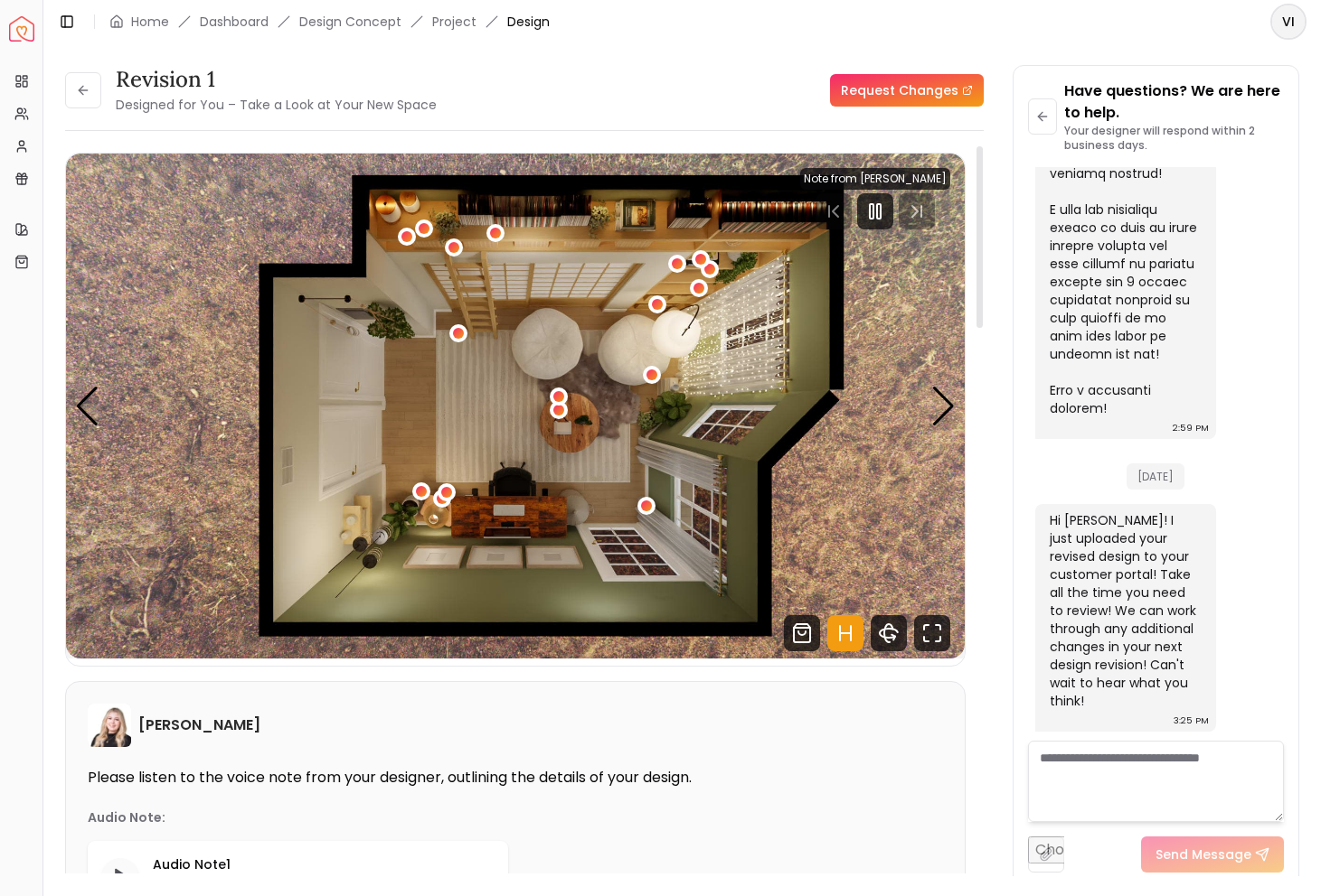
click at [809, 440] on img "5 / 5" at bounding box center [514, 405] width 898 height 505
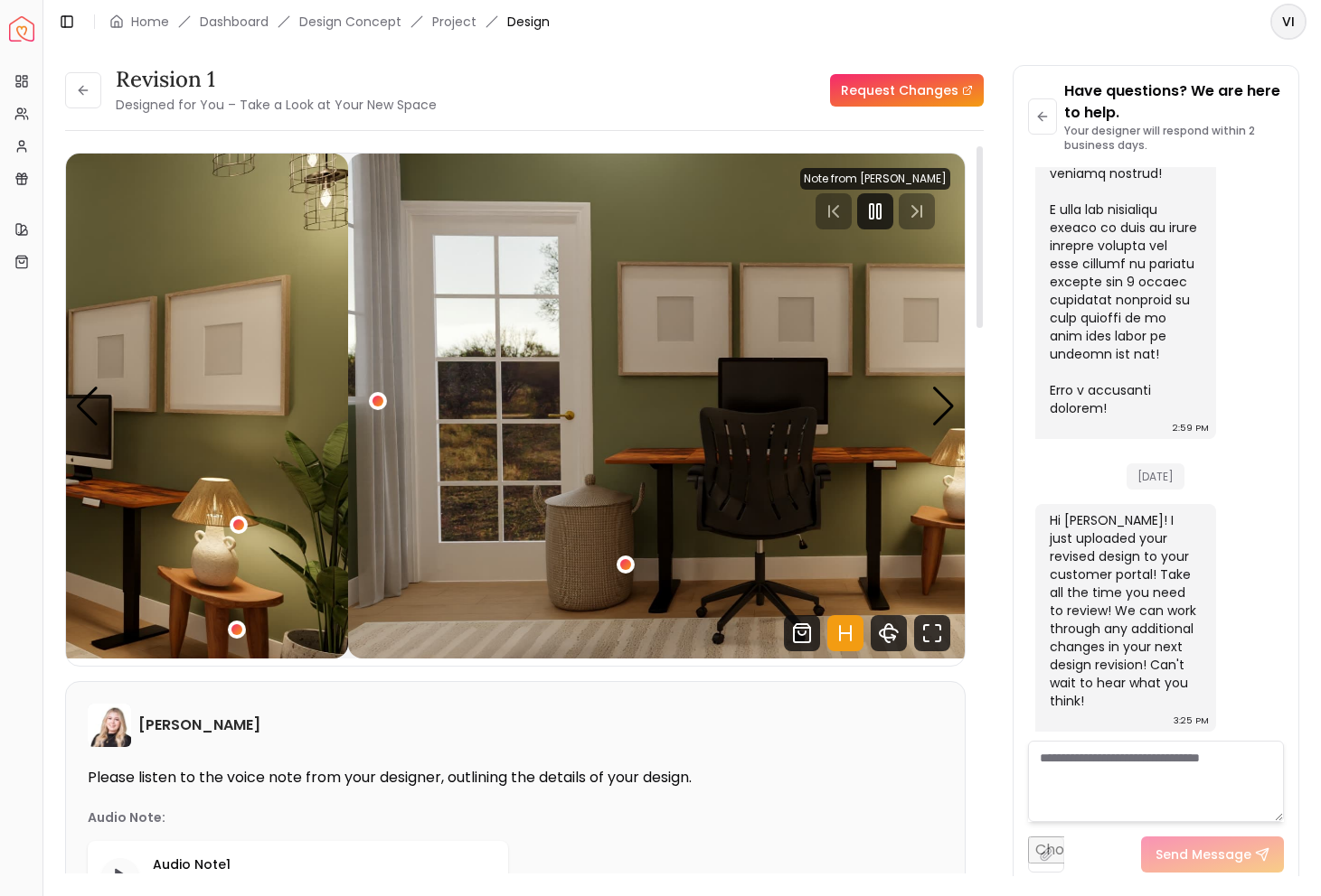
click at [690, 459] on img "4 / 5" at bounding box center [797, 405] width 898 height 505
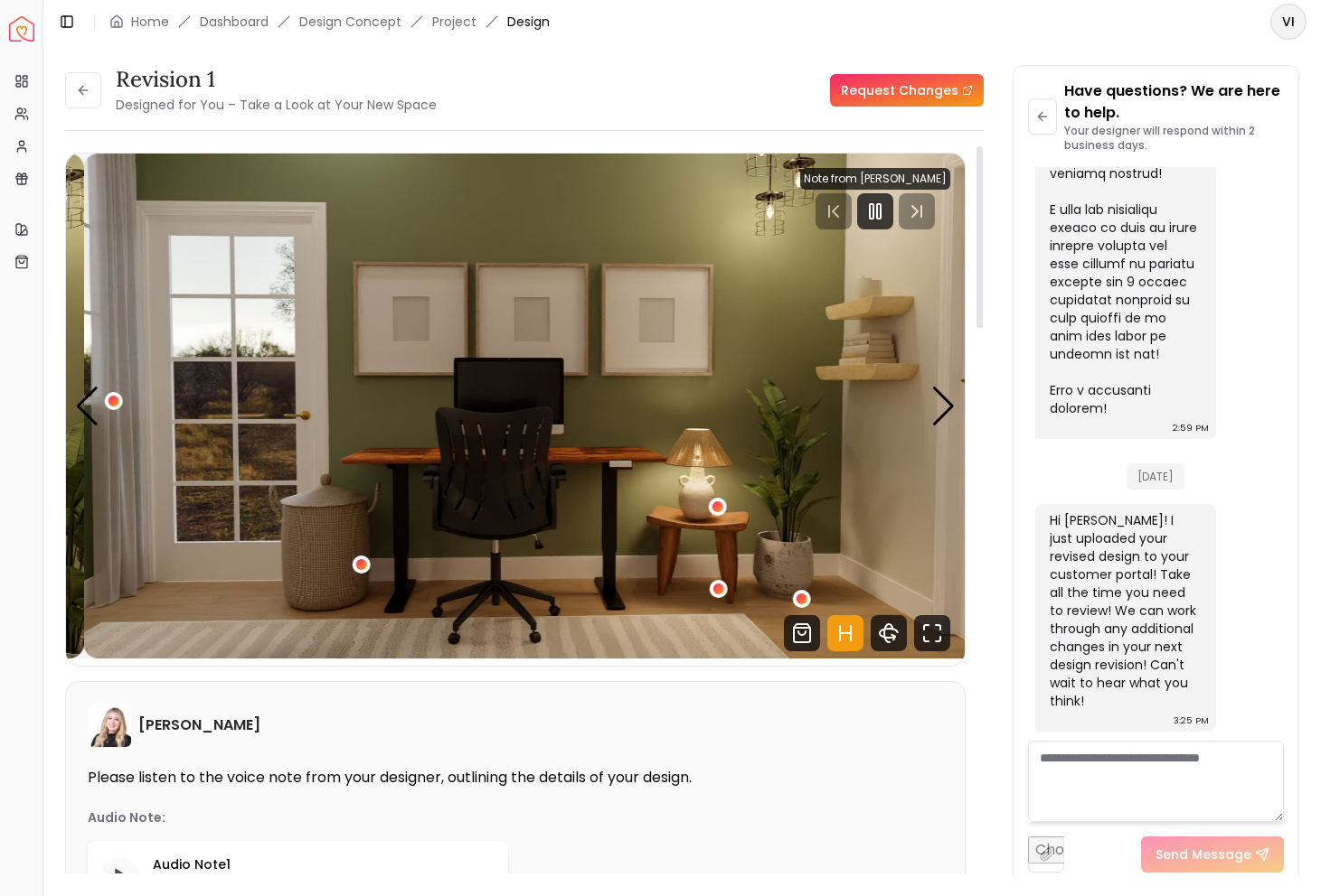
click at [950, 357] on img "4 / 5" at bounding box center [533, 405] width 898 height 505
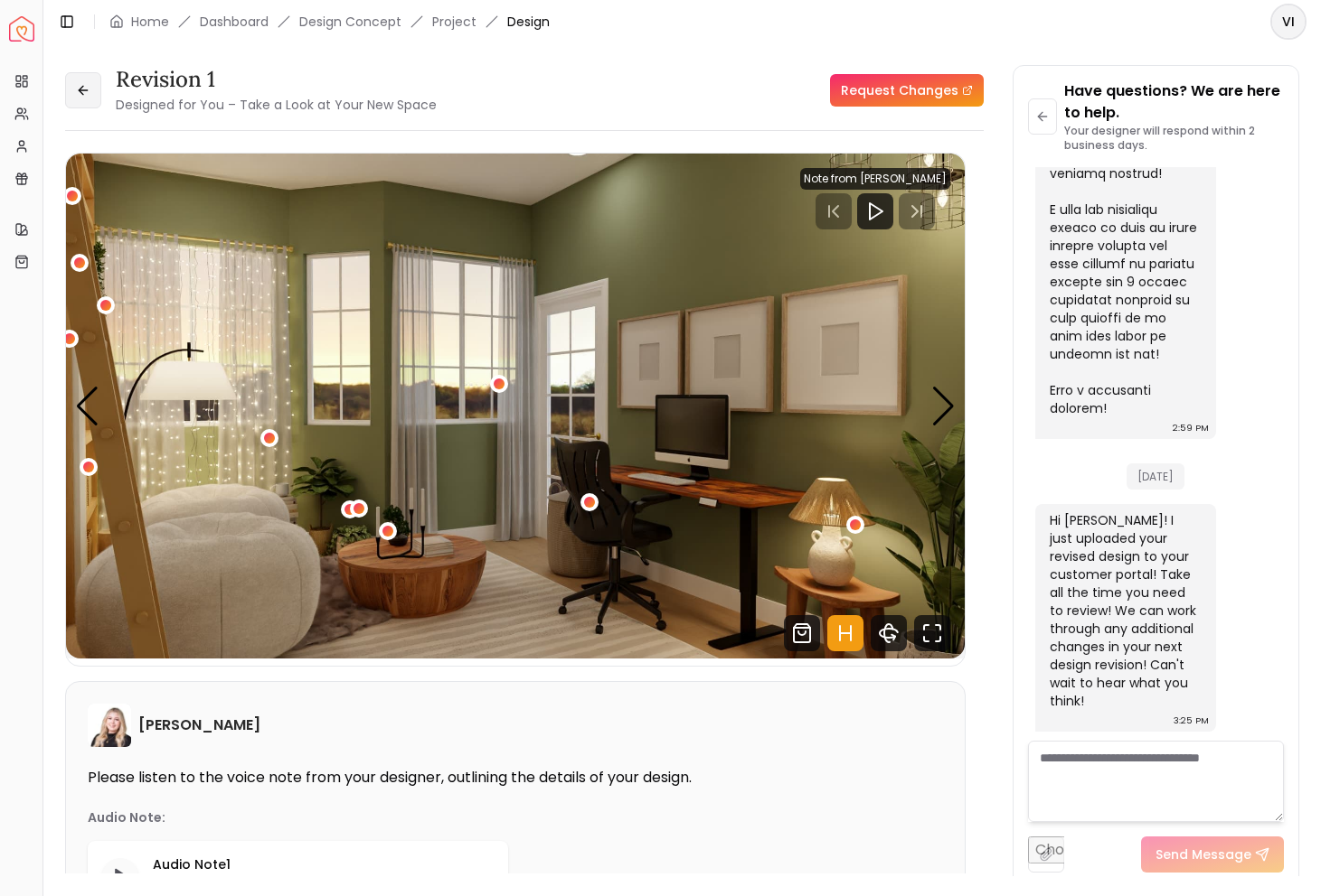
click at [77, 93] on icon at bounding box center [83, 90] width 15 height 15
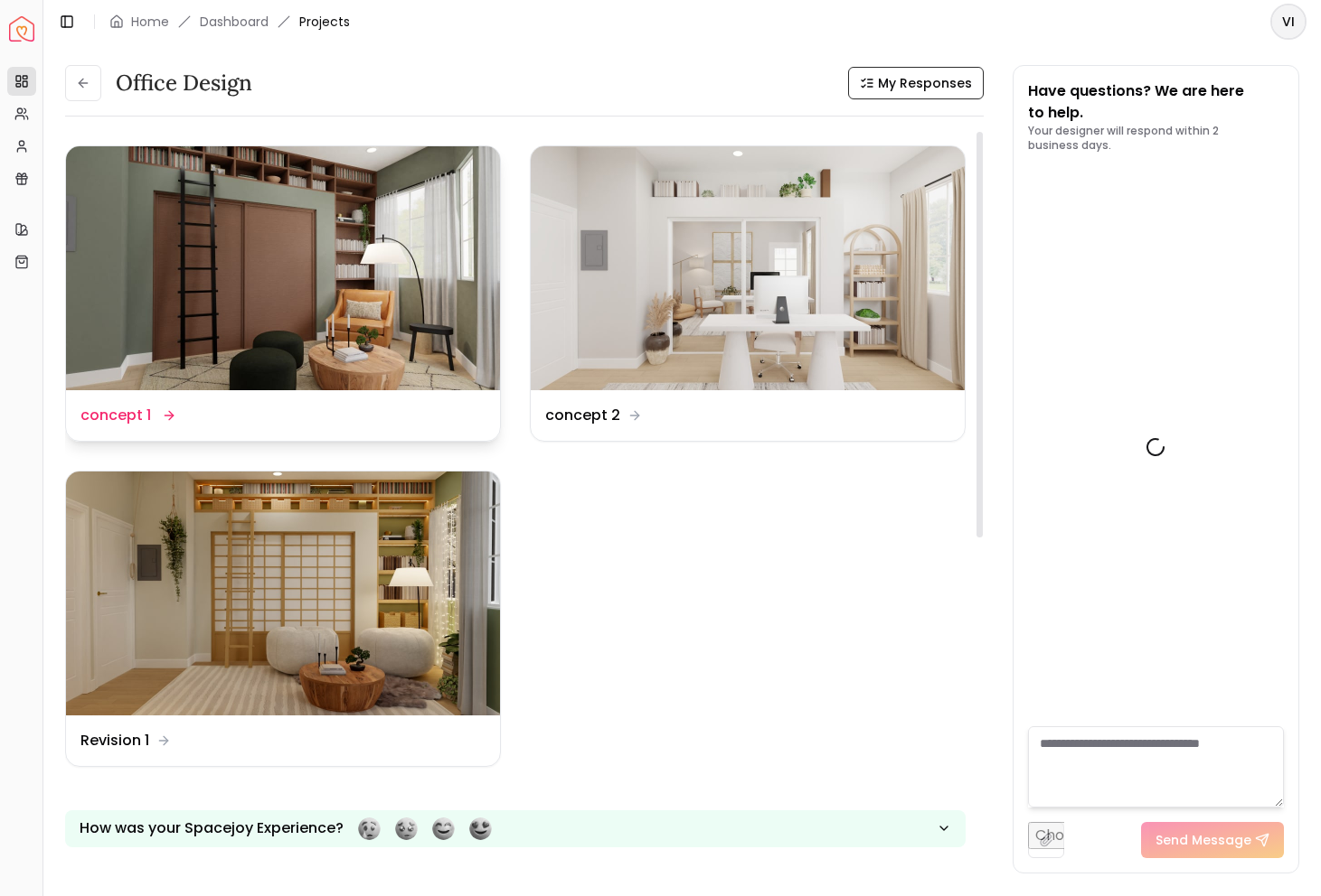
scroll to position [3669, 0]
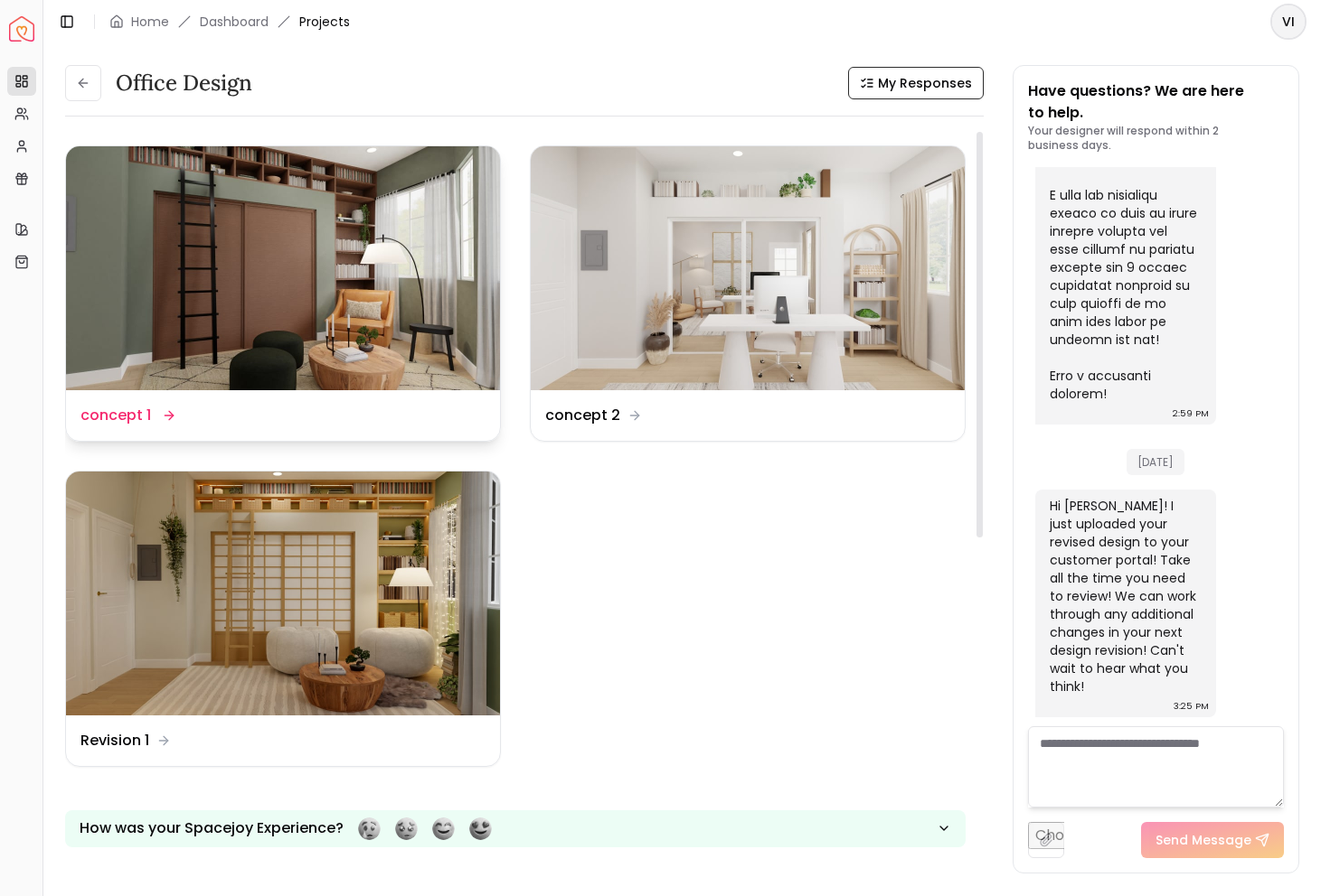
click at [280, 237] on img at bounding box center [282, 269] width 434 height 244
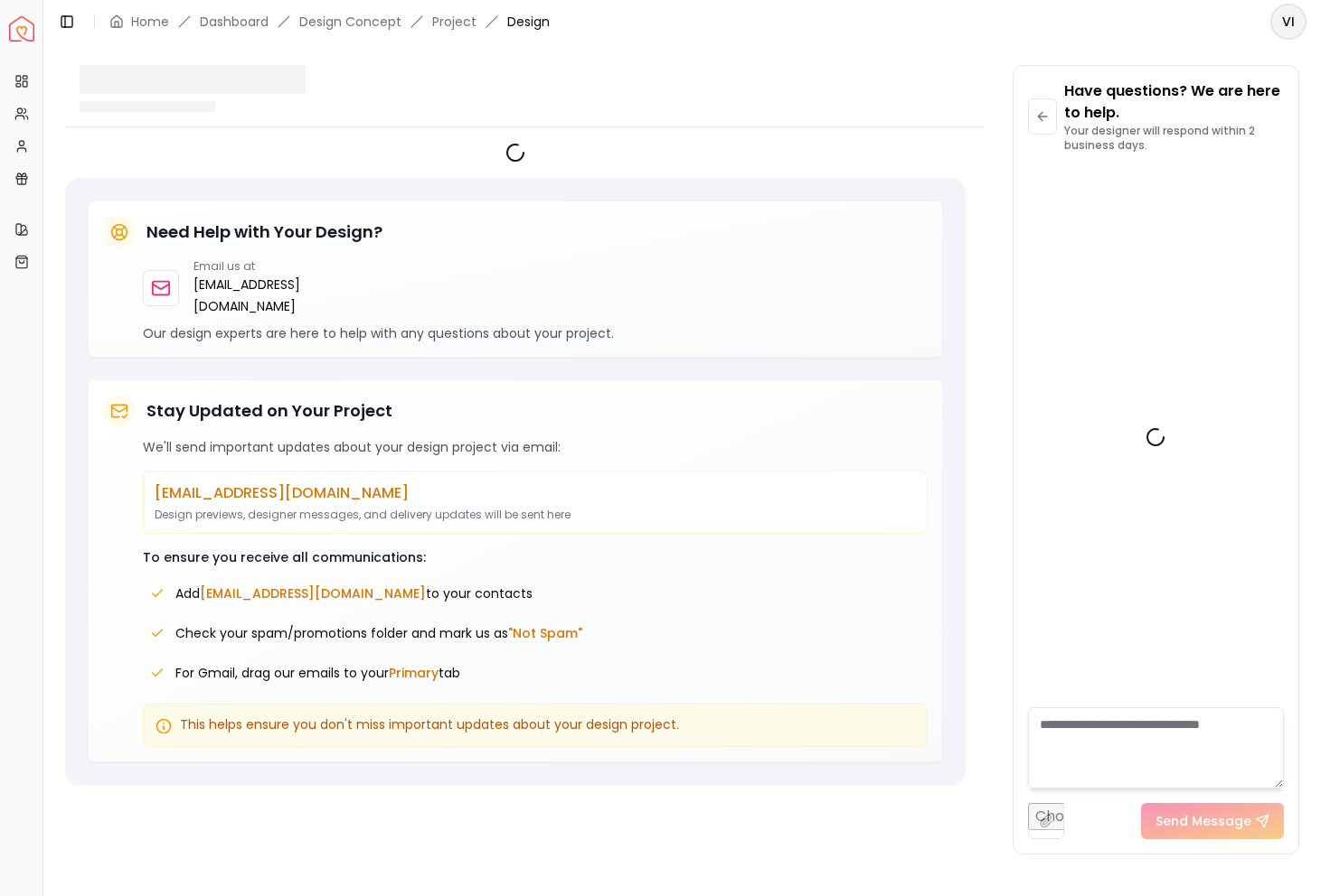
scroll to position [3655, 0]
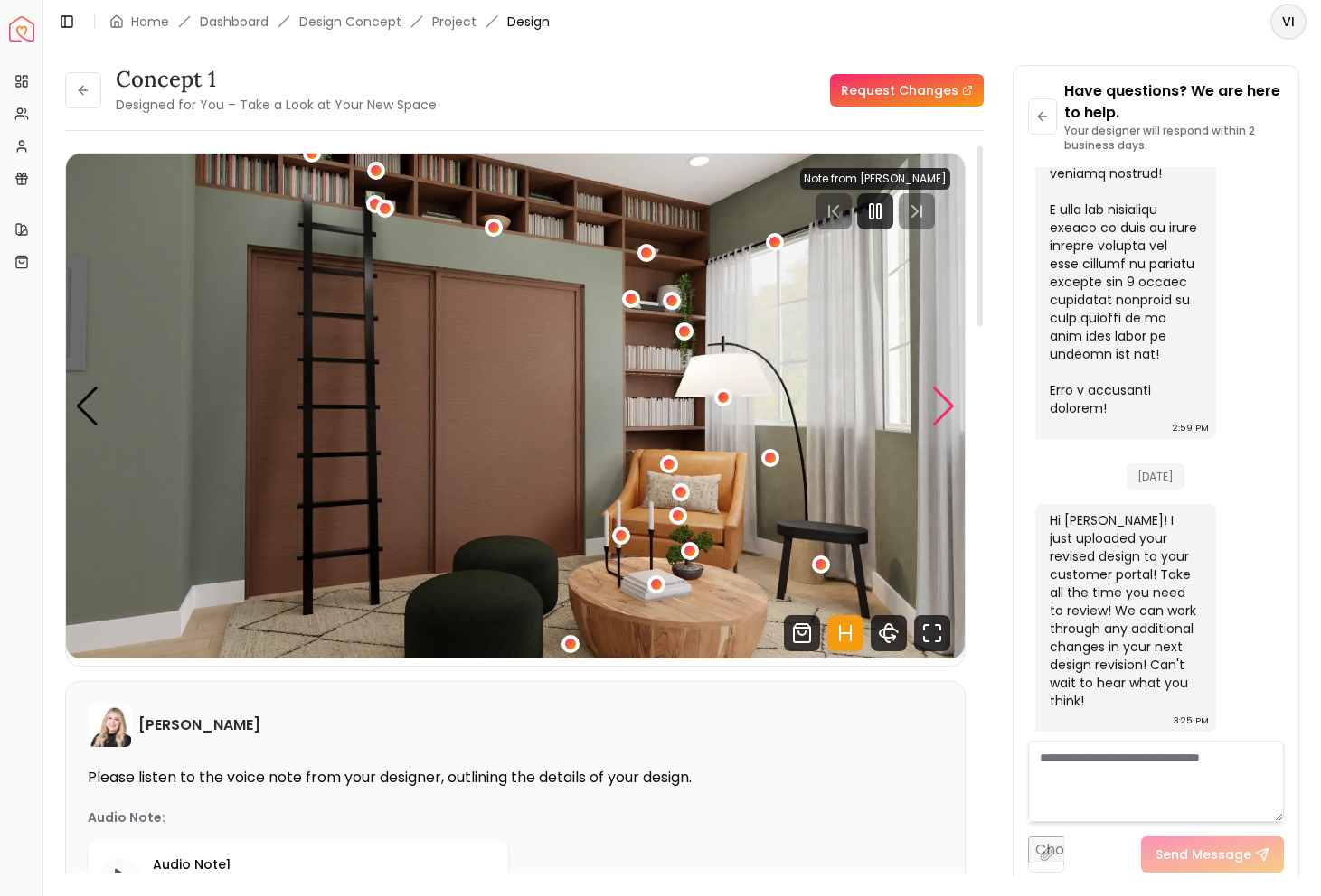
click at [953, 415] on div "Next slide" at bounding box center [943, 406] width 24 height 40
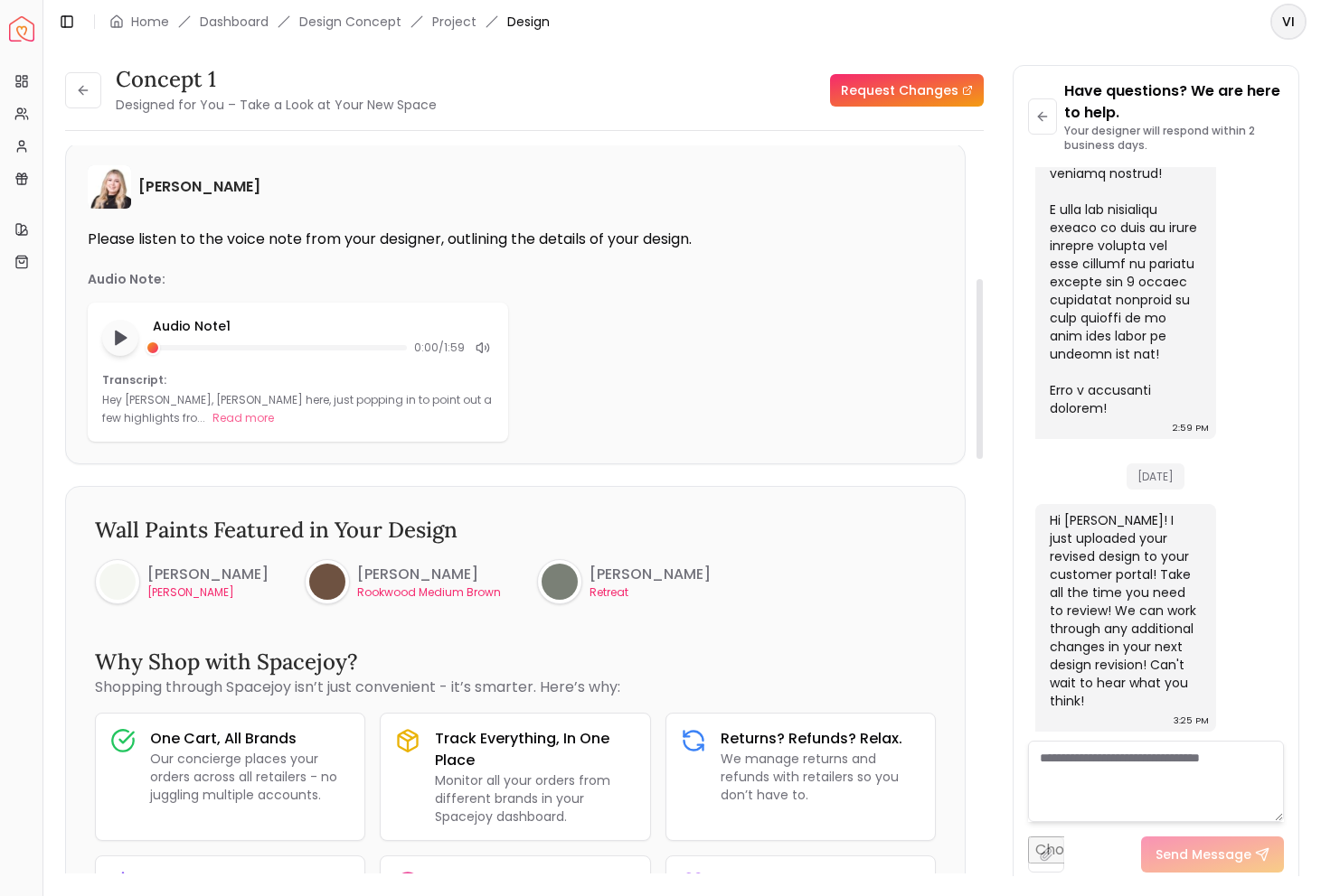
scroll to position [0, 0]
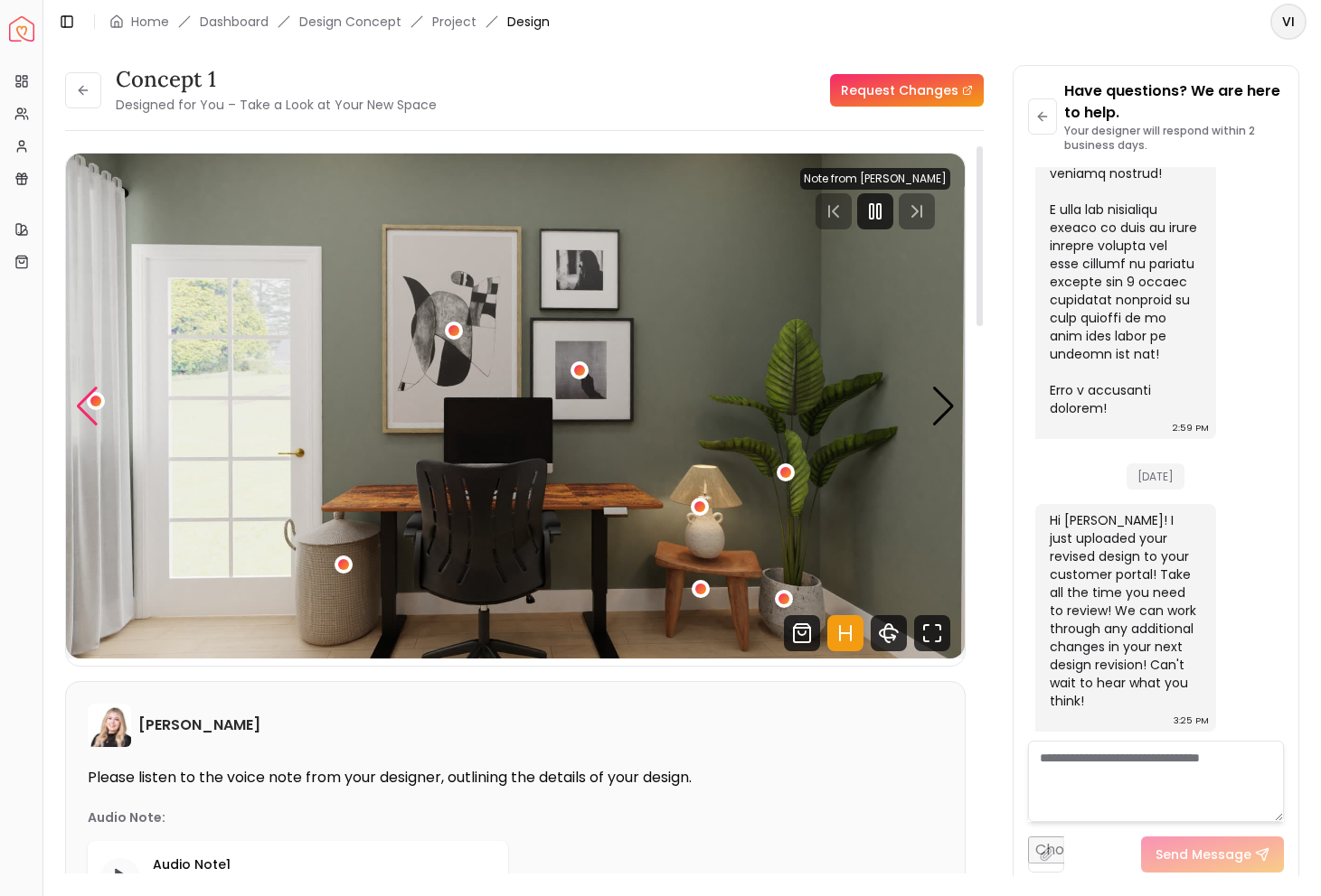
click at [80, 404] on div "Previous slide" at bounding box center [87, 406] width 24 height 40
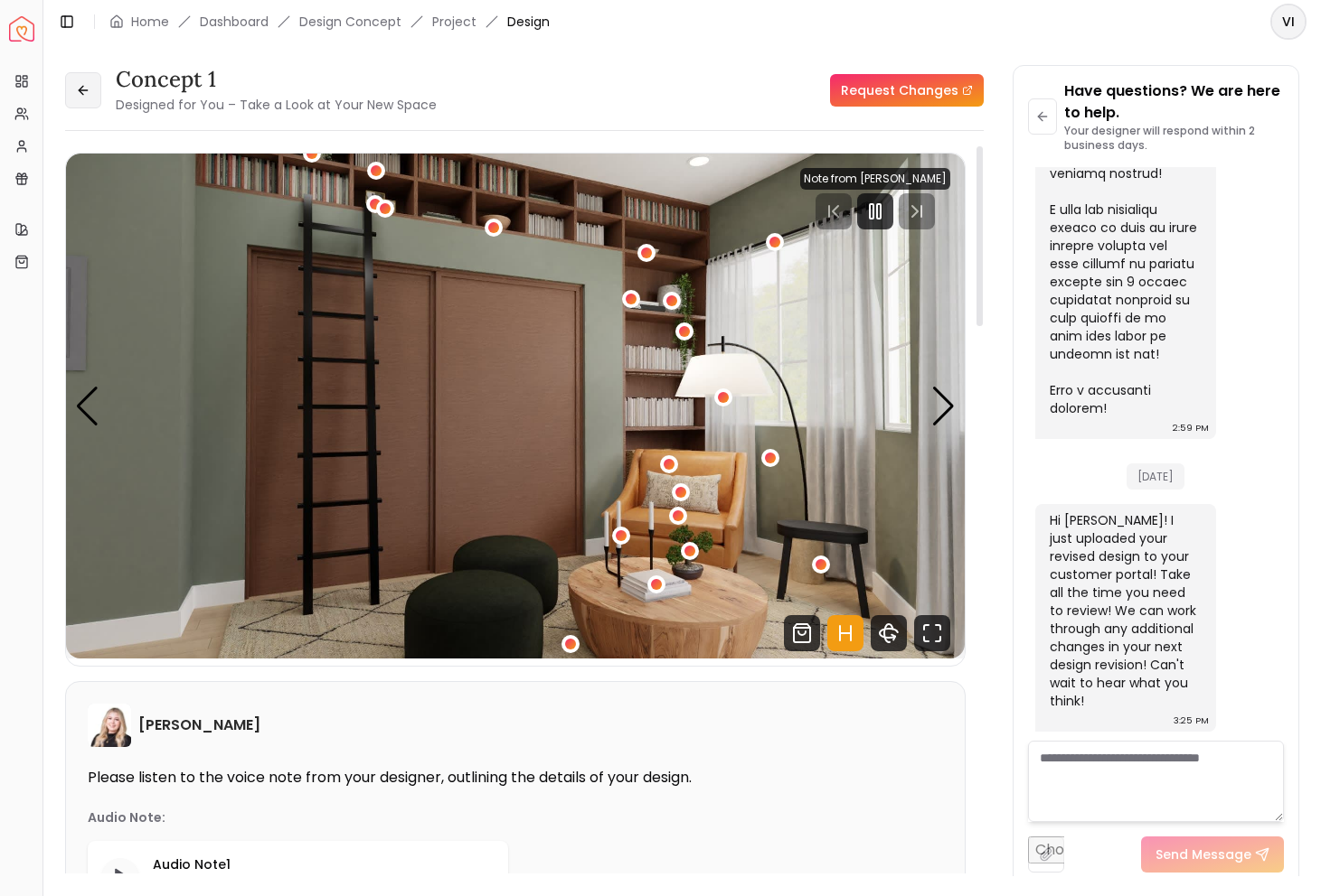
click at [93, 106] on button at bounding box center [83, 90] width 36 height 36
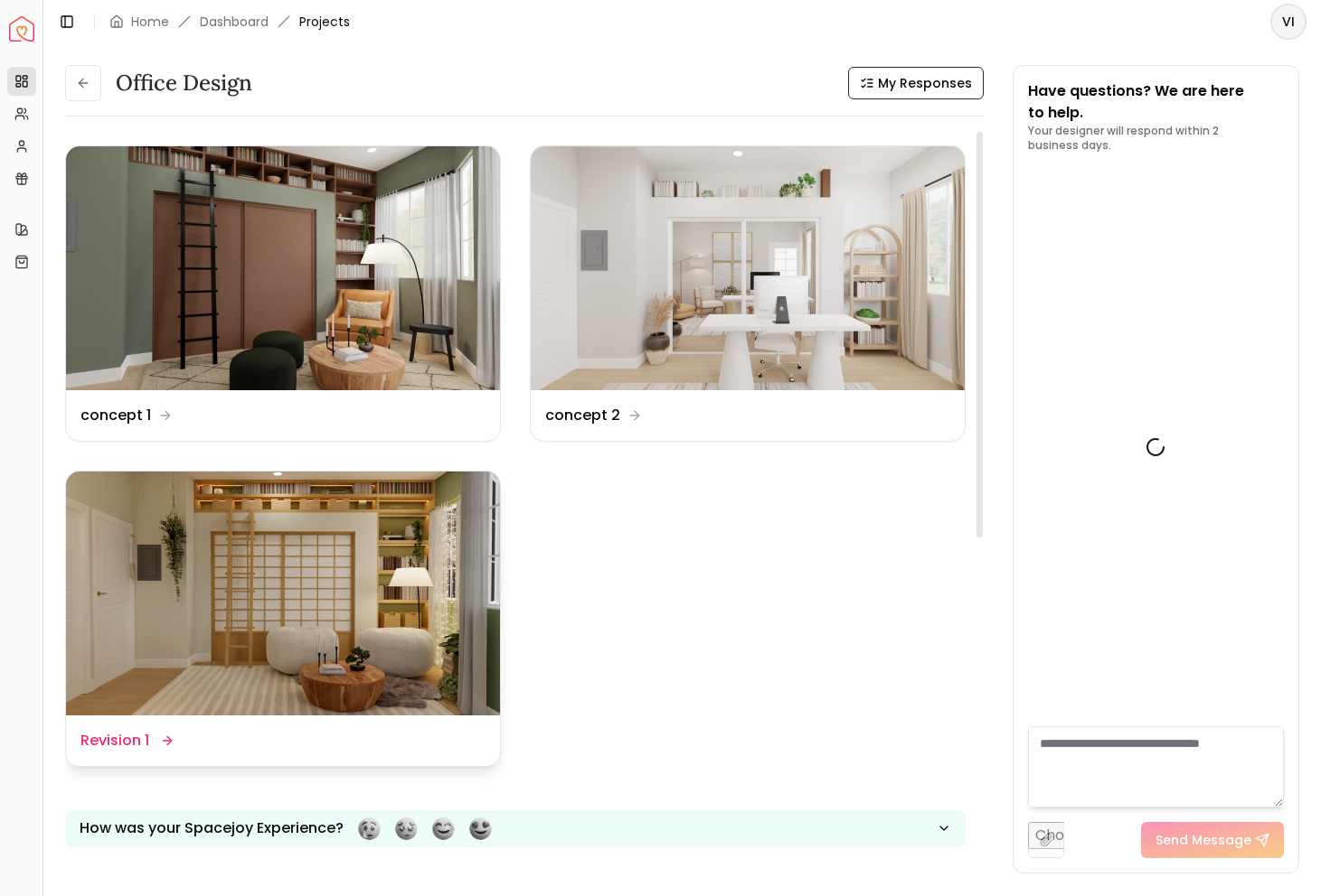
scroll to position [3669, 0]
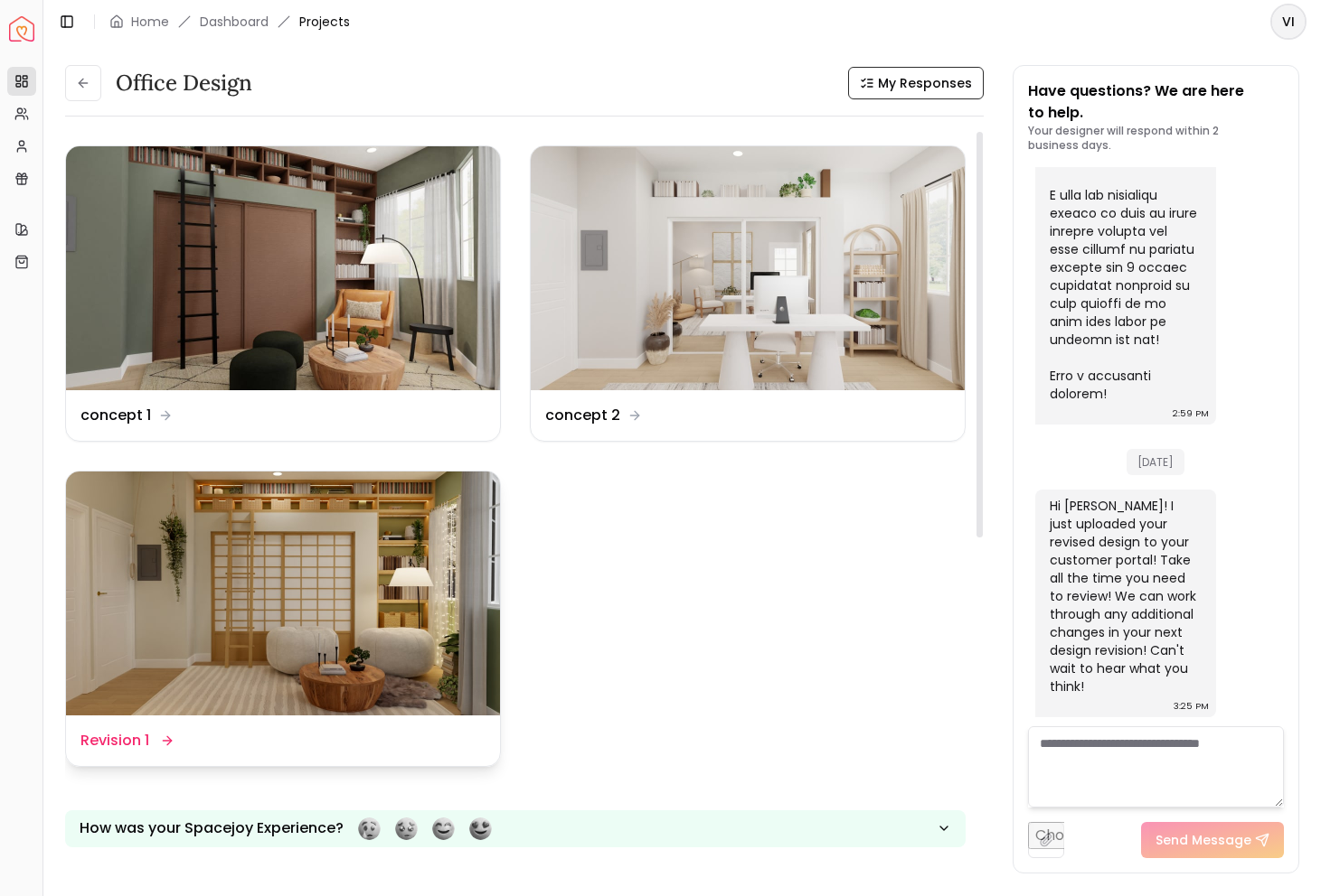
click at [289, 664] on img at bounding box center [282, 593] width 434 height 244
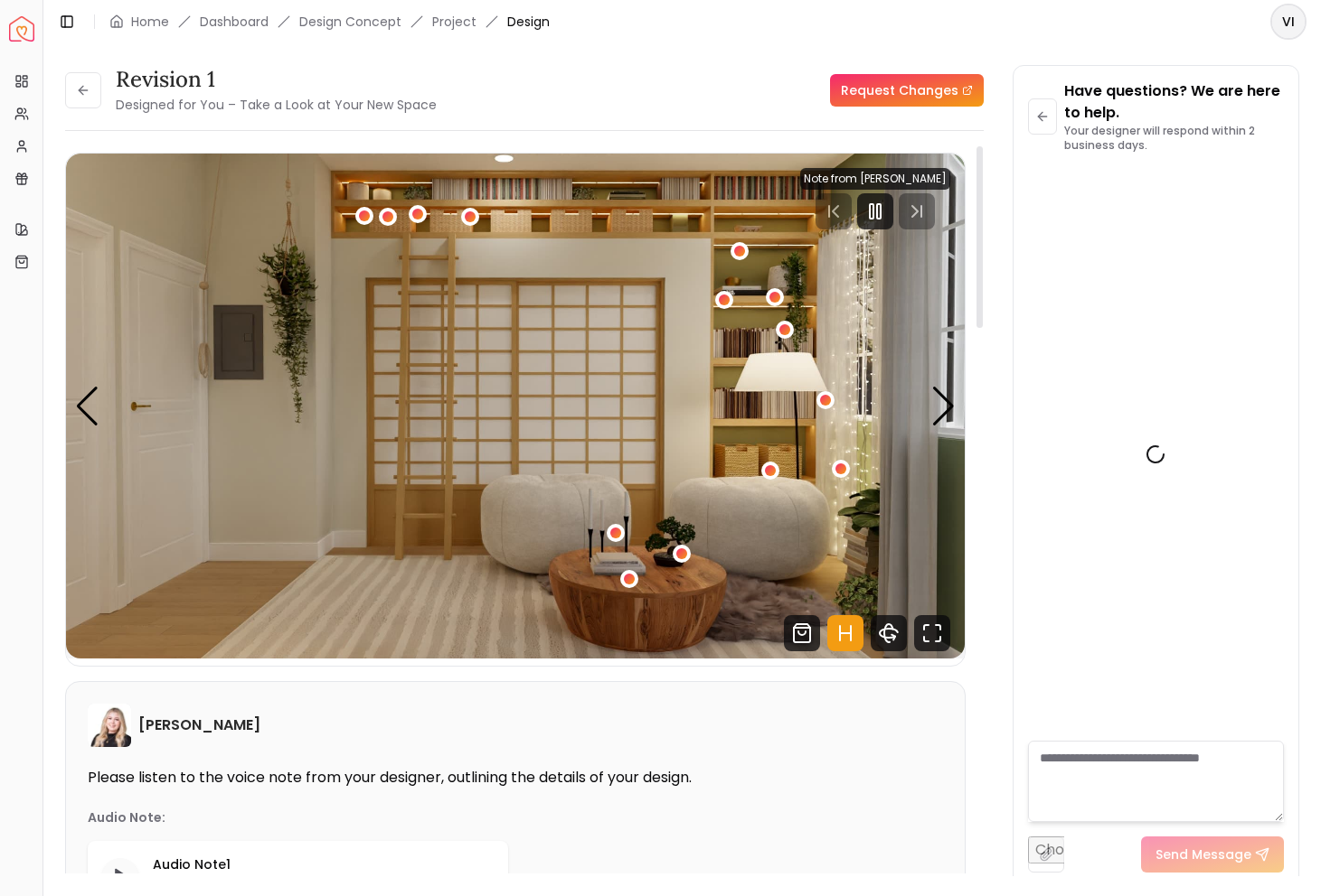
scroll to position [3655, 0]
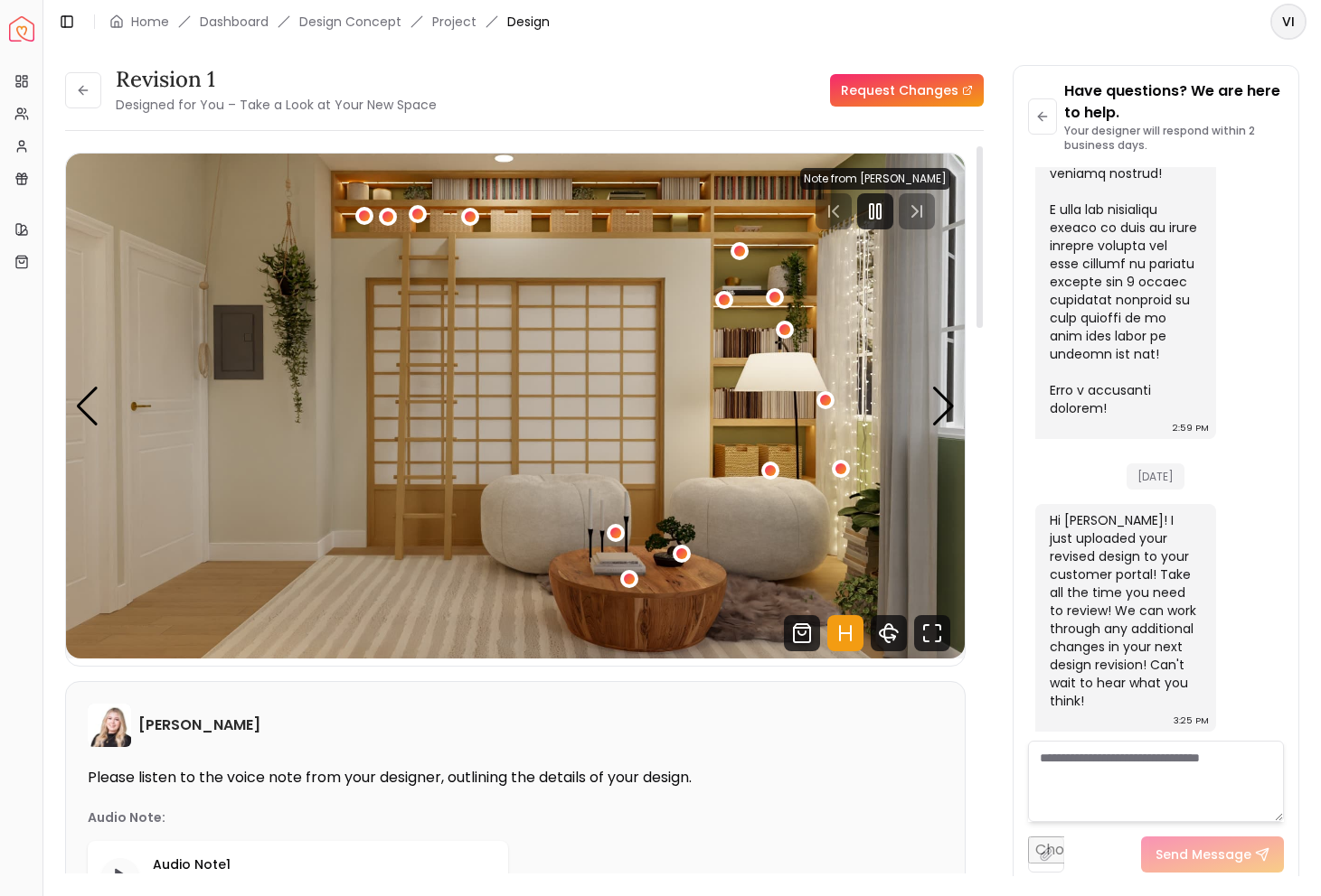
click at [847, 630] on icon "Hotspots Toggle" at bounding box center [845, 633] width 36 height 36
click at [933, 639] on icon "Fullscreen" at bounding box center [931, 633] width 36 height 36
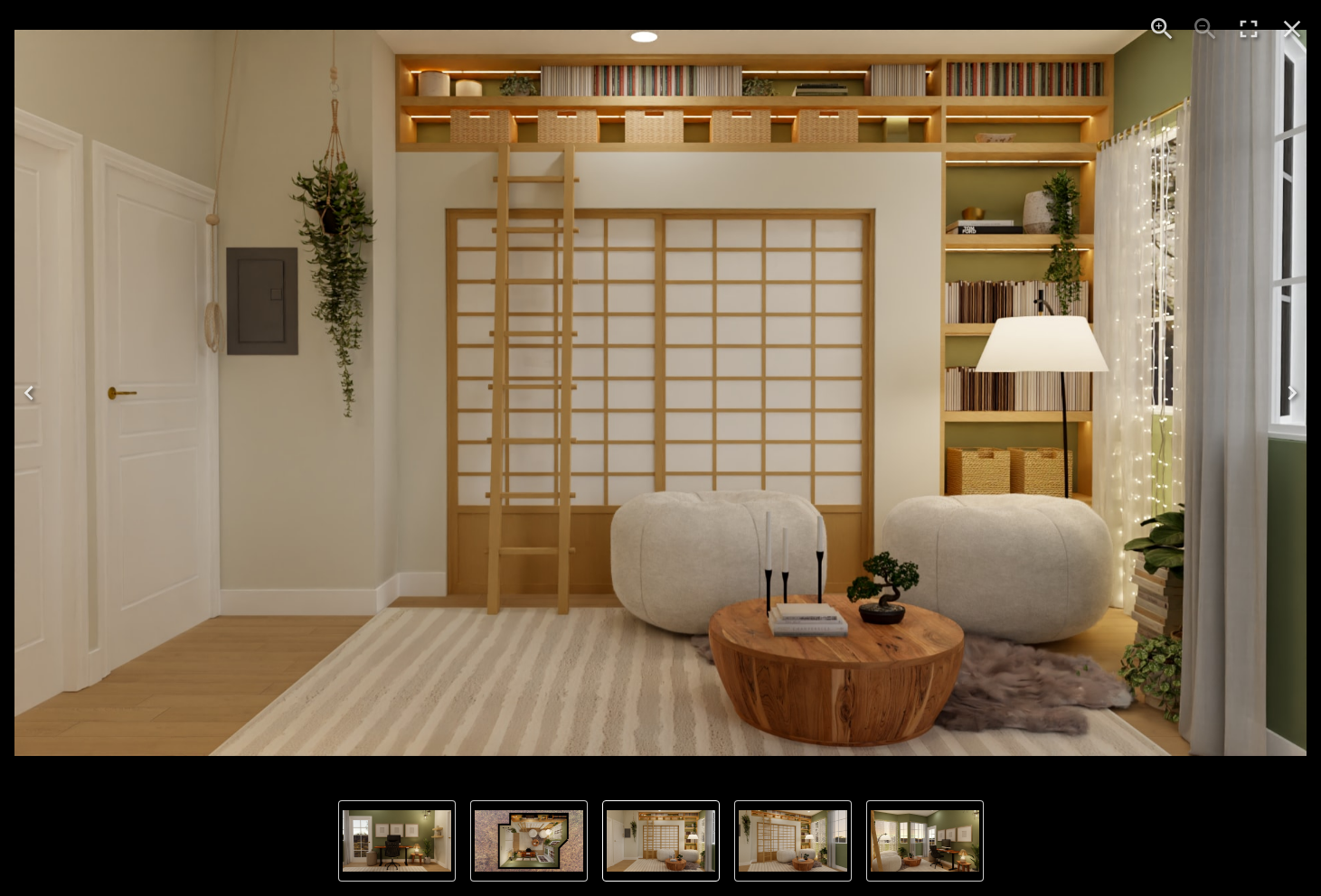
click at [1295, 24] on icon "Close" at bounding box center [1291, 30] width 18 height 18
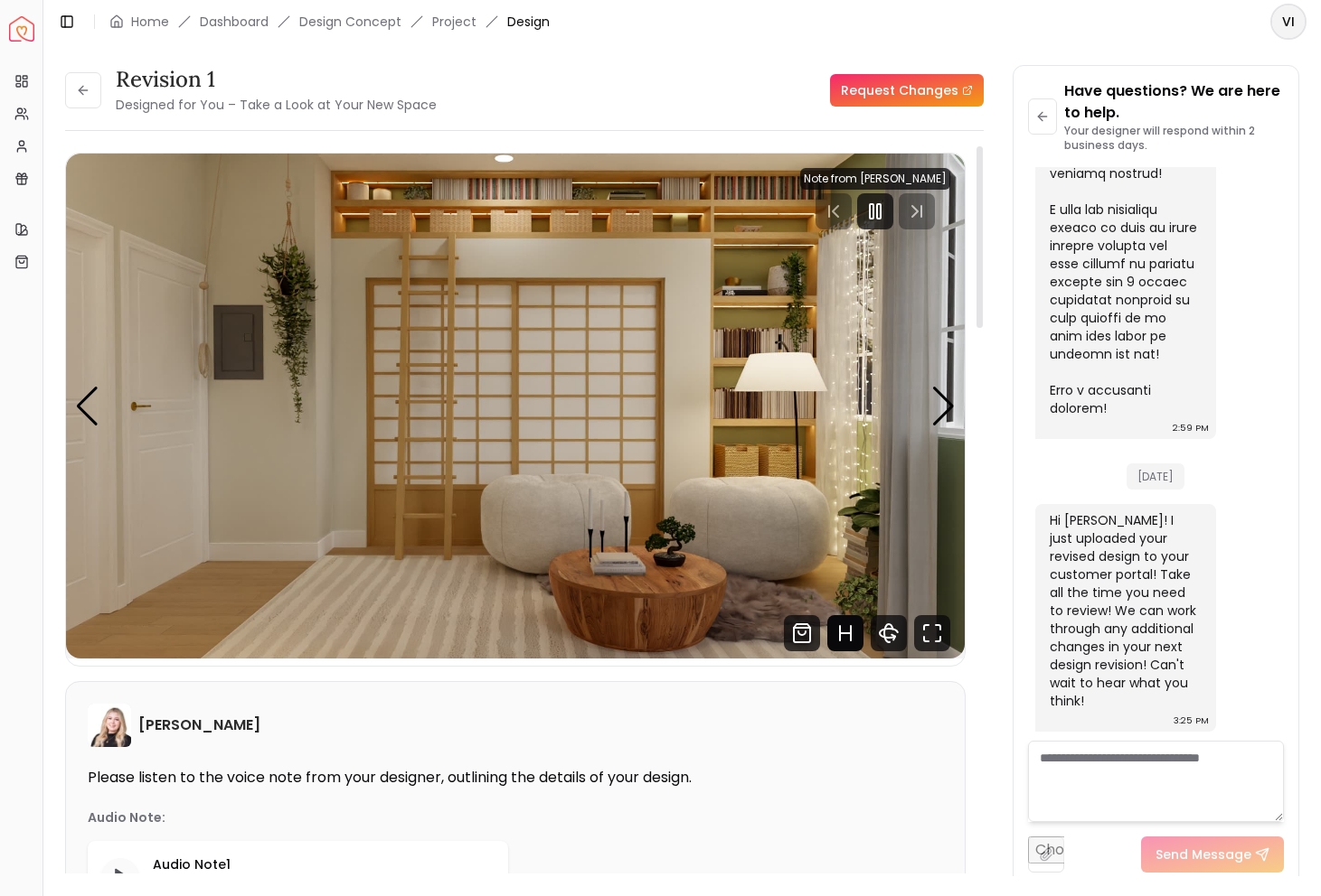
click at [854, 629] on icon "Hotspots Toggle" at bounding box center [845, 633] width 36 height 36
click at [285, 257] on img "1 / 5" at bounding box center [514, 405] width 898 height 505
click at [294, 197] on img "1 / 5" at bounding box center [514, 405] width 898 height 505
click at [286, 164] on img "1 / 5" at bounding box center [514, 405] width 898 height 505
click at [286, 237] on img "1 / 5" at bounding box center [514, 405] width 898 height 505
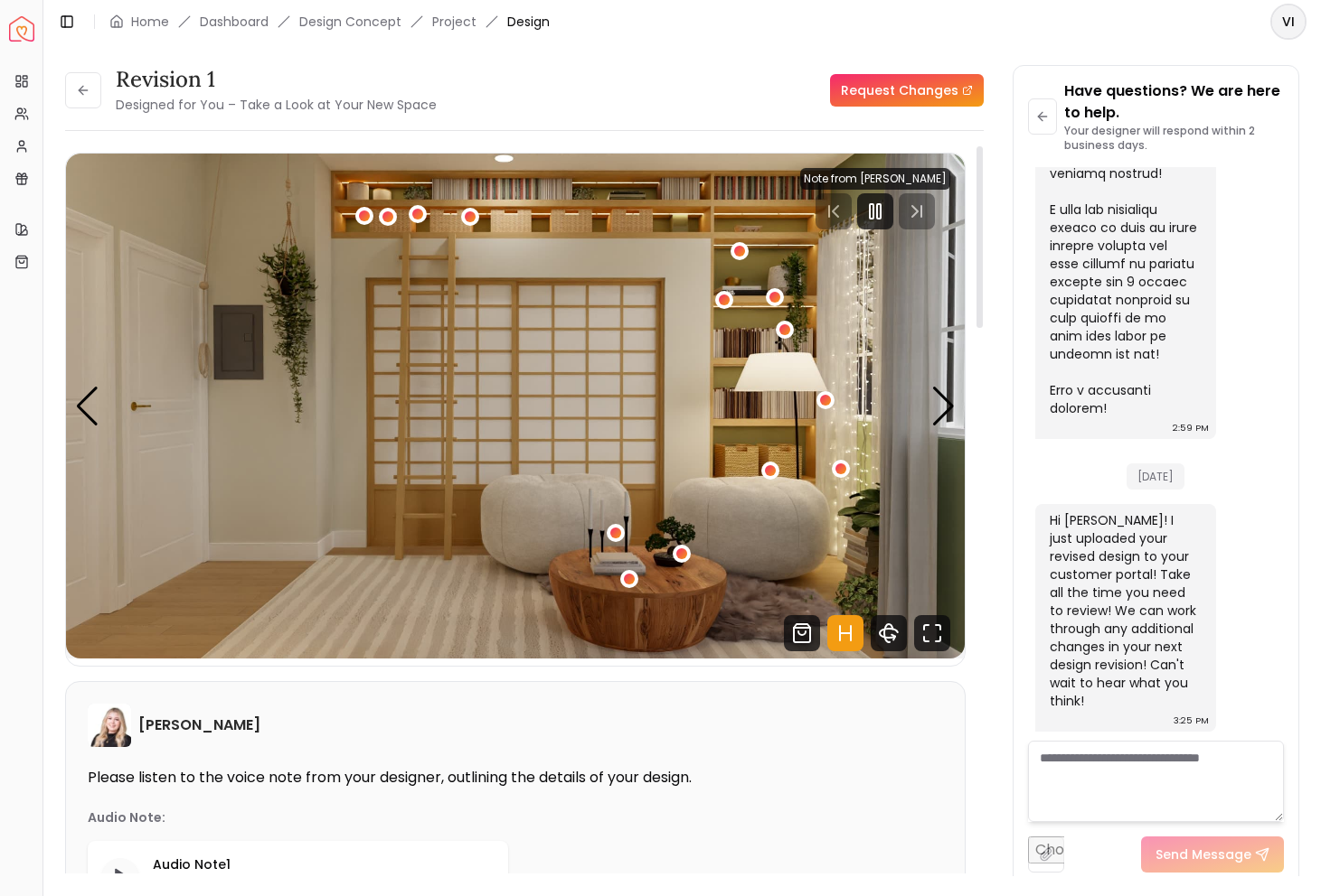
click at [284, 322] on img "1 / 5" at bounding box center [514, 405] width 898 height 505
click at [850, 637] on icon "Hotspots Toggle" at bounding box center [850, 634] width 0 height 15
click at [937, 393] on div "Next slide" at bounding box center [943, 406] width 24 height 40
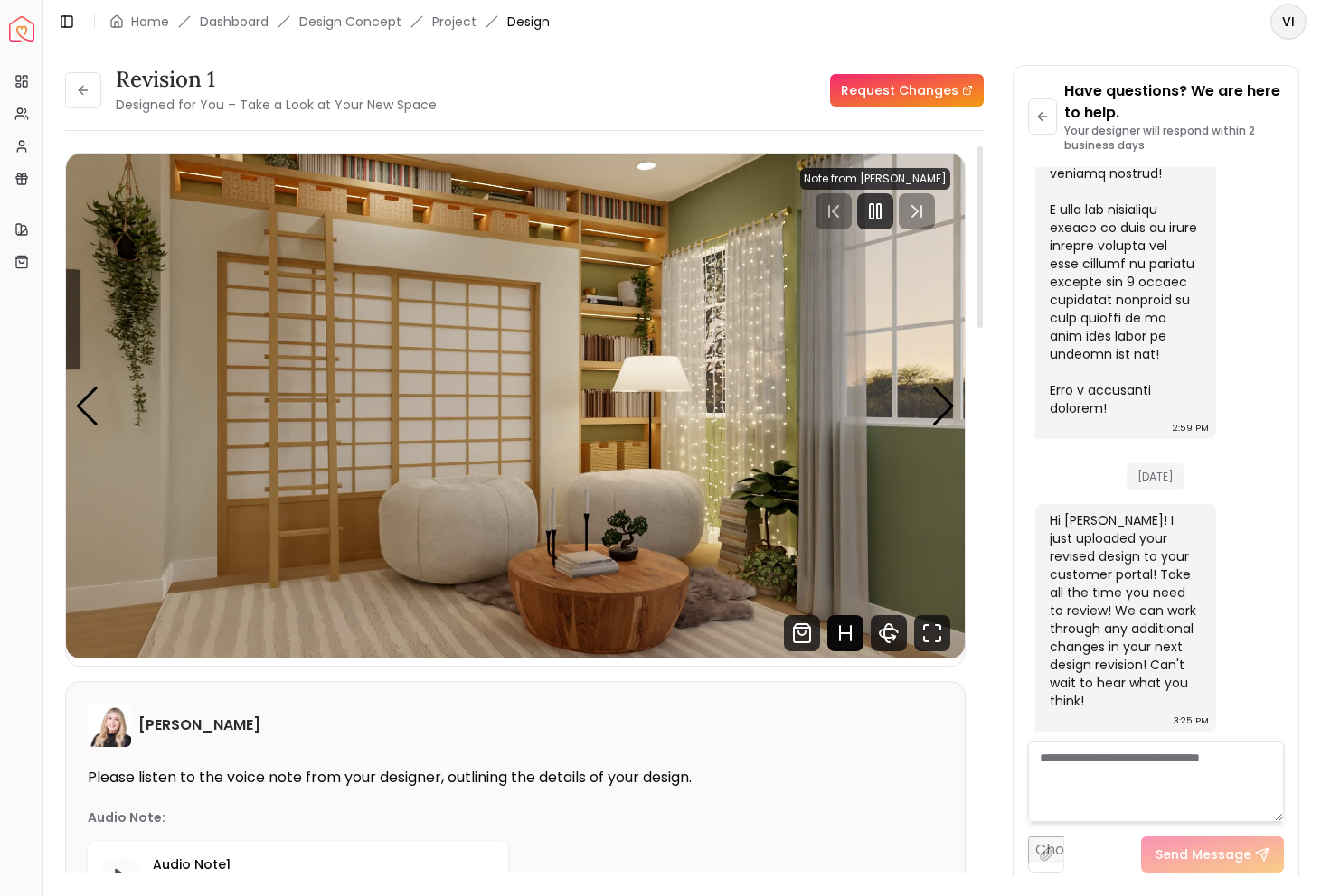
click at [841, 638] on icon "Hotspots Toggle" at bounding box center [845, 633] width 36 height 36
click at [940, 396] on div "Next slide" at bounding box center [943, 406] width 24 height 40
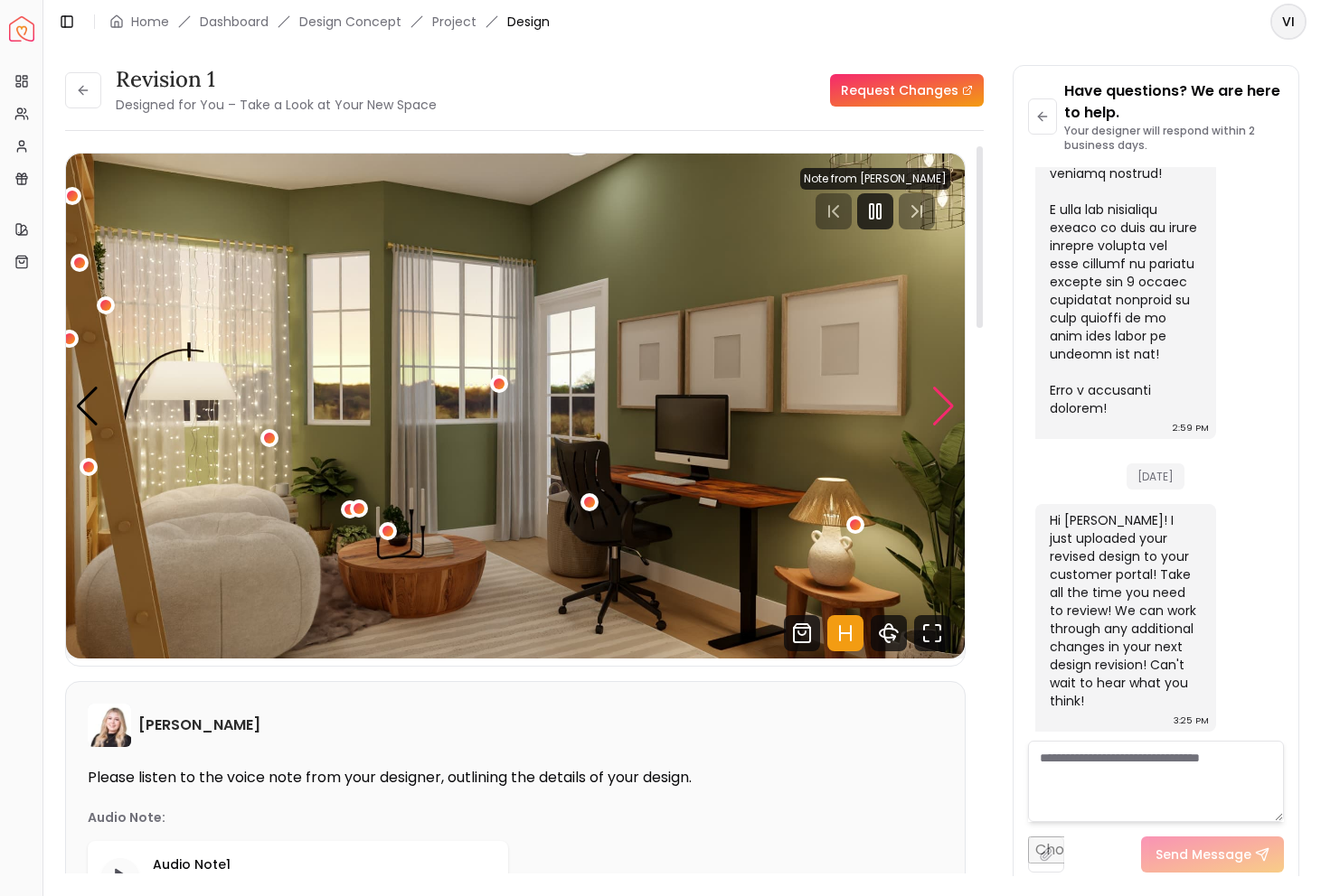
click at [940, 395] on div "Next slide" at bounding box center [943, 406] width 24 height 40
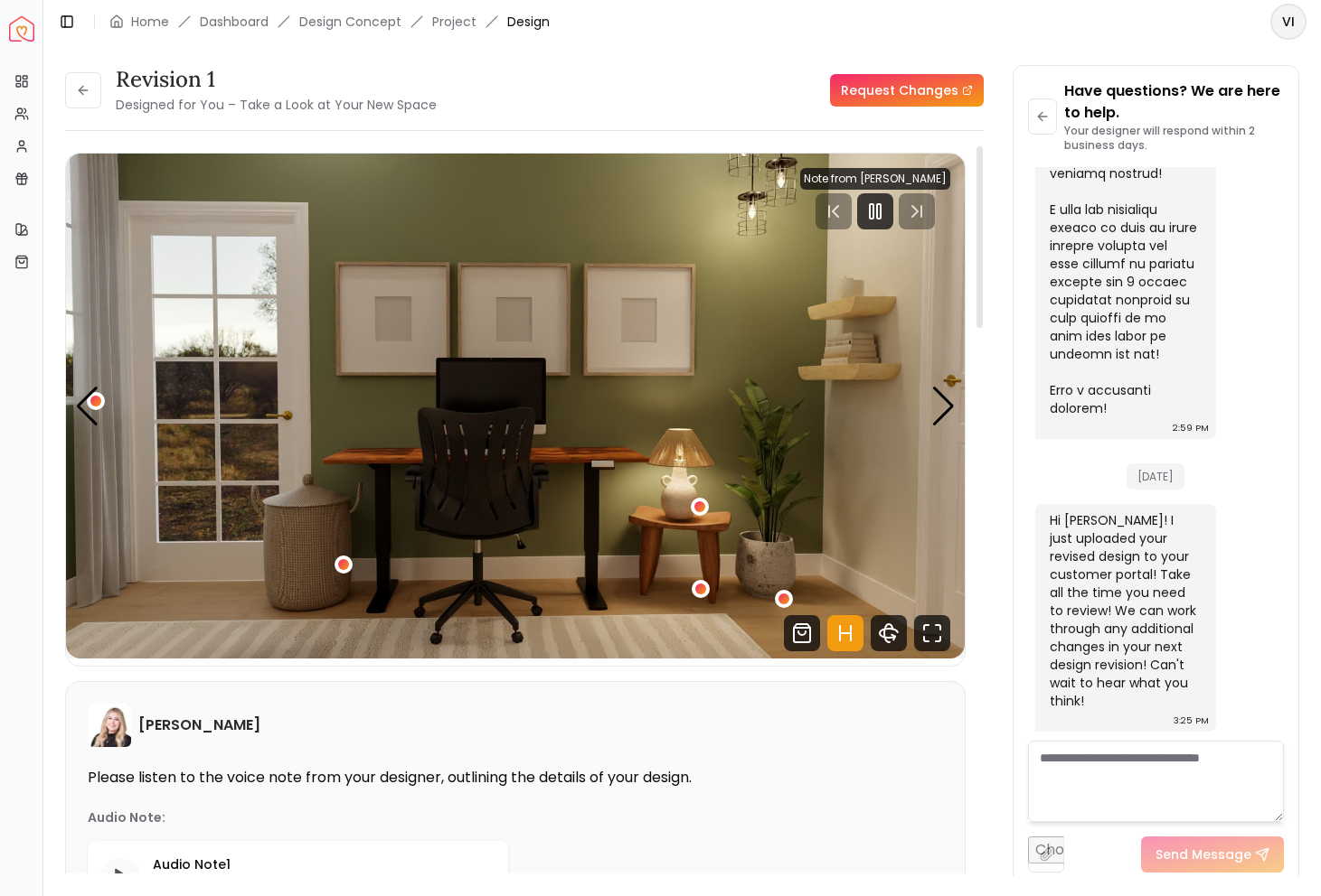
click at [841, 635] on icon "Hotspots Toggle" at bounding box center [845, 633] width 36 height 36
click at [89, 92] on icon at bounding box center [83, 90] width 15 height 15
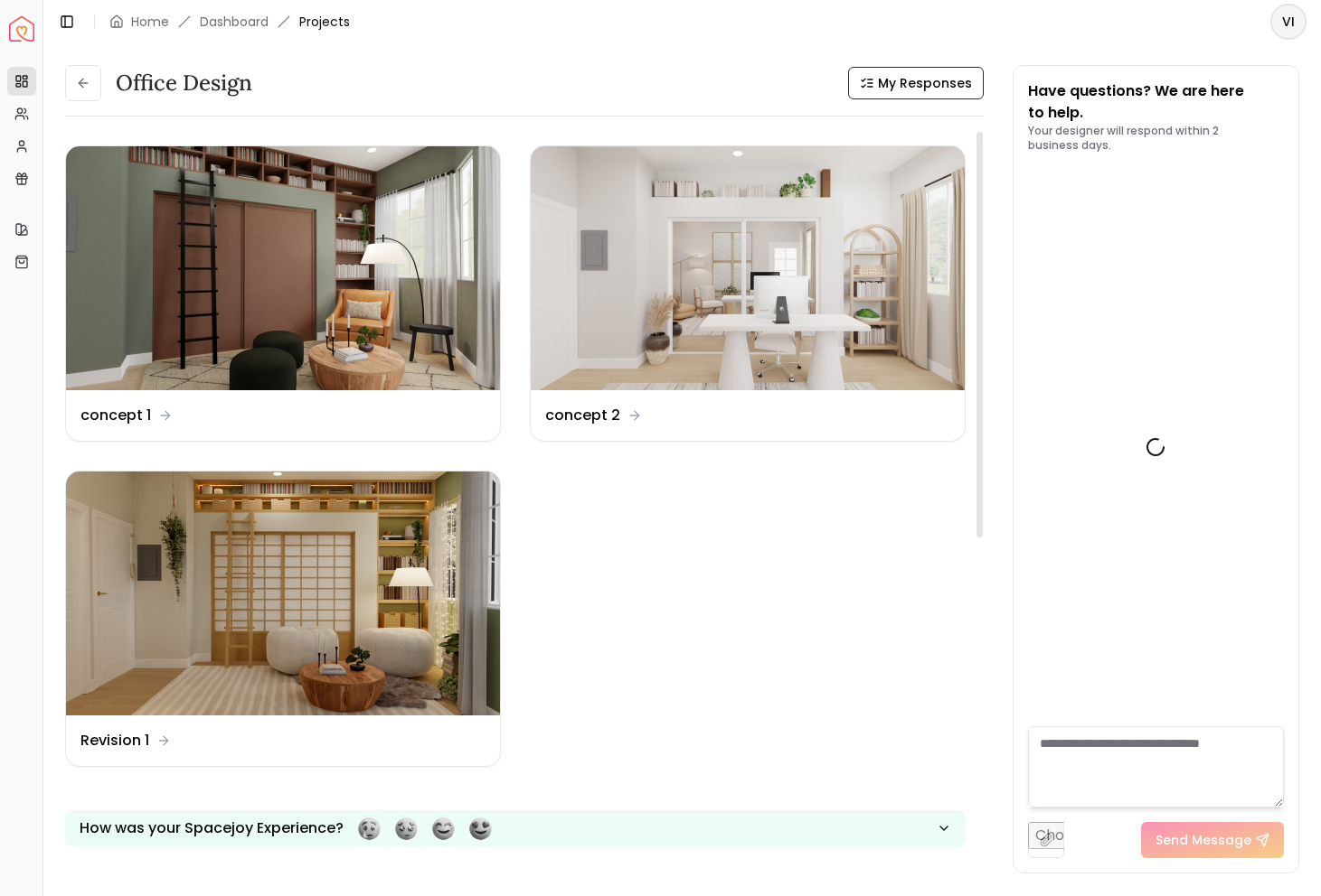
scroll to position [3669, 0]
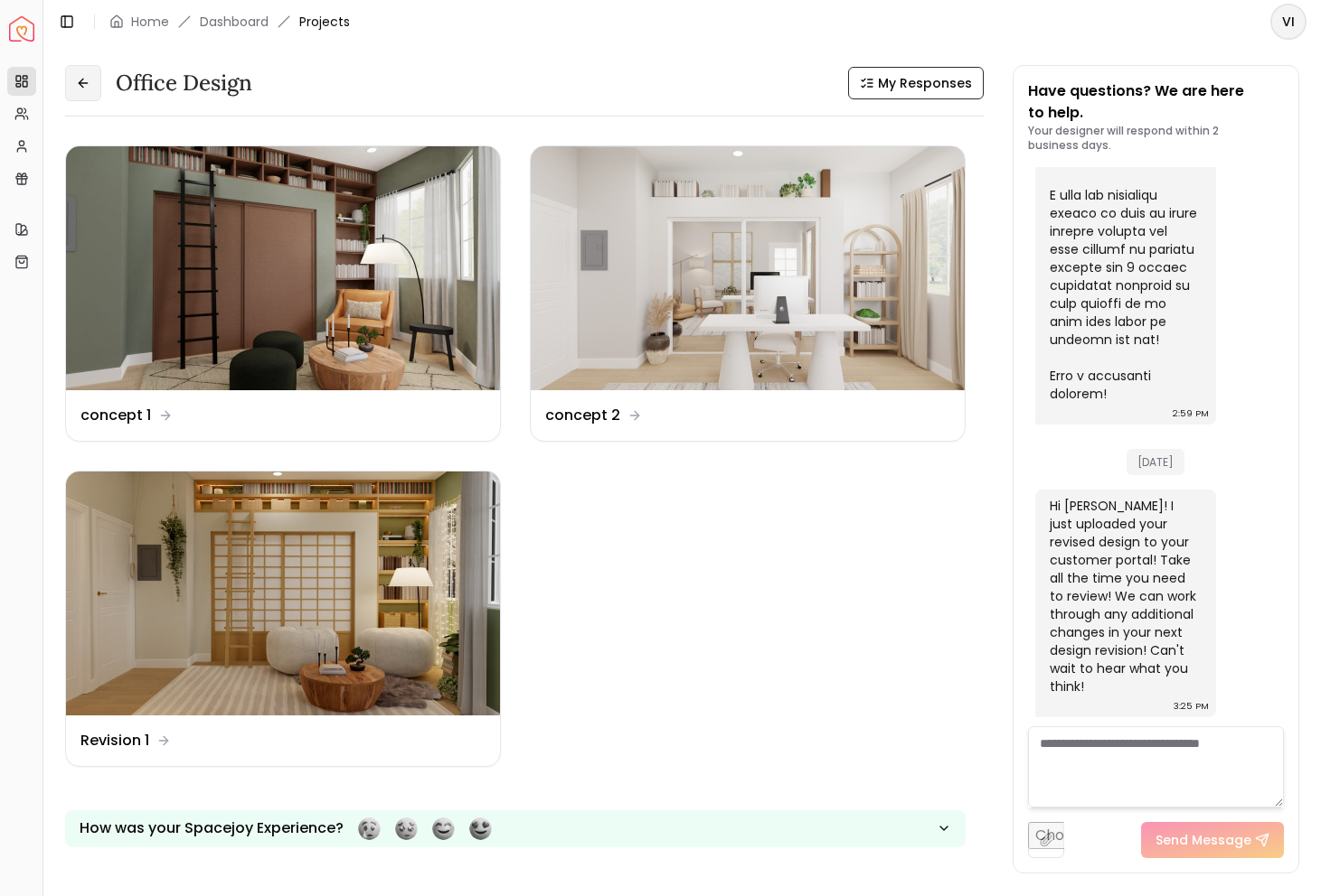
click at [93, 90] on button at bounding box center [83, 83] width 36 height 36
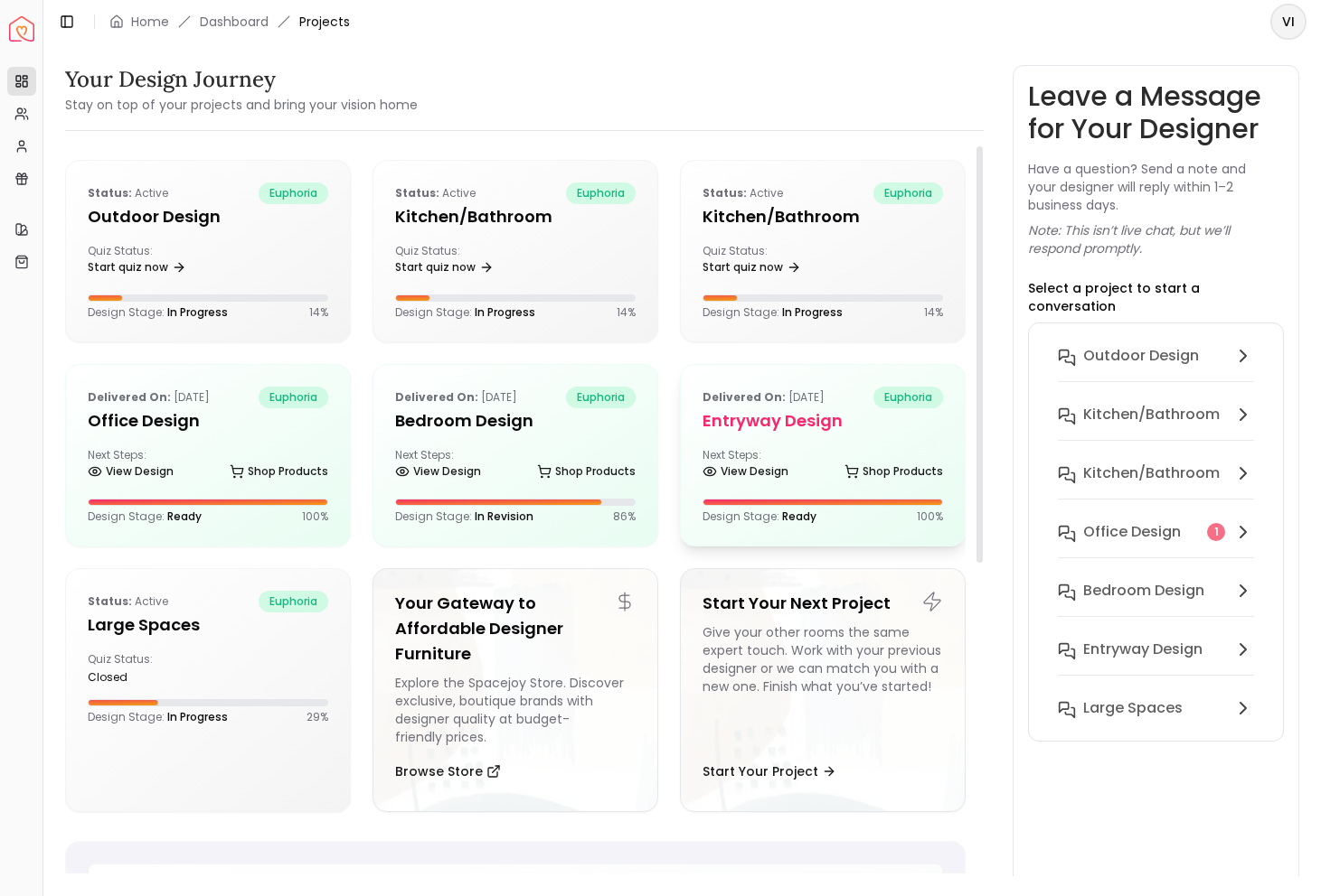
click at [786, 416] on h5 "entryway design" at bounding box center [823, 421] width 240 height 25
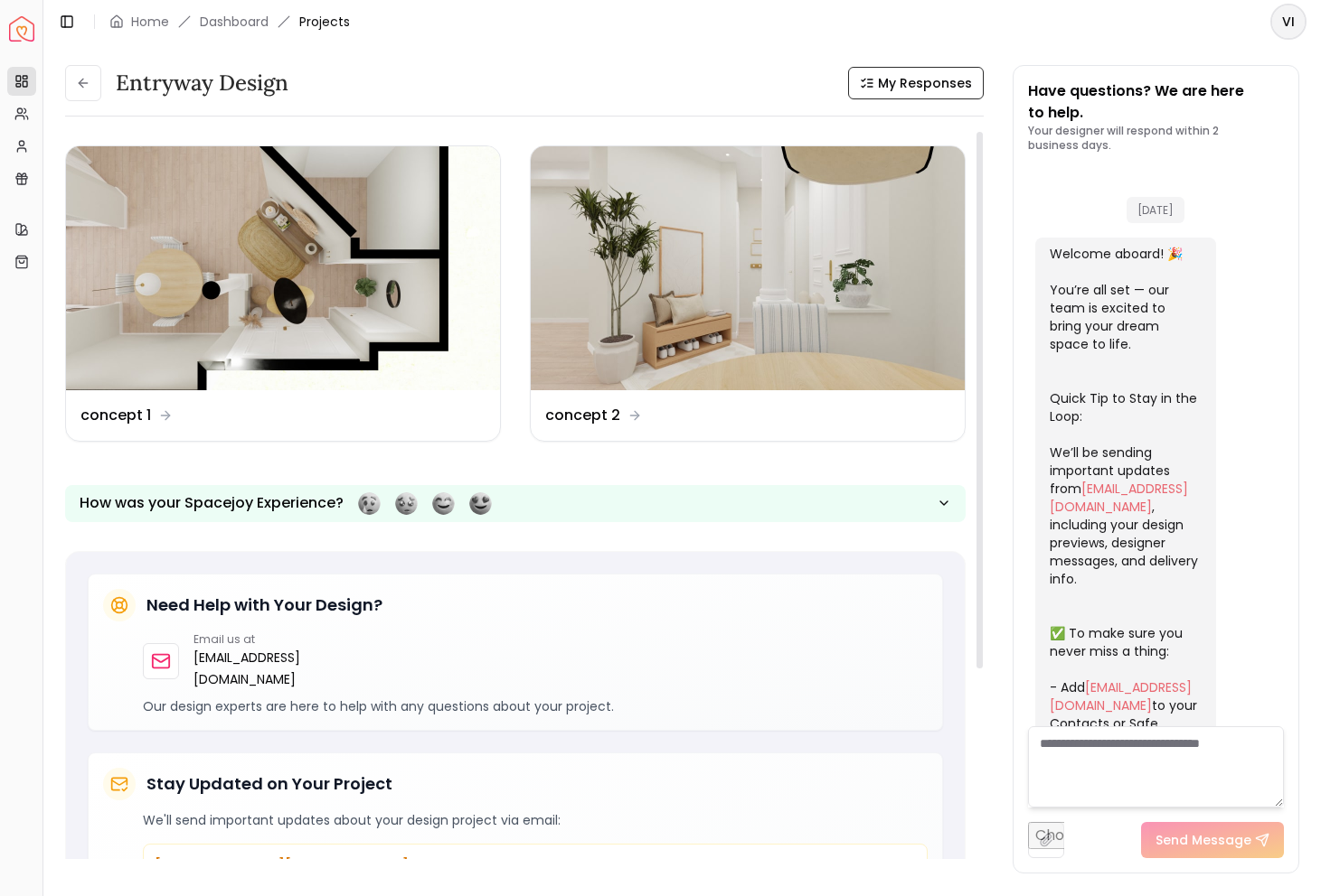
scroll to position [2767, 0]
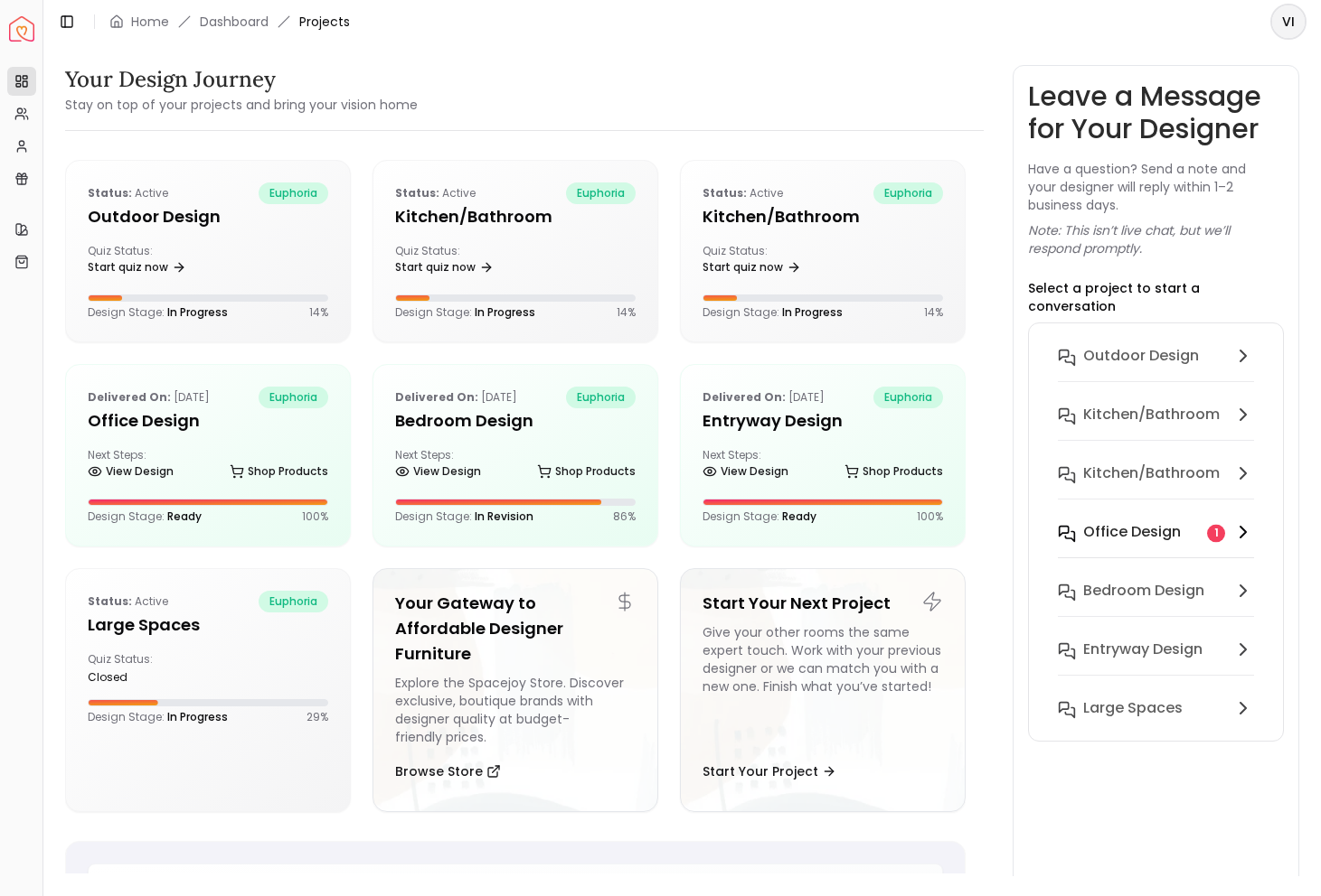
click at [1174, 521] on h6 "Office design" at bounding box center [1132, 532] width 98 height 22
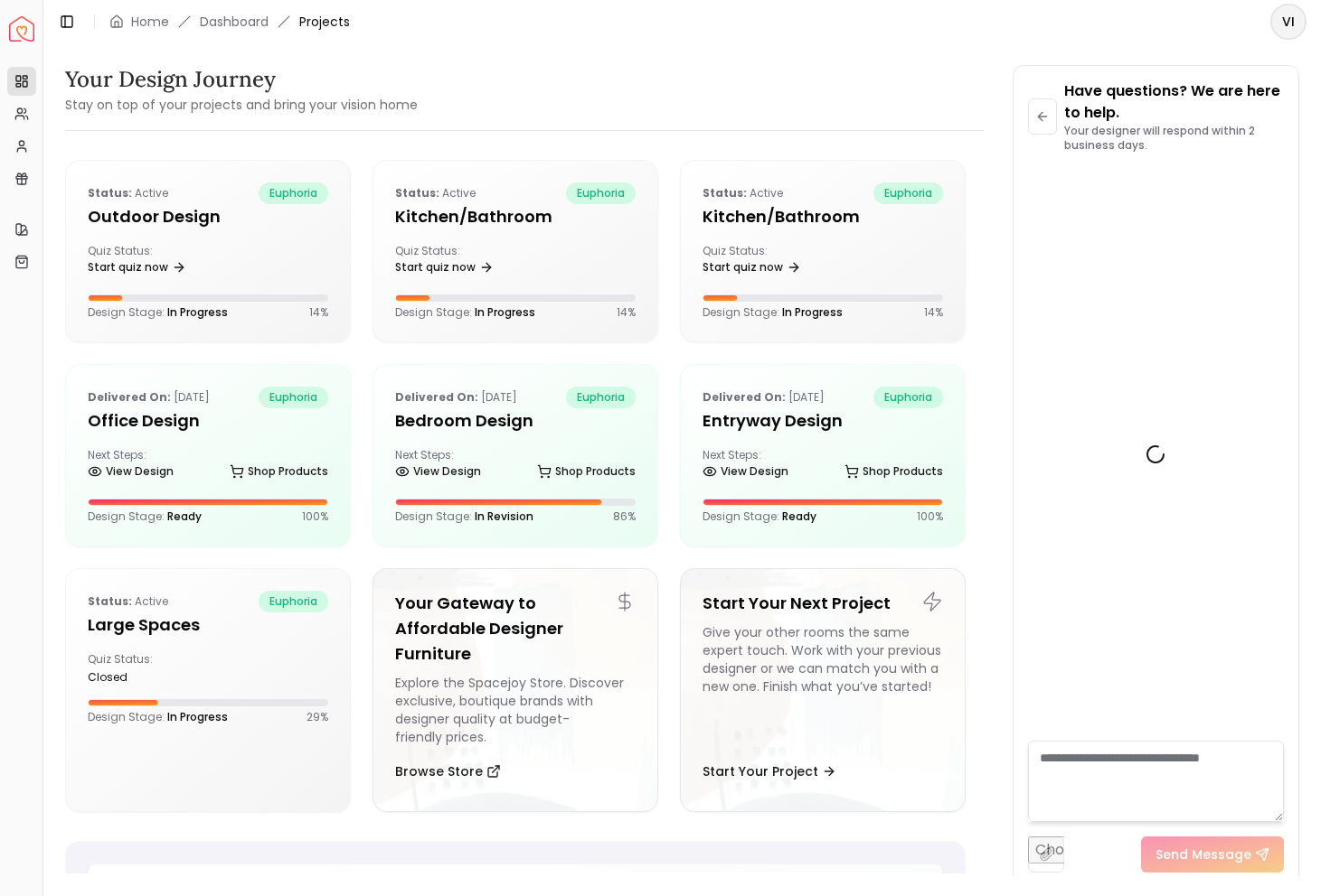
scroll to position [3655, 0]
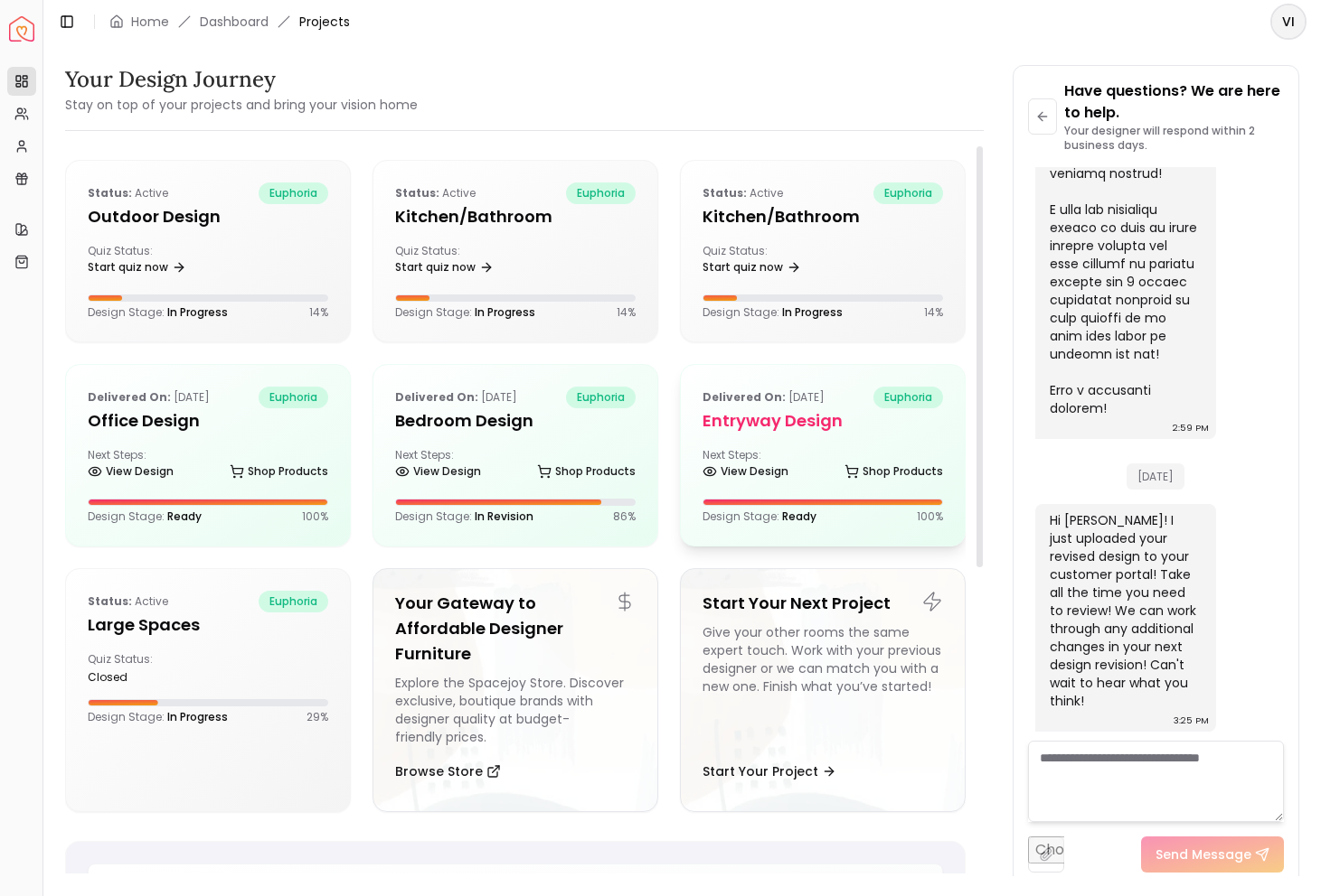
click at [819, 428] on h5 "entryway design" at bounding box center [823, 421] width 240 height 25
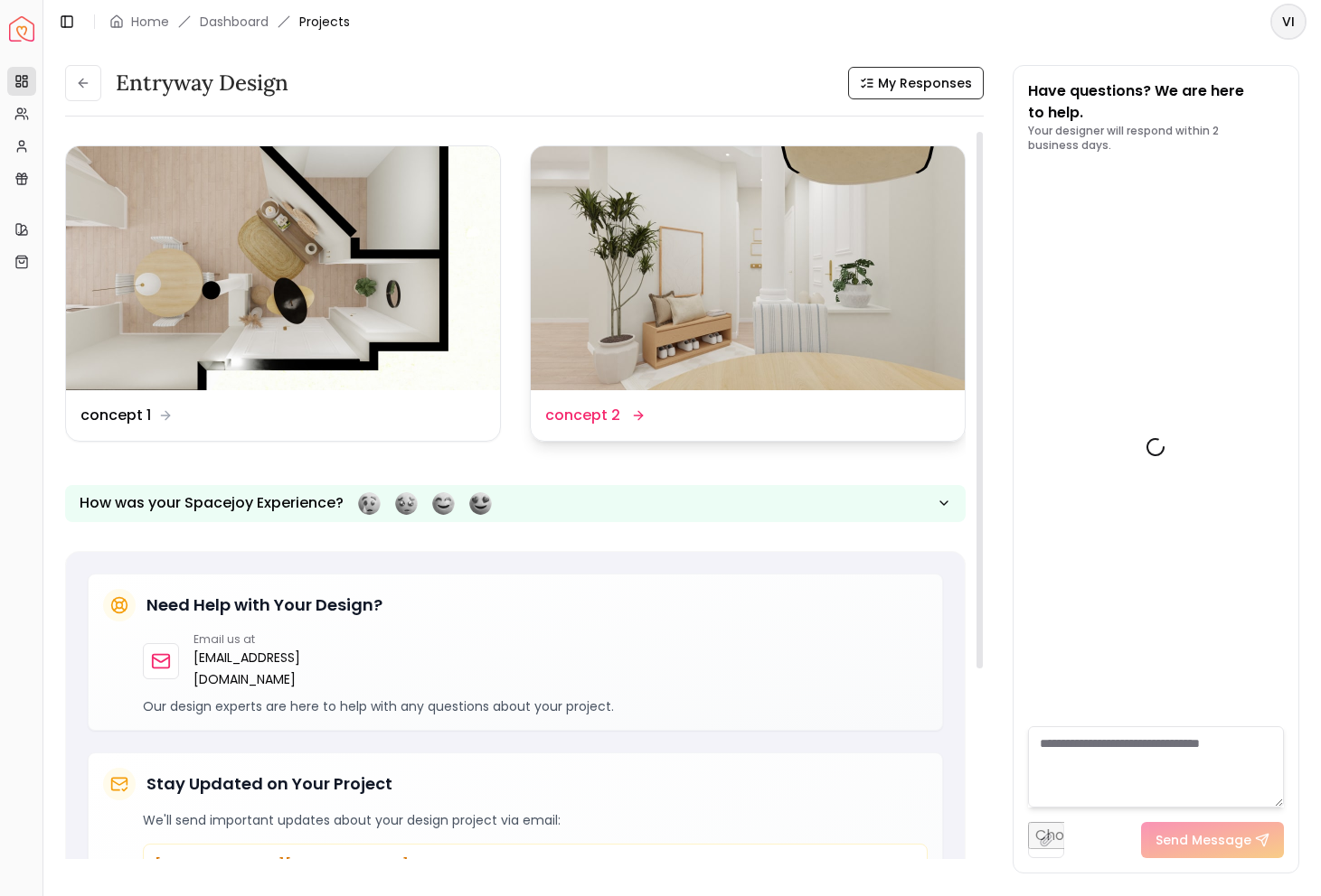
scroll to position [2767, 0]
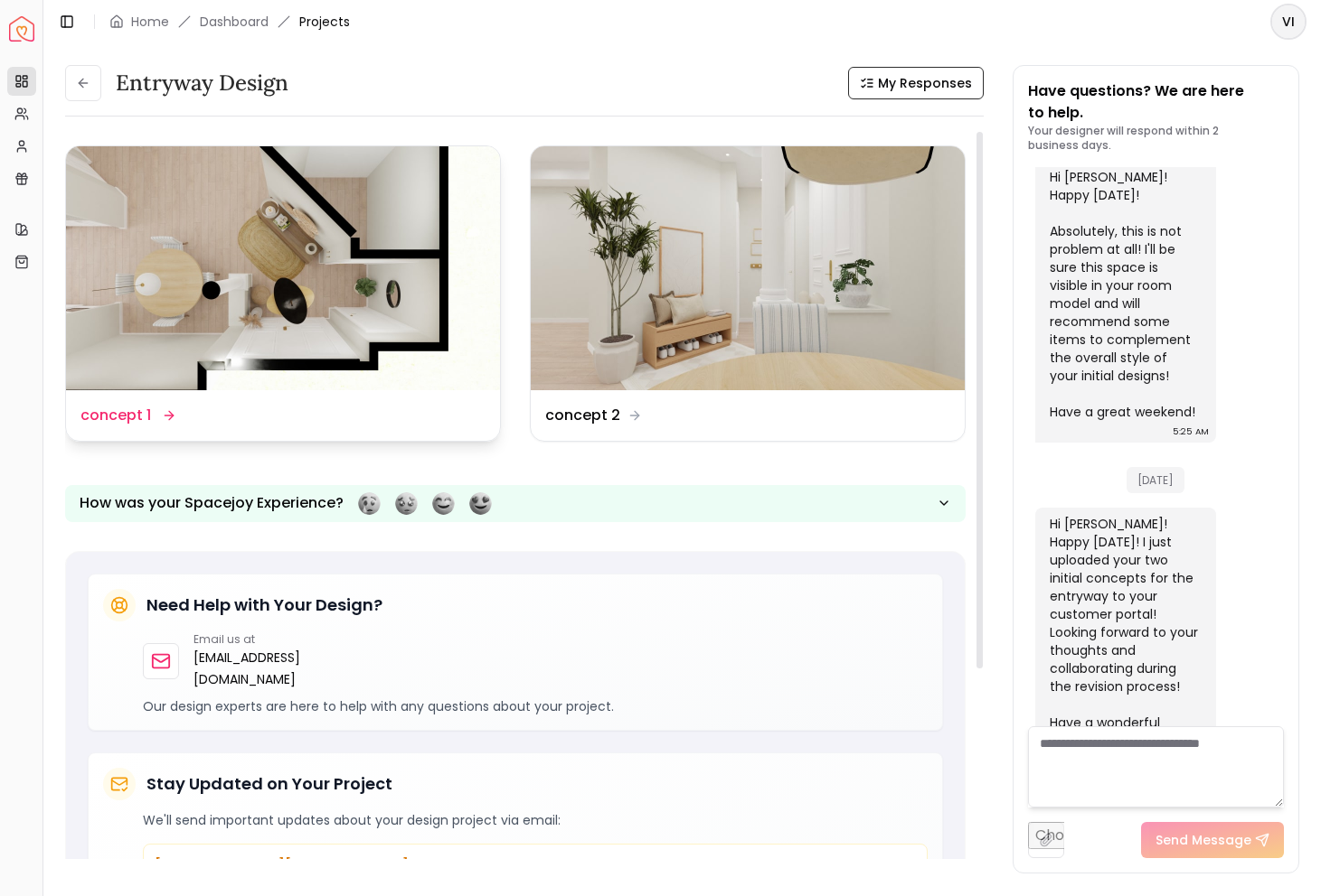
click at [346, 311] on img at bounding box center [282, 269] width 434 height 244
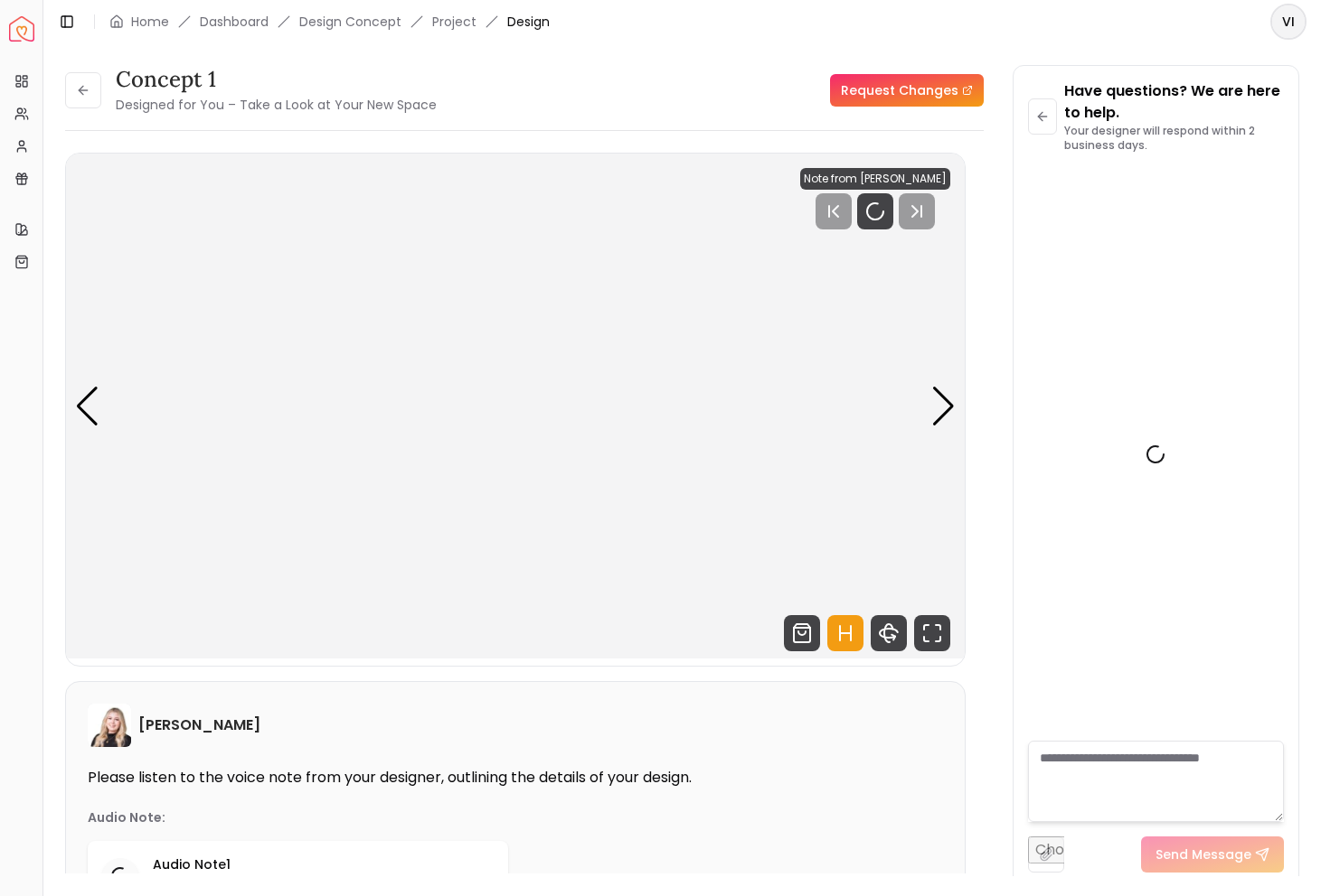
scroll to position [2754, 0]
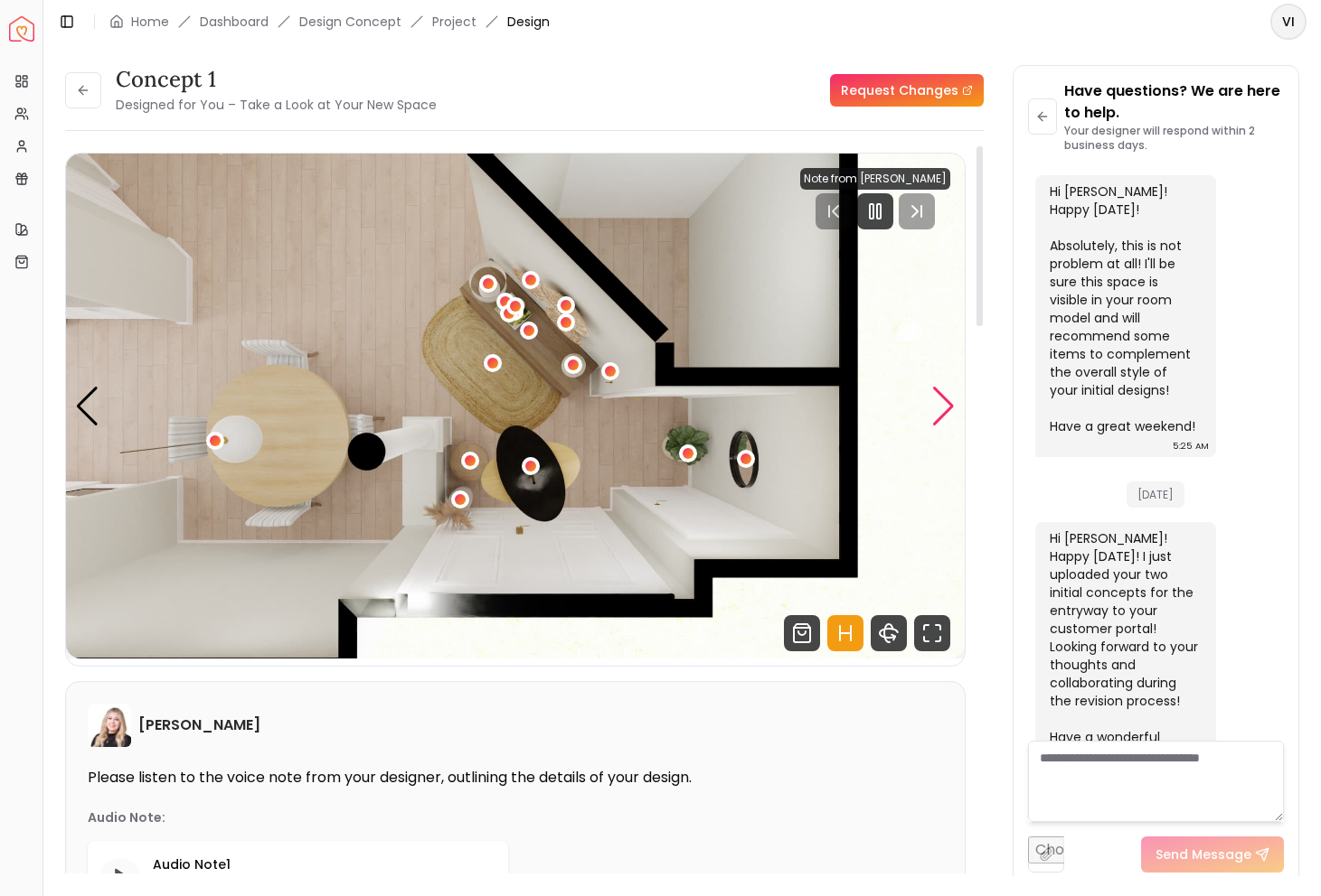
click at [933, 411] on div "Next slide" at bounding box center [943, 406] width 24 height 40
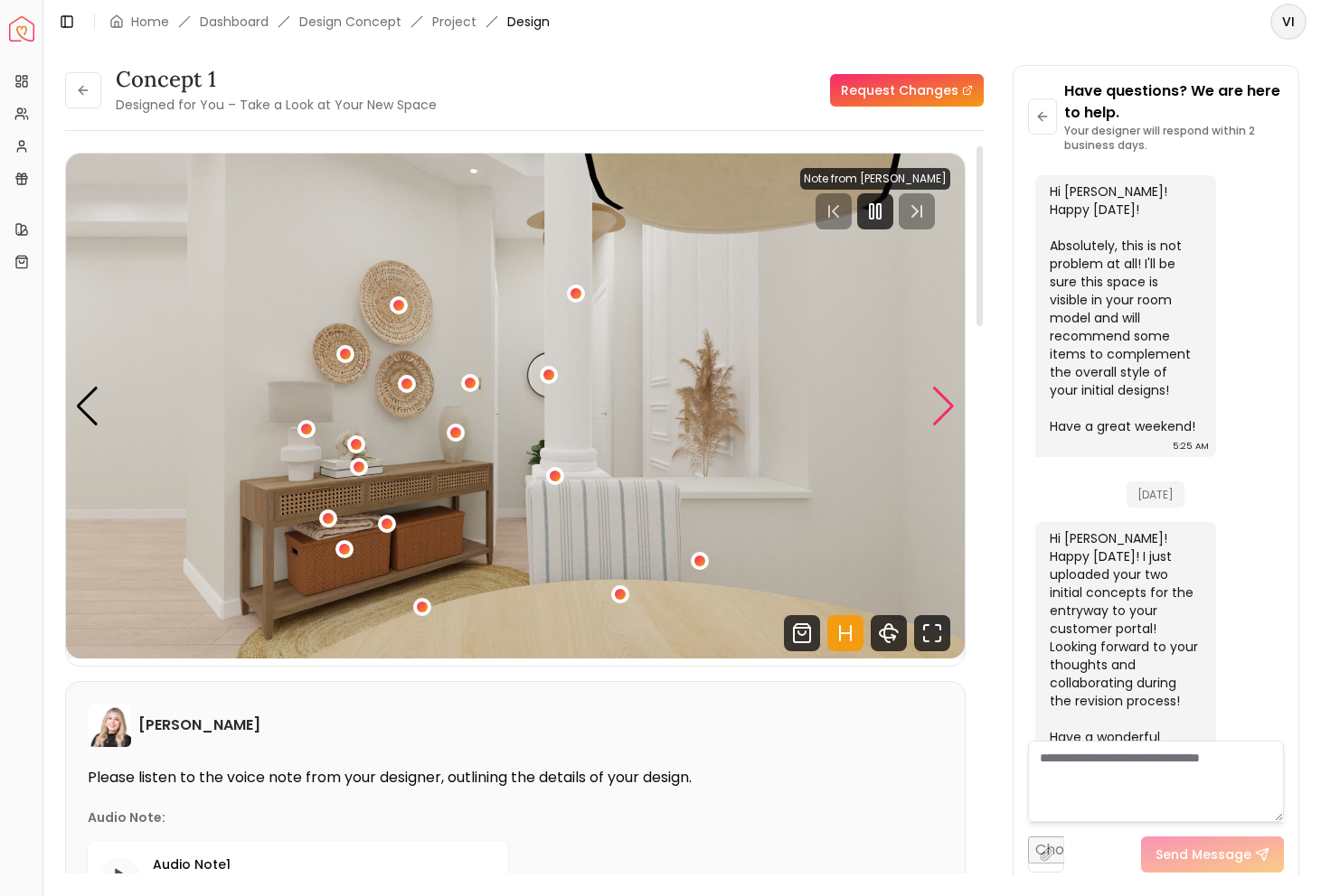
click at [934, 402] on div "Next slide" at bounding box center [943, 406] width 24 height 40
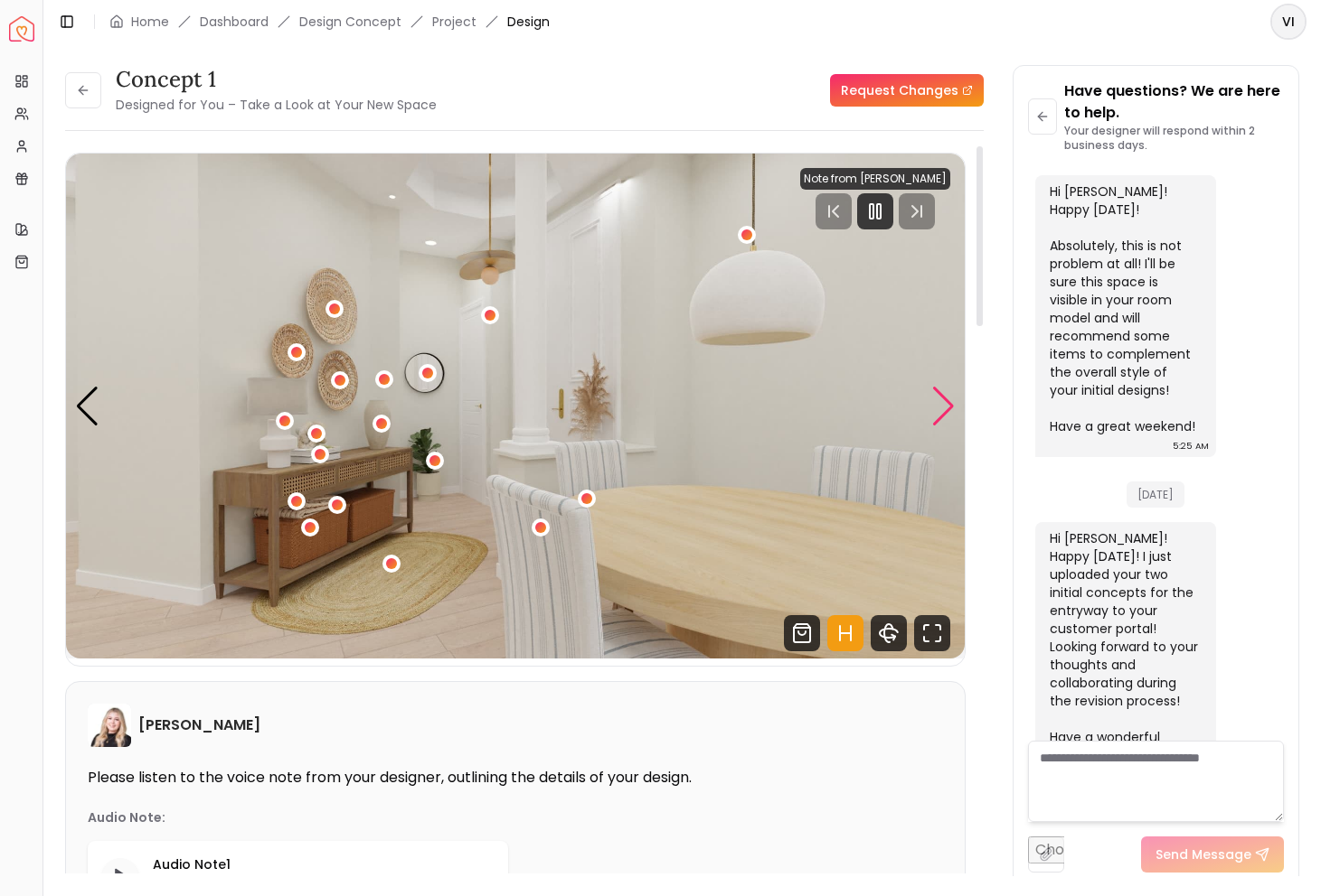
click at [941, 411] on div "Next slide" at bounding box center [943, 406] width 24 height 40
